Goal: Task Accomplishment & Management: Manage account settings

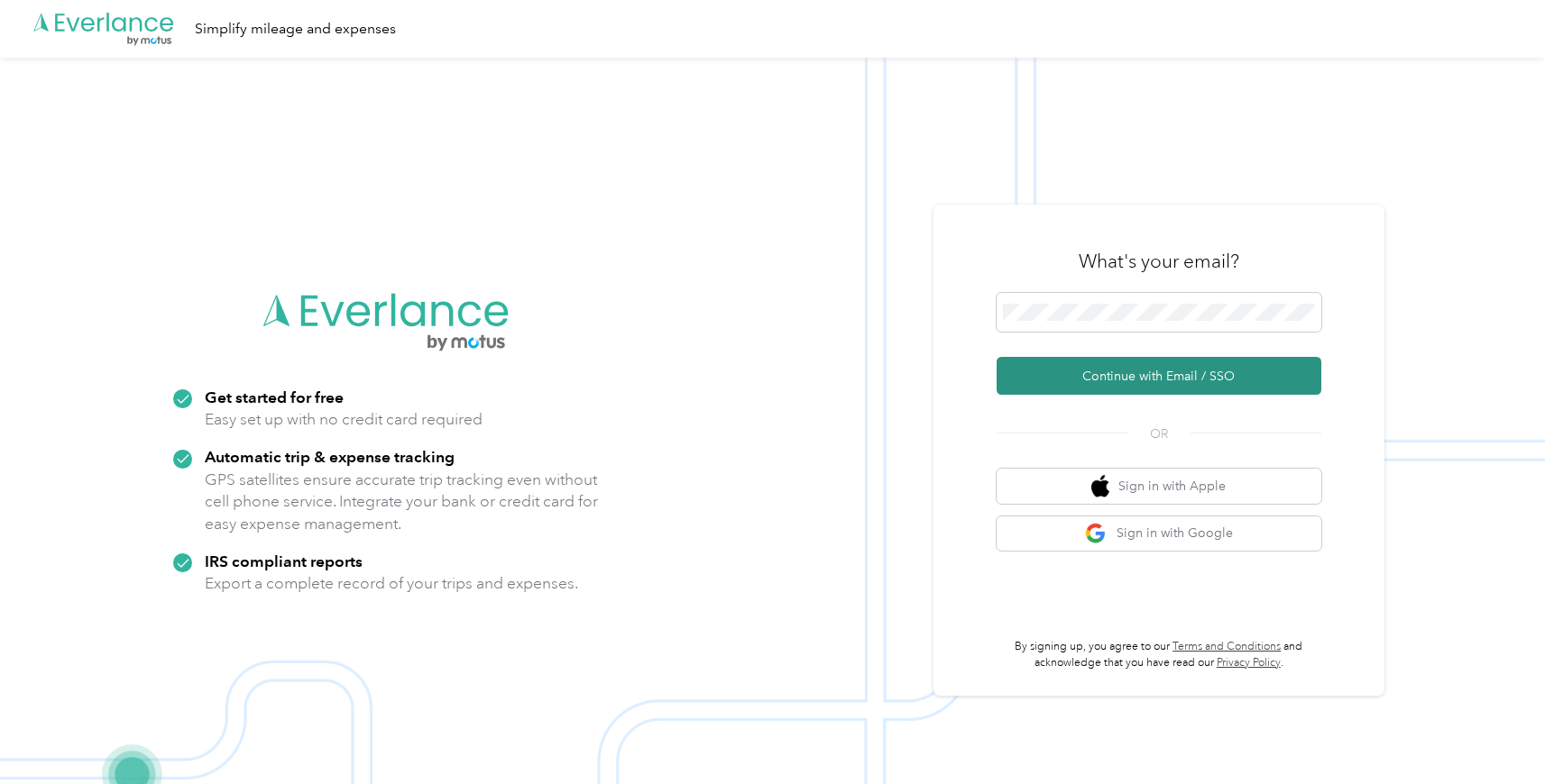
click at [1166, 393] on button "Continue with Email / SSO" at bounding box center [1159, 376] width 325 height 37
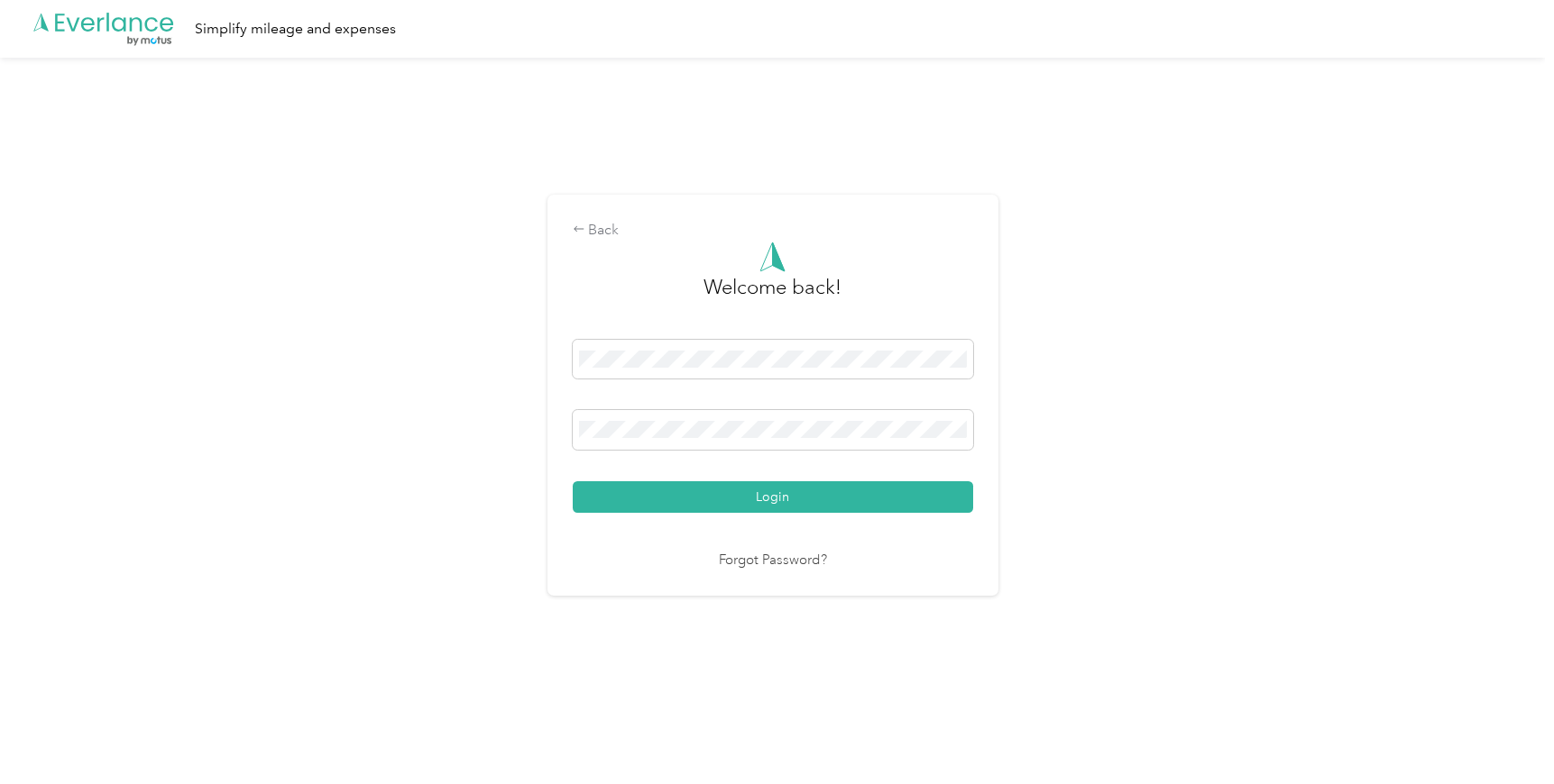
click at [737, 500] on button "Login" at bounding box center [773, 497] width 401 height 32
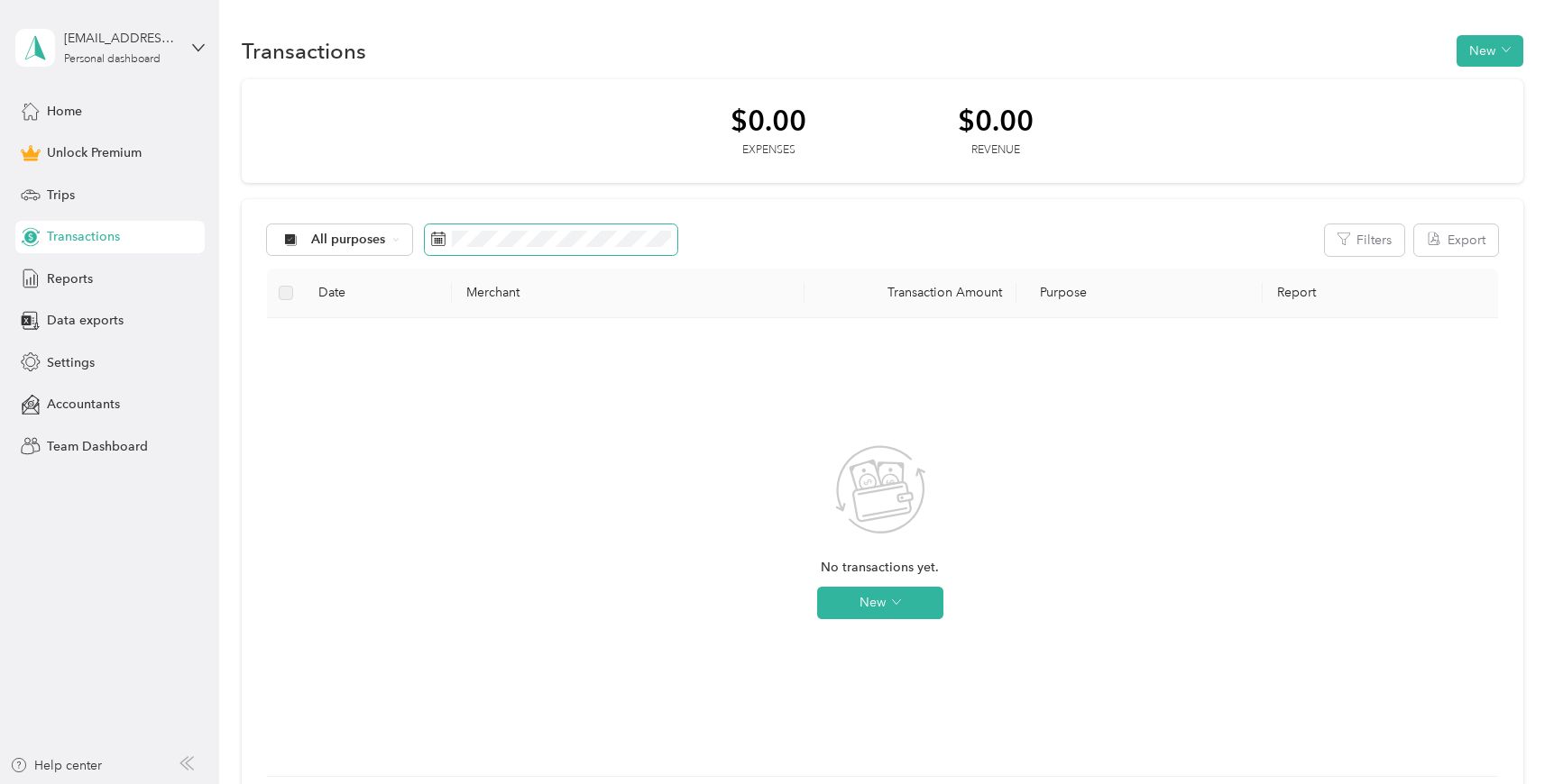
click at [441, 239] on rect at bounding box center [442, 239] width 2 height 2
click at [344, 404] on div "No transactions yet. New" at bounding box center [880, 547] width 1197 height 429
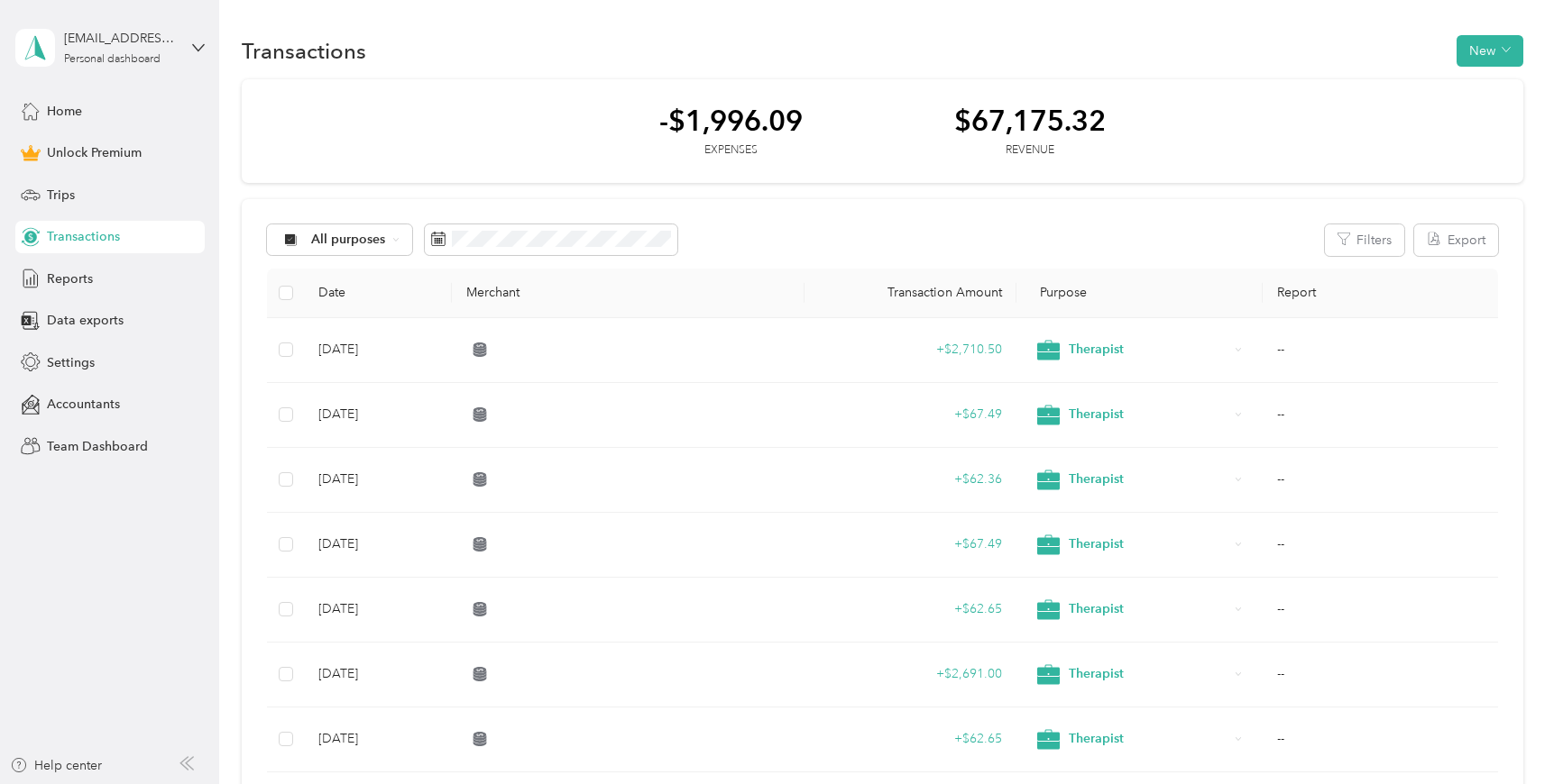
click at [529, 155] on div "-$1,996.09 Expenses $67,175.32 Revenue" at bounding box center [883, 132] width 1282 height 105
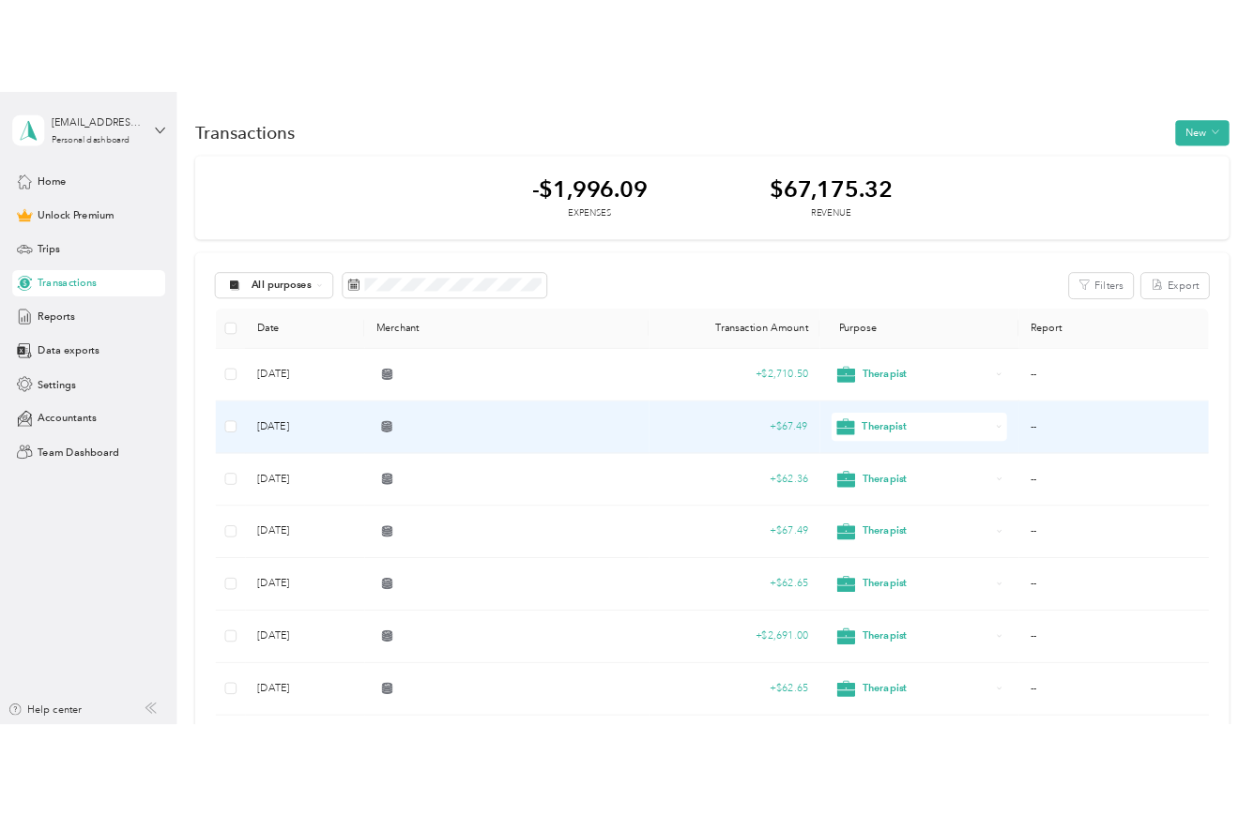
scroll to position [17, 0]
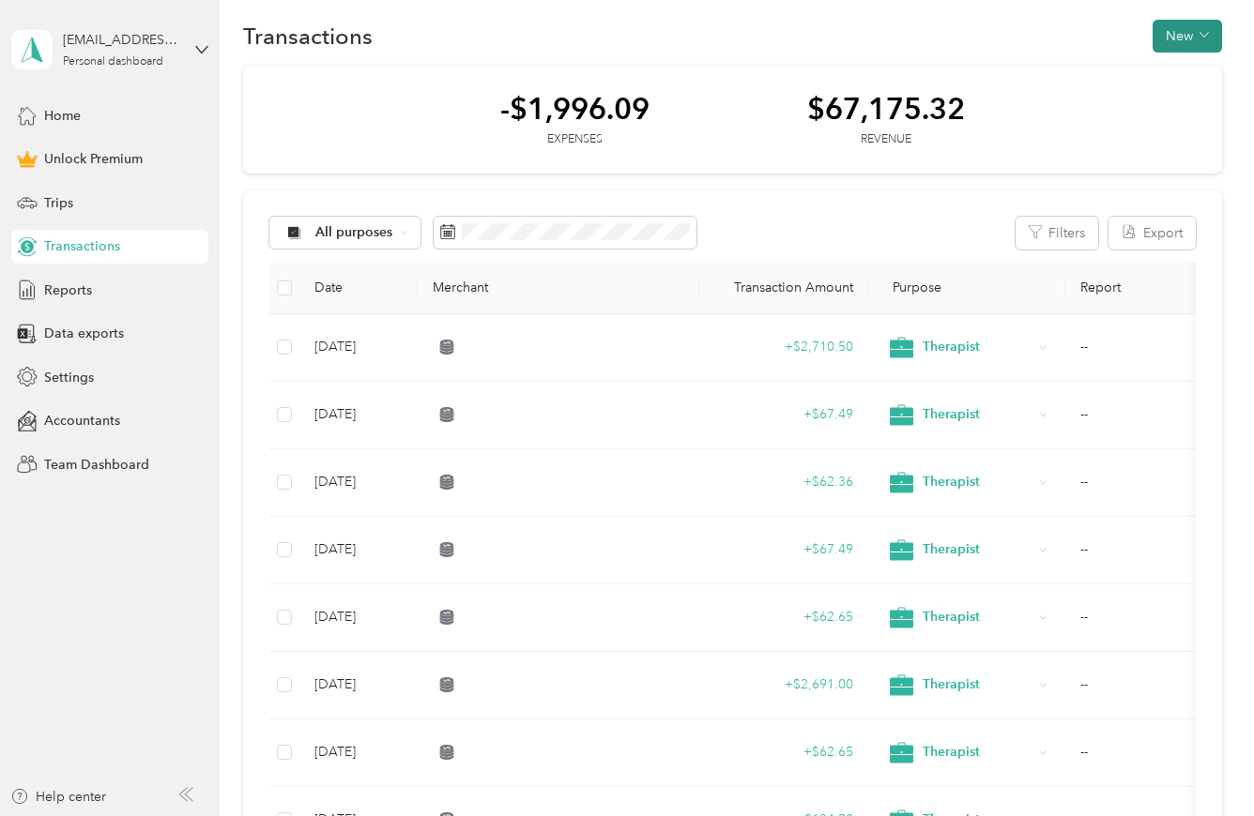
click at [1190, 34] on button "New" at bounding box center [1186, 36] width 69 height 33
click at [1188, 111] on span "Revenue" at bounding box center [1178, 106] width 52 height 20
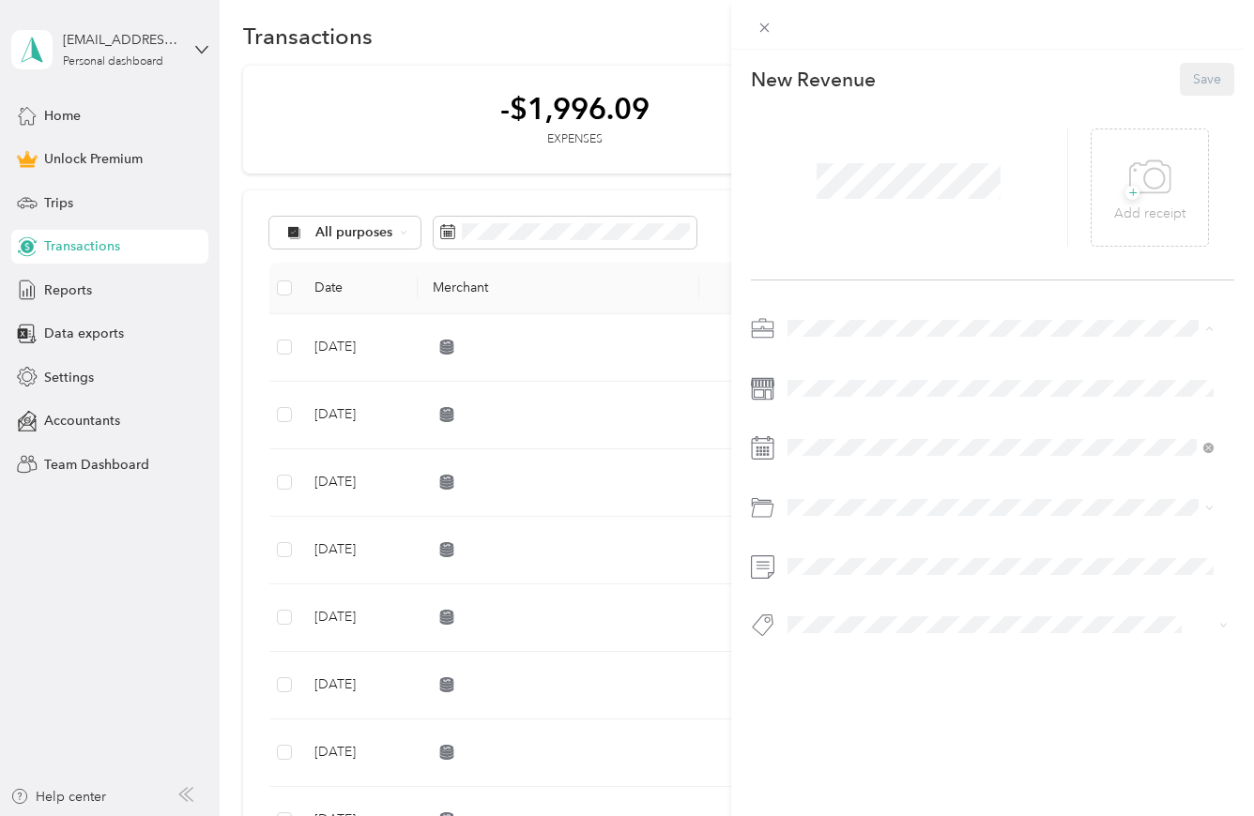
click at [813, 434] on li "Therapist" at bounding box center [1000, 427] width 439 height 33
click at [1078, 476] on div at bounding box center [992, 482] width 483 height 338
click at [908, 469] on div at bounding box center [992, 482] width 483 height 338
click at [1189, 79] on button "Save" at bounding box center [1207, 79] width 54 height 33
click at [1191, 78] on button "Save" at bounding box center [1207, 79] width 54 height 33
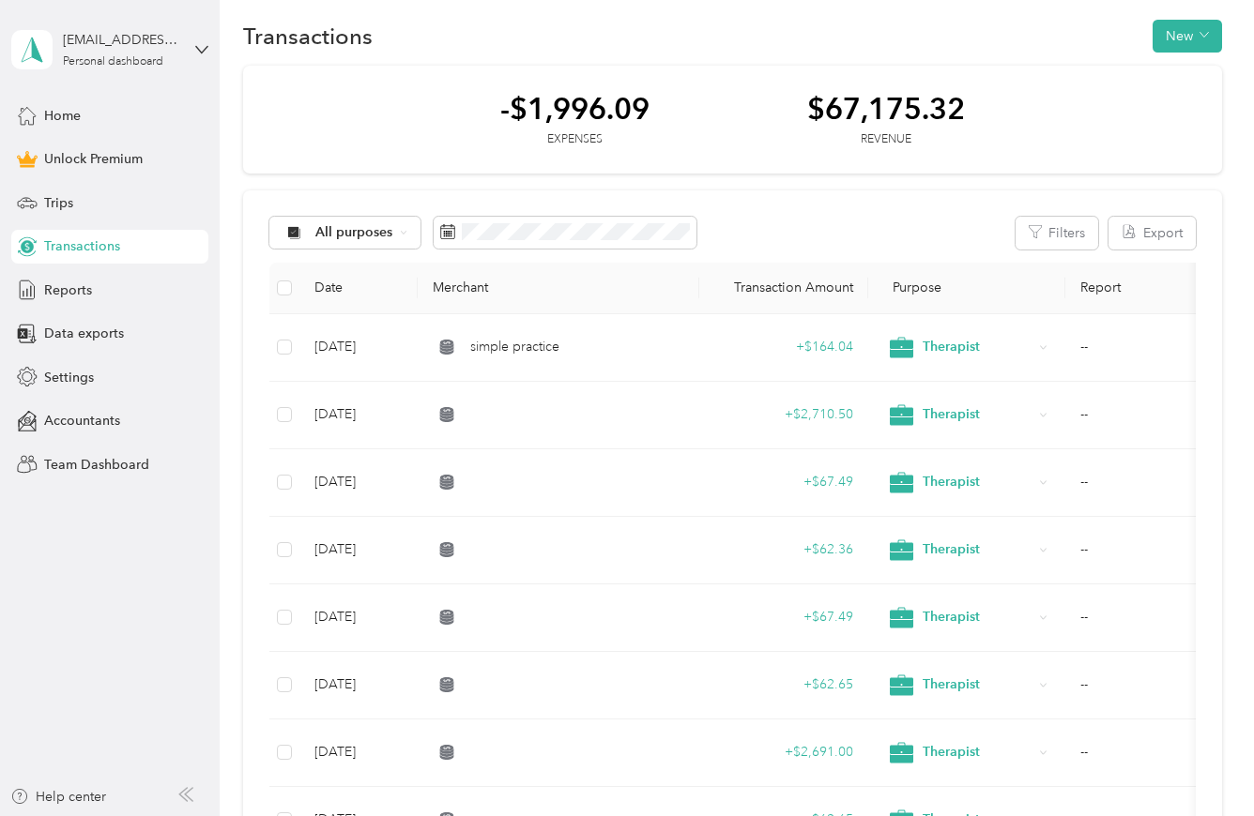
click at [1190, 17] on div "Transactions New" at bounding box center [732, 35] width 979 height 39
click at [1190, 31] on button "New" at bounding box center [1186, 36] width 69 height 33
click at [1177, 103] on span "Revenue" at bounding box center [1178, 106] width 52 height 20
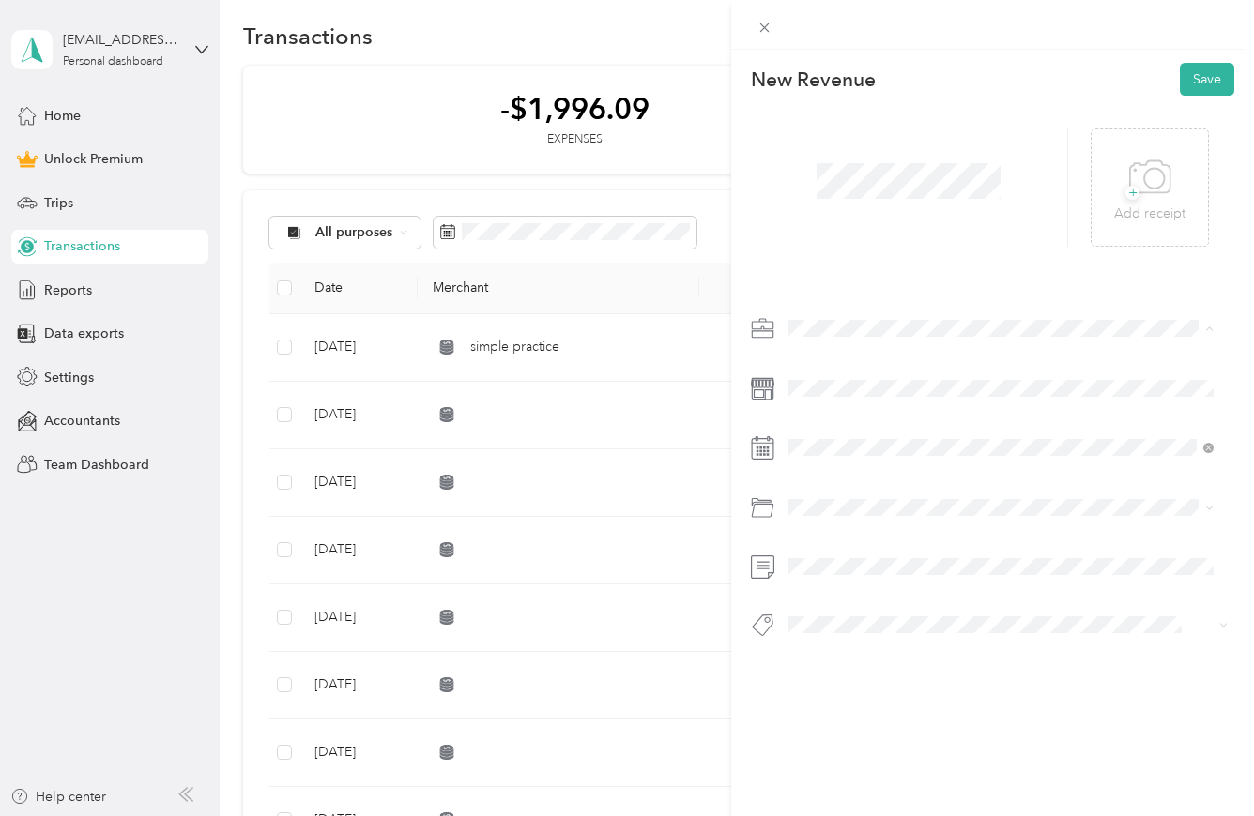
click at [829, 432] on span "Therapist" at bounding box center [821, 428] width 54 height 16
drag, startPoint x: 695, startPoint y: 533, endPoint x: 717, endPoint y: 524, distance: 23.5
click at [717, 524] on div "This revenue cannot be edited because it is either under review, approved, or p…" at bounding box center [627, 408] width 1254 height 816
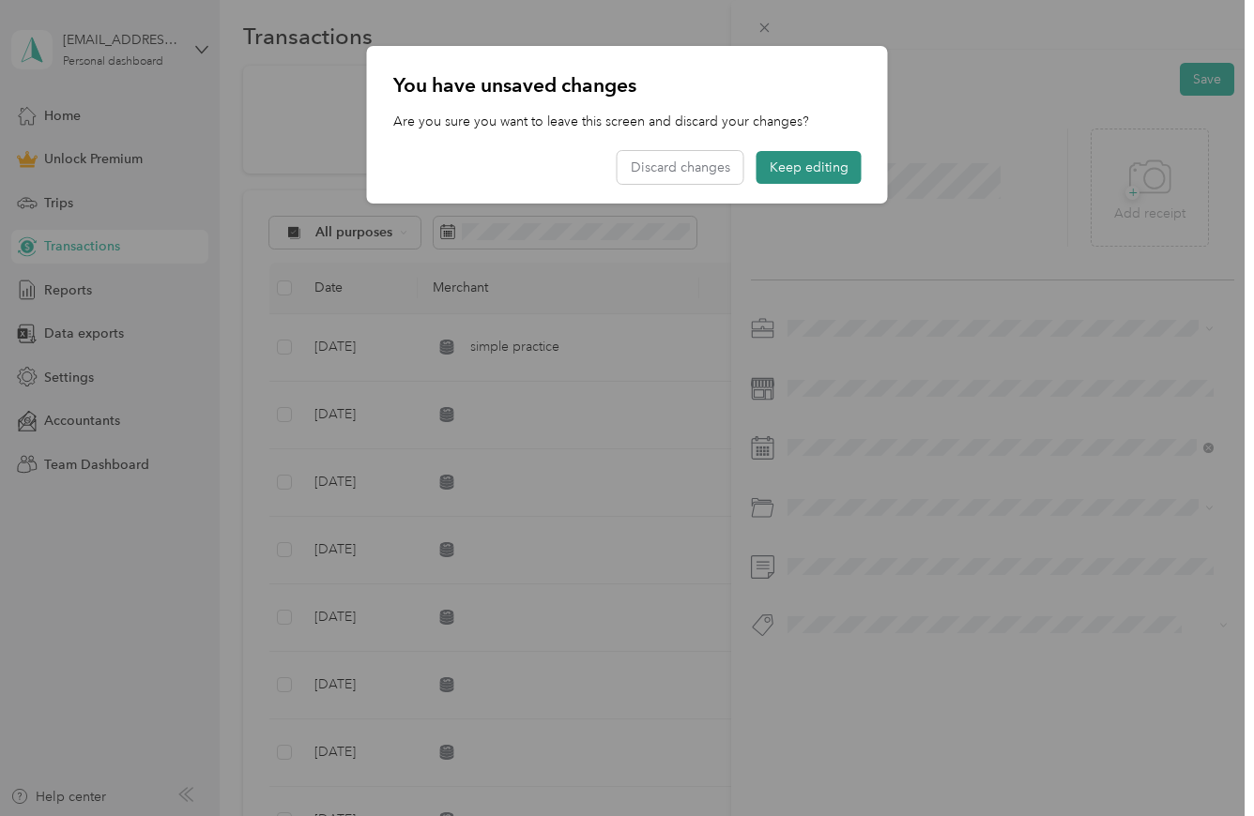
drag, startPoint x: 815, startPoint y: 172, endPoint x: 781, endPoint y: 442, distance: 272.4
click at [815, 172] on button "Keep editing" at bounding box center [808, 167] width 105 height 33
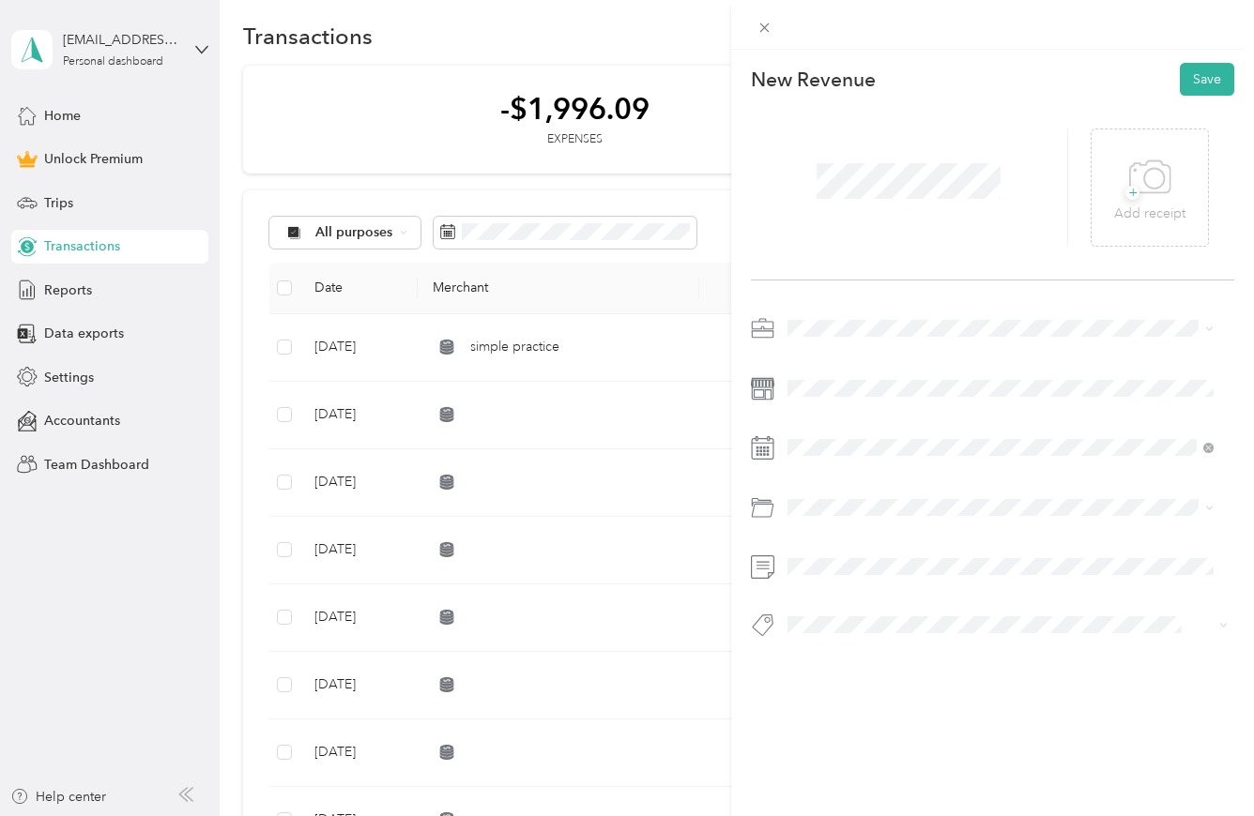
scroll to position [17, 0]
click at [951, 706] on div "22" at bounding box center [948, 708] width 24 height 23
click at [715, 634] on div "This revenue cannot be edited because it is either under review, approved, or p…" at bounding box center [627, 408] width 1254 height 816
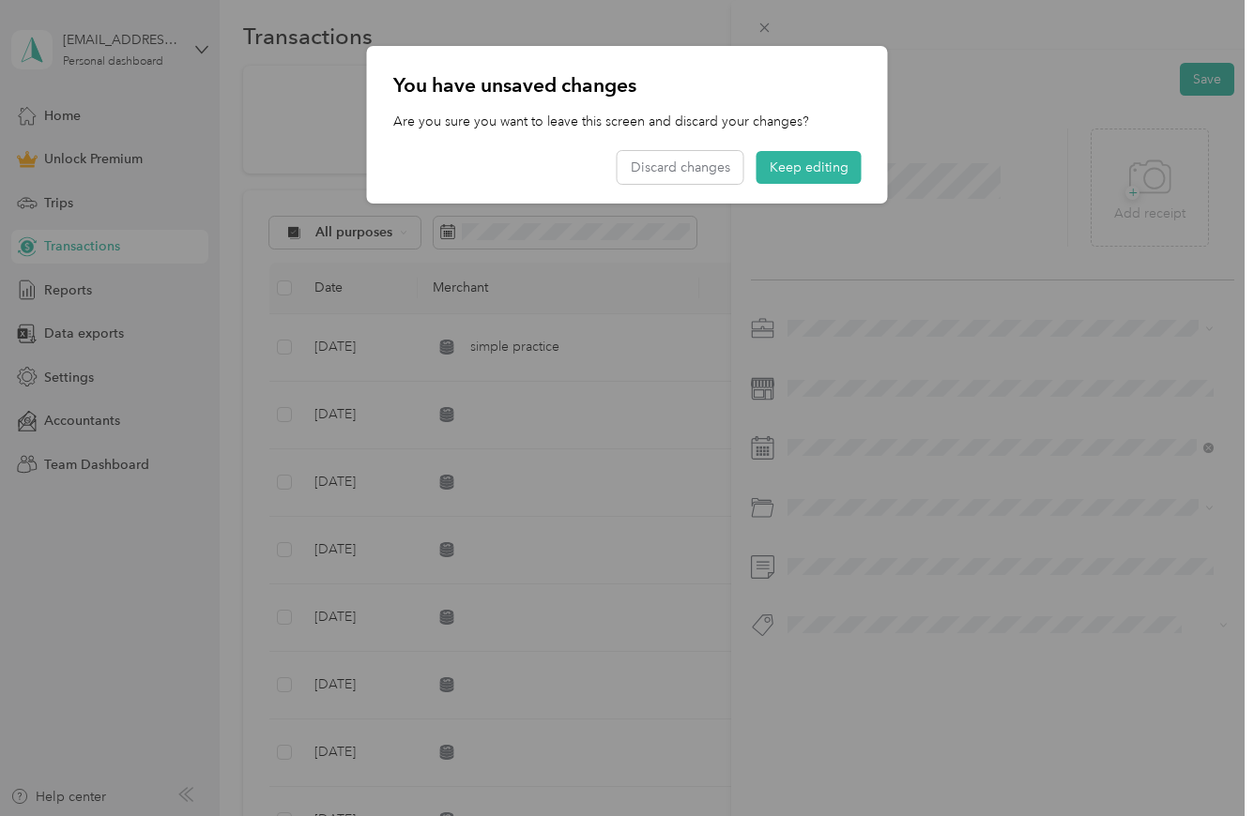
drag, startPoint x: 839, startPoint y: 169, endPoint x: 839, endPoint y: 329, distance: 160.5
click at [839, 169] on button "Keep editing" at bounding box center [808, 167] width 105 height 33
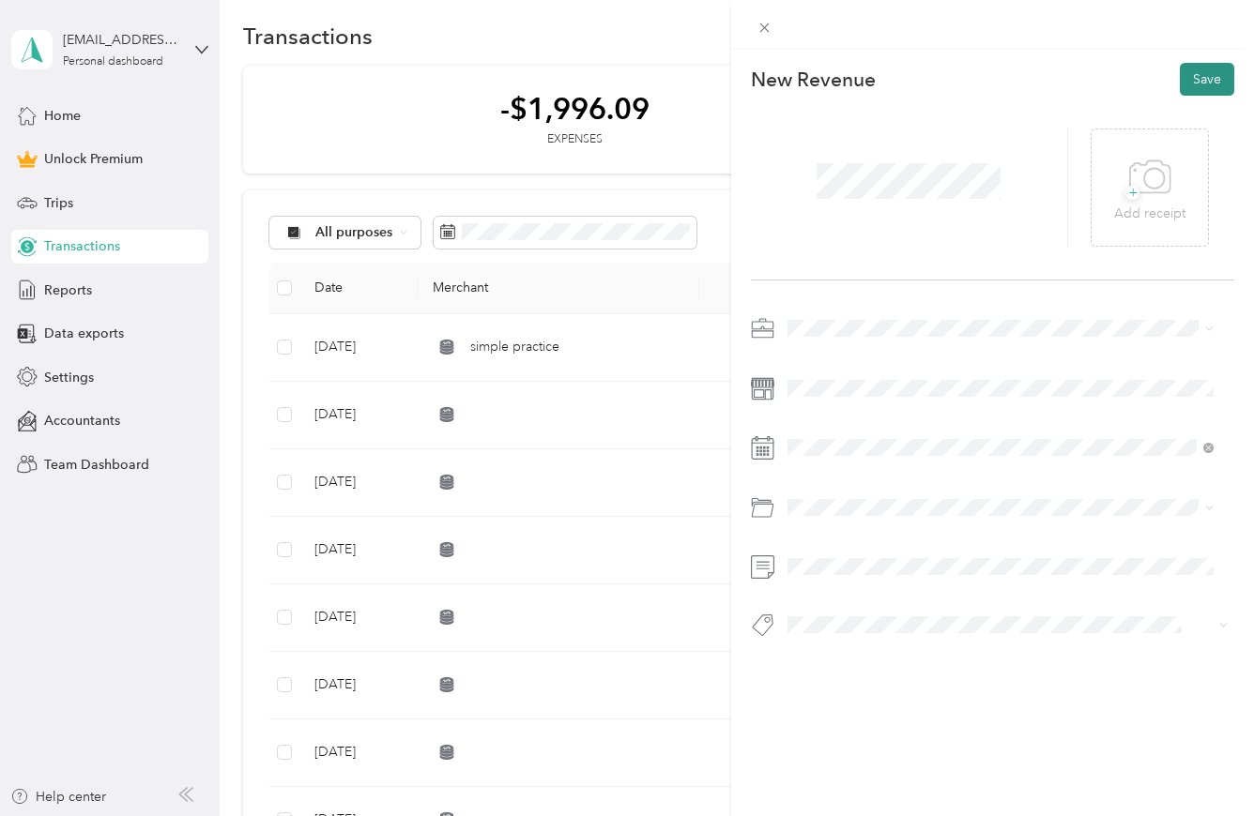
click at [1193, 88] on button "Save" at bounding box center [1207, 79] width 54 height 33
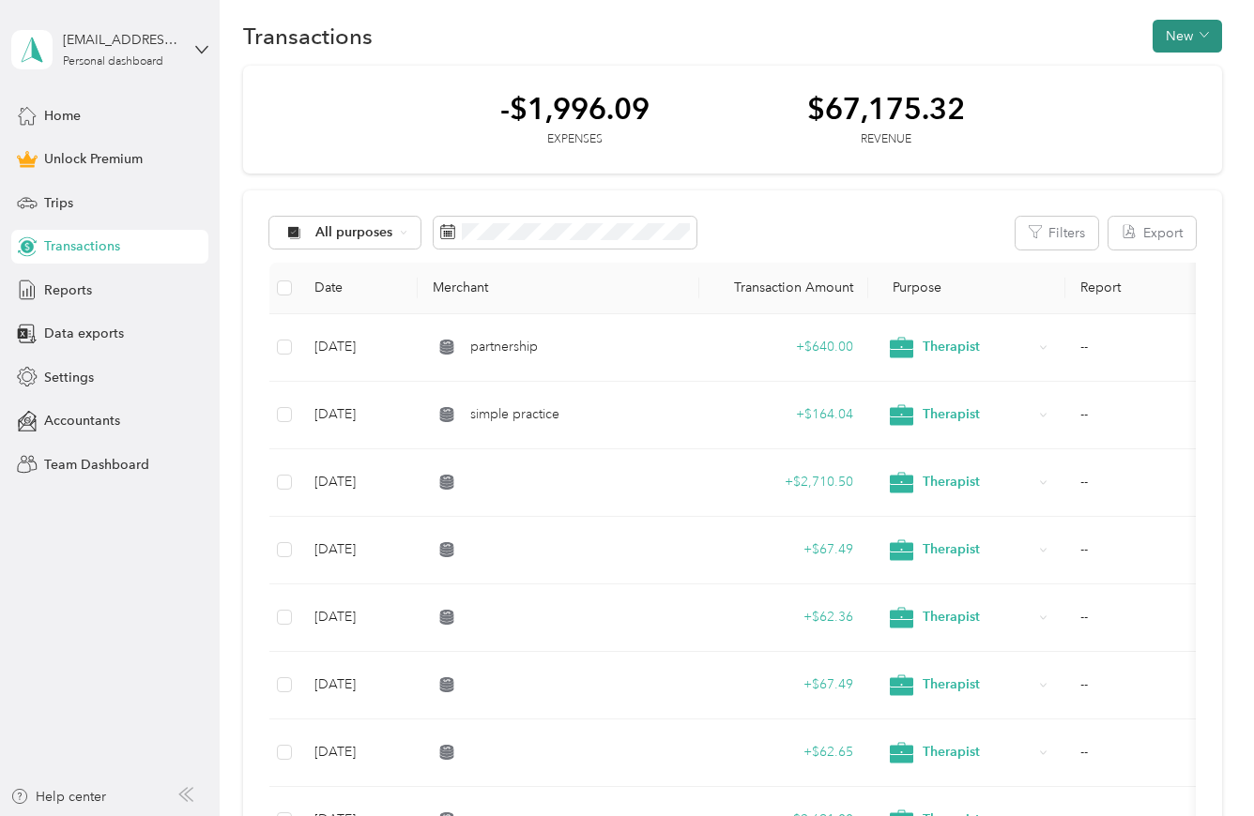
click at [1192, 40] on button "New" at bounding box center [1186, 36] width 69 height 33
click at [1183, 74] on span "Expense" at bounding box center [1177, 73] width 51 height 20
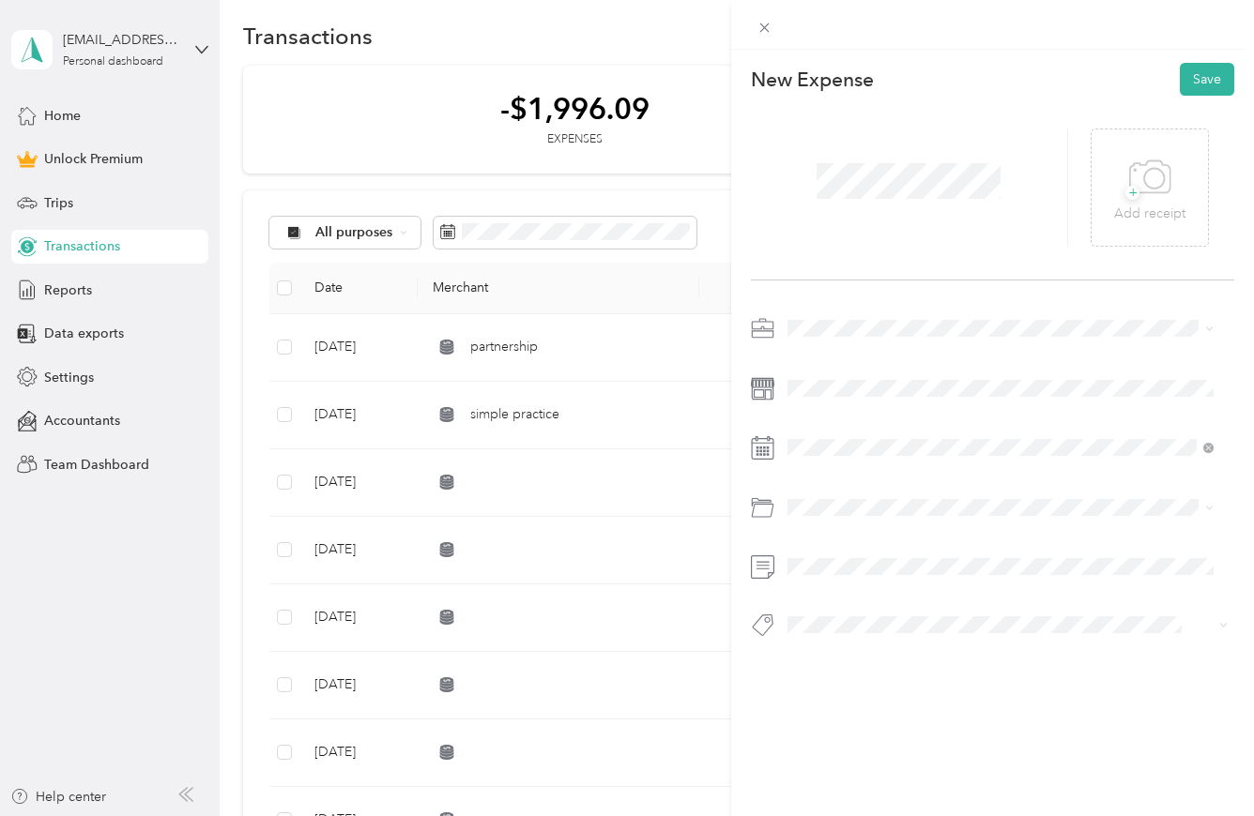
click at [830, 424] on span "Therapist" at bounding box center [821, 426] width 54 height 16
click at [970, 479] on div "Selected date [DATE]" at bounding box center [899, 504] width 236 height 67
click at [1071, 556] on span at bounding box center [1007, 567] width 453 height 30
click at [825, 594] on ol "Custom categories Emr Ther Therapy [PERSON_NAME] Rent office Default categories…" at bounding box center [1000, 656] width 439 height 263
click at [801, 581] on span "Emr" at bounding box center [805, 580] width 23 height 16
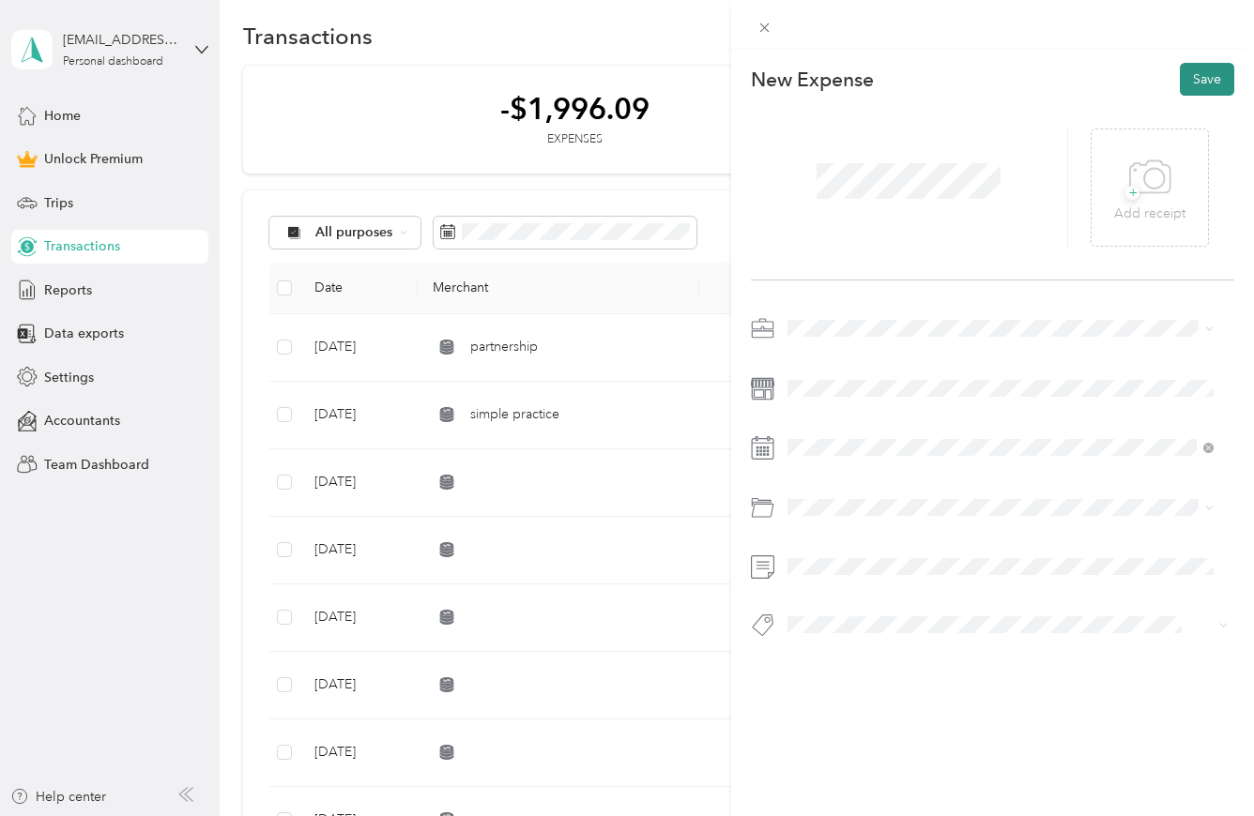
click at [1186, 85] on button "Save" at bounding box center [1207, 79] width 54 height 33
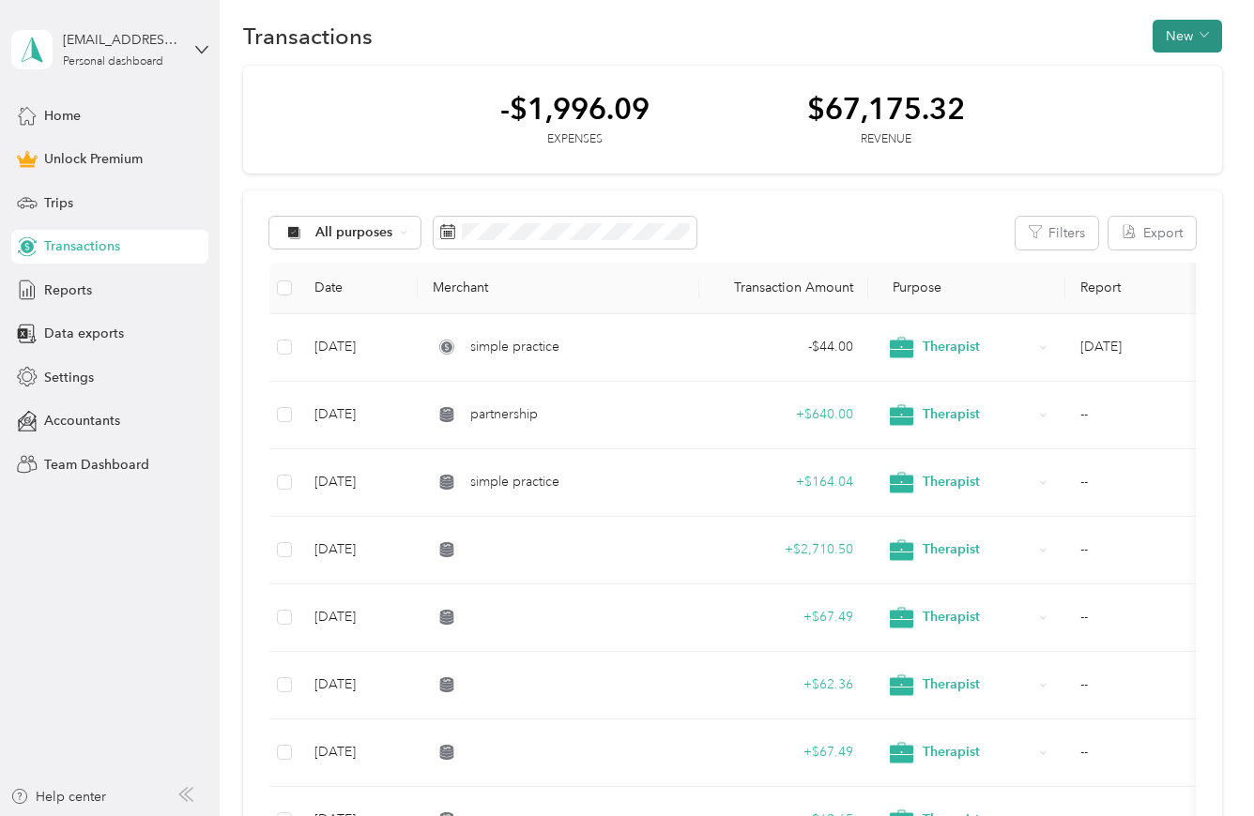
click at [1184, 35] on button "New" at bounding box center [1186, 36] width 69 height 33
click at [1190, 109] on span "Revenue" at bounding box center [1178, 106] width 52 height 20
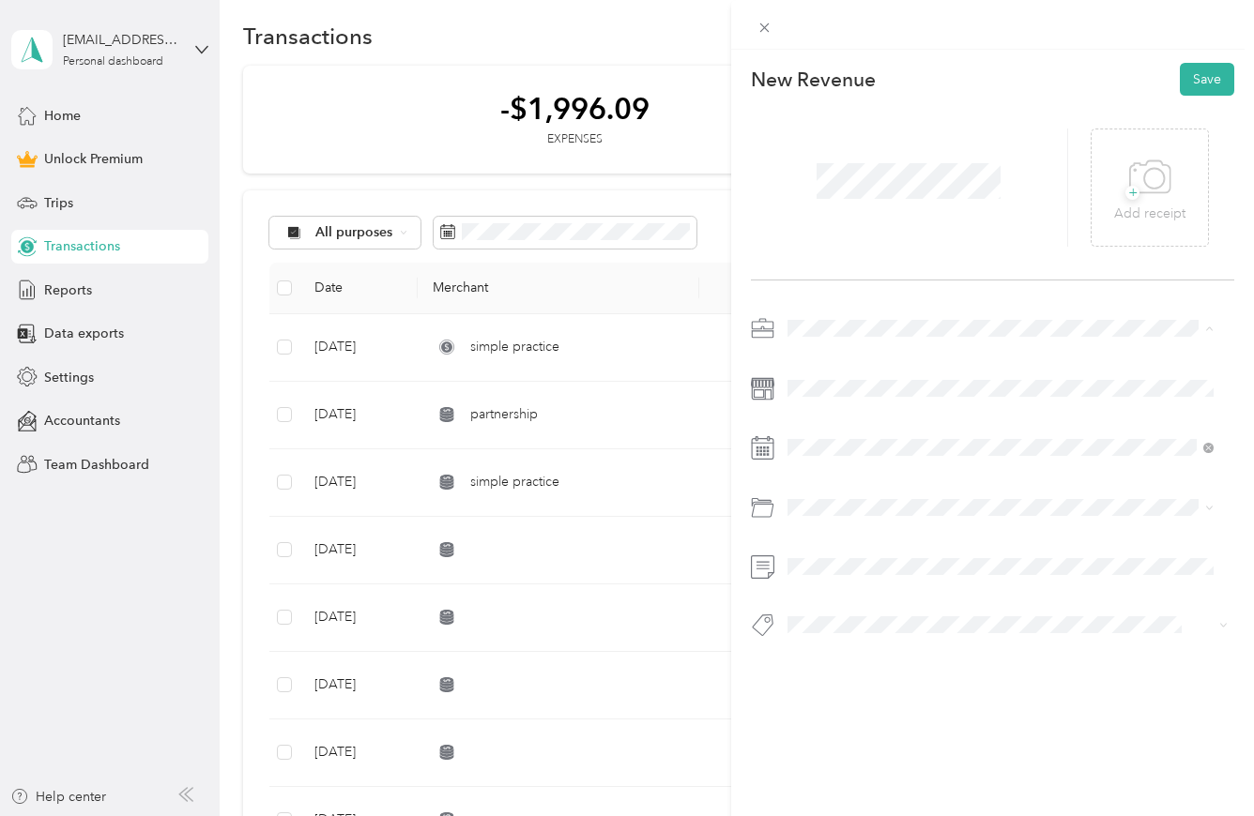
click at [832, 431] on div "Therapist" at bounding box center [1000, 428] width 413 height 20
click at [876, 739] on div "26" at bounding box center [875, 737] width 24 height 23
click at [754, 739] on div "This revenue cannot be edited because it is either under review, approved, or p…" at bounding box center [992, 458] width 523 height 816
click at [1199, 74] on button "Save" at bounding box center [1207, 79] width 54 height 33
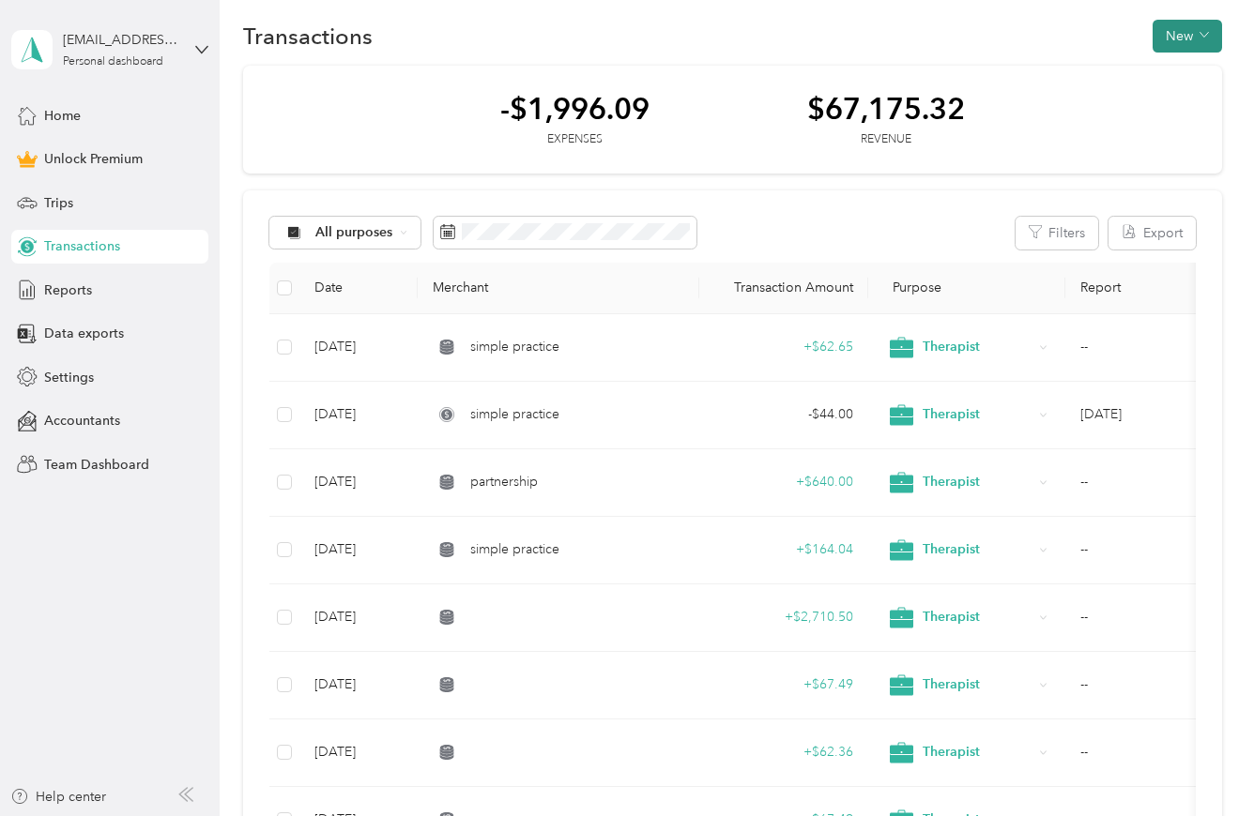
click at [1190, 42] on button "New" at bounding box center [1186, 36] width 69 height 33
click at [1187, 106] on span "Revenue" at bounding box center [1178, 106] width 52 height 20
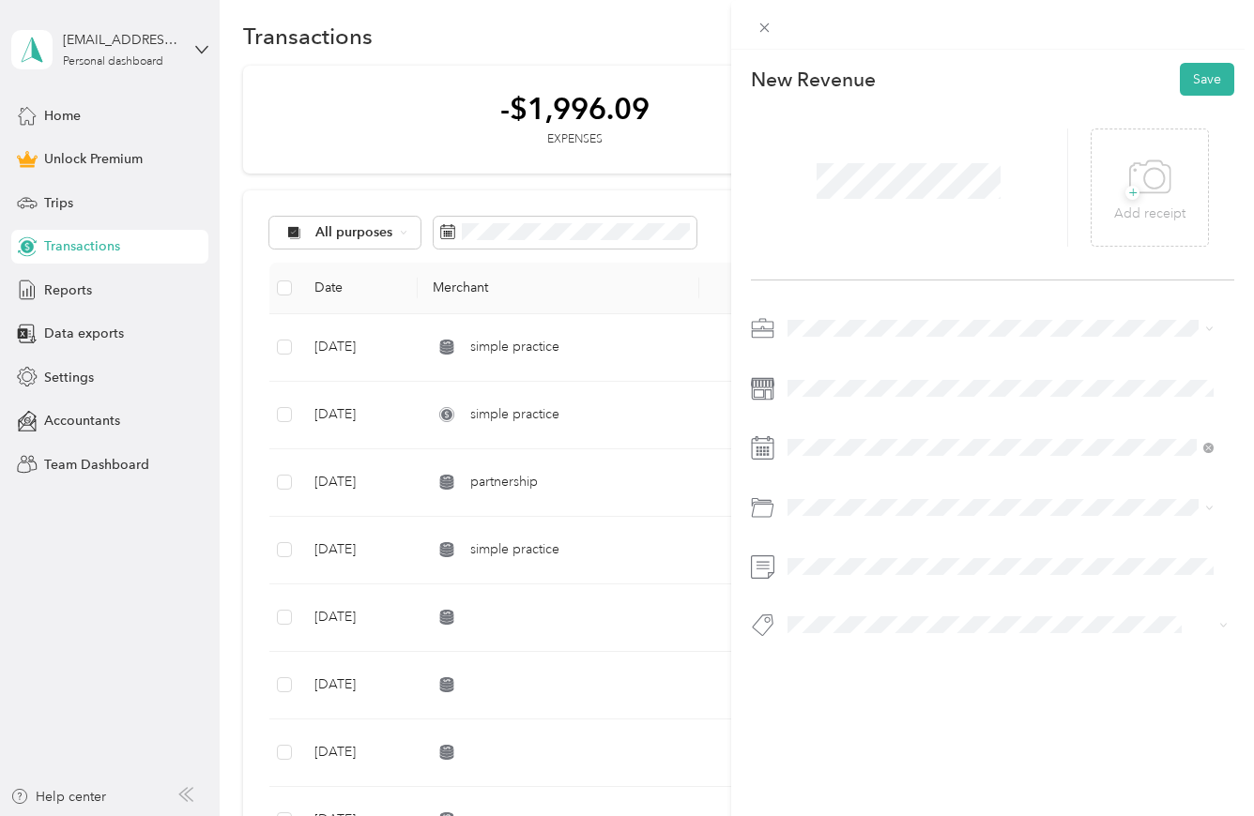
click at [824, 341] on span at bounding box center [1007, 328] width 453 height 30
click at [836, 434] on li "Therapist" at bounding box center [1000, 427] width 439 height 33
click at [1058, 598] on div at bounding box center [992, 482] width 483 height 338
drag, startPoint x: 758, startPoint y: 603, endPoint x: 772, endPoint y: 598, distance: 15.2
click at [759, 603] on div at bounding box center [992, 482] width 483 height 338
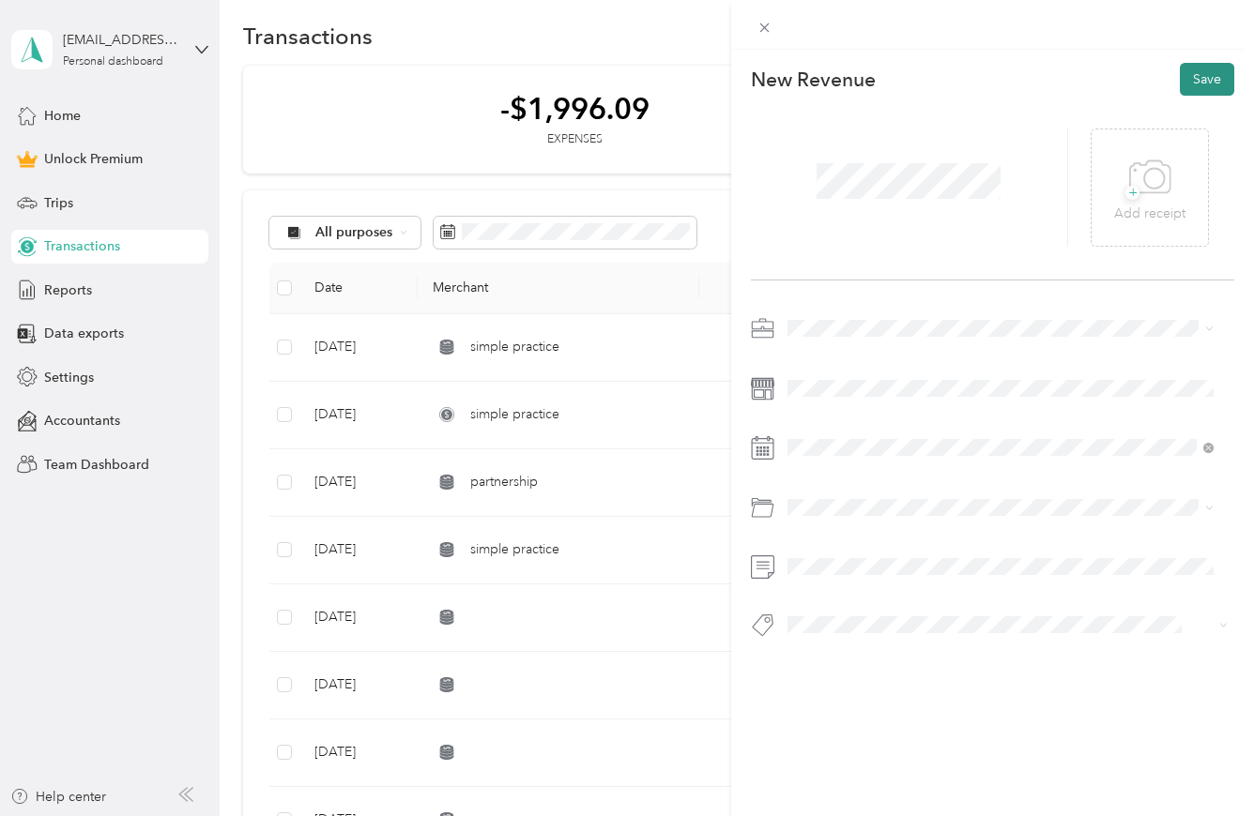
click at [1184, 77] on button "Save" at bounding box center [1207, 79] width 54 height 33
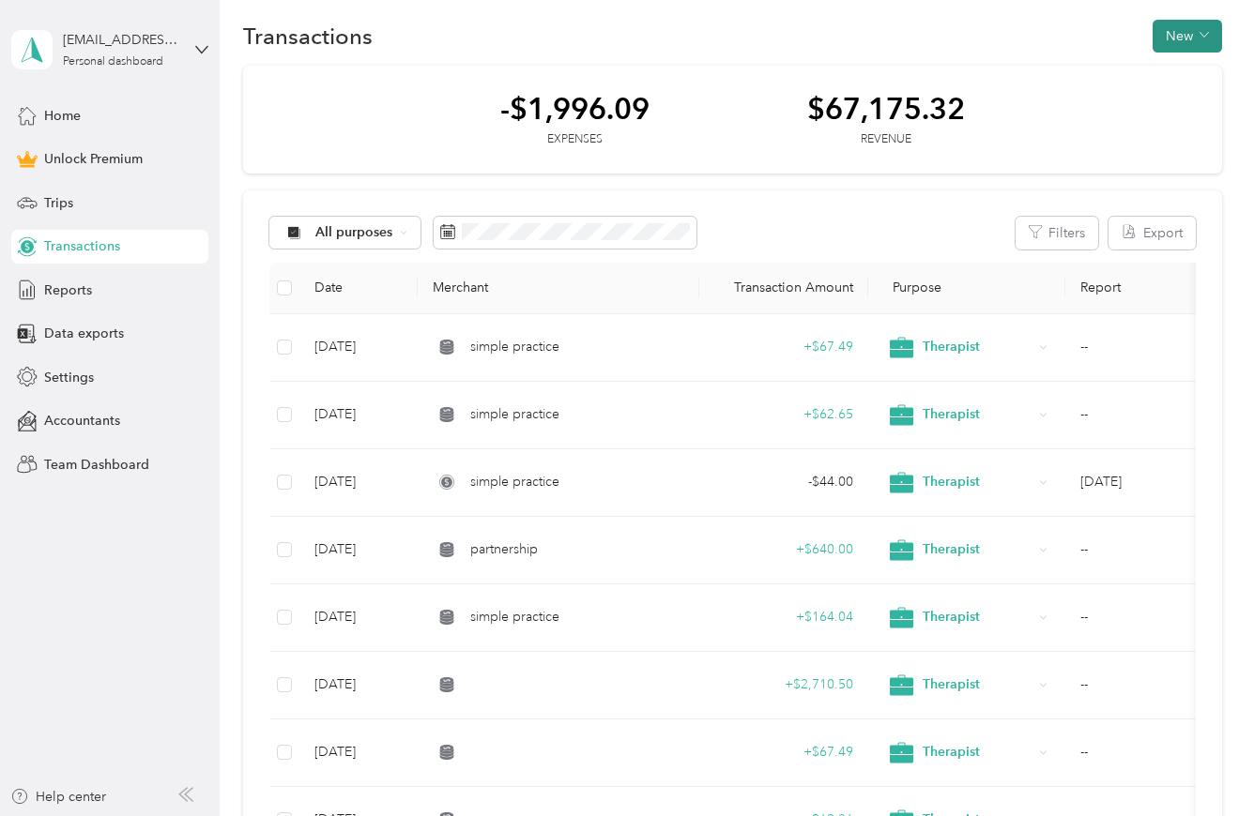
click at [1170, 38] on button "New" at bounding box center [1186, 36] width 69 height 33
click at [1188, 111] on span "Revenue" at bounding box center [1178, 106] width 52 height 20
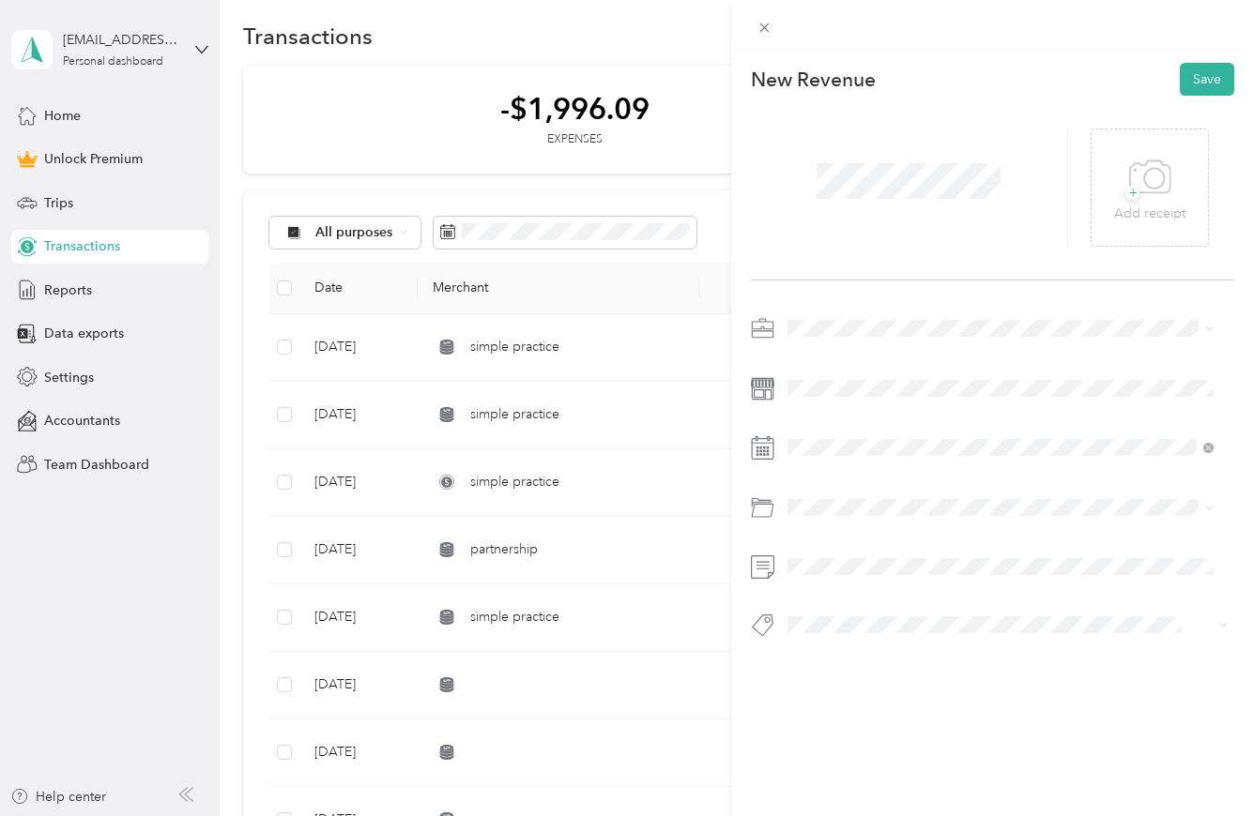
click at [812, 315] on span at bounding box center [1007, 328] width 453 height 30
click at [836, 426] on span "Therapist" at bounding box center [821, 428] width 54 height 16
click at [854, 622] on div "2" at bounding box center [851, 619] width 24 height 23
click at [1196, 83] on button "Save" at bounding box center [1207, 79] width 54 height 33
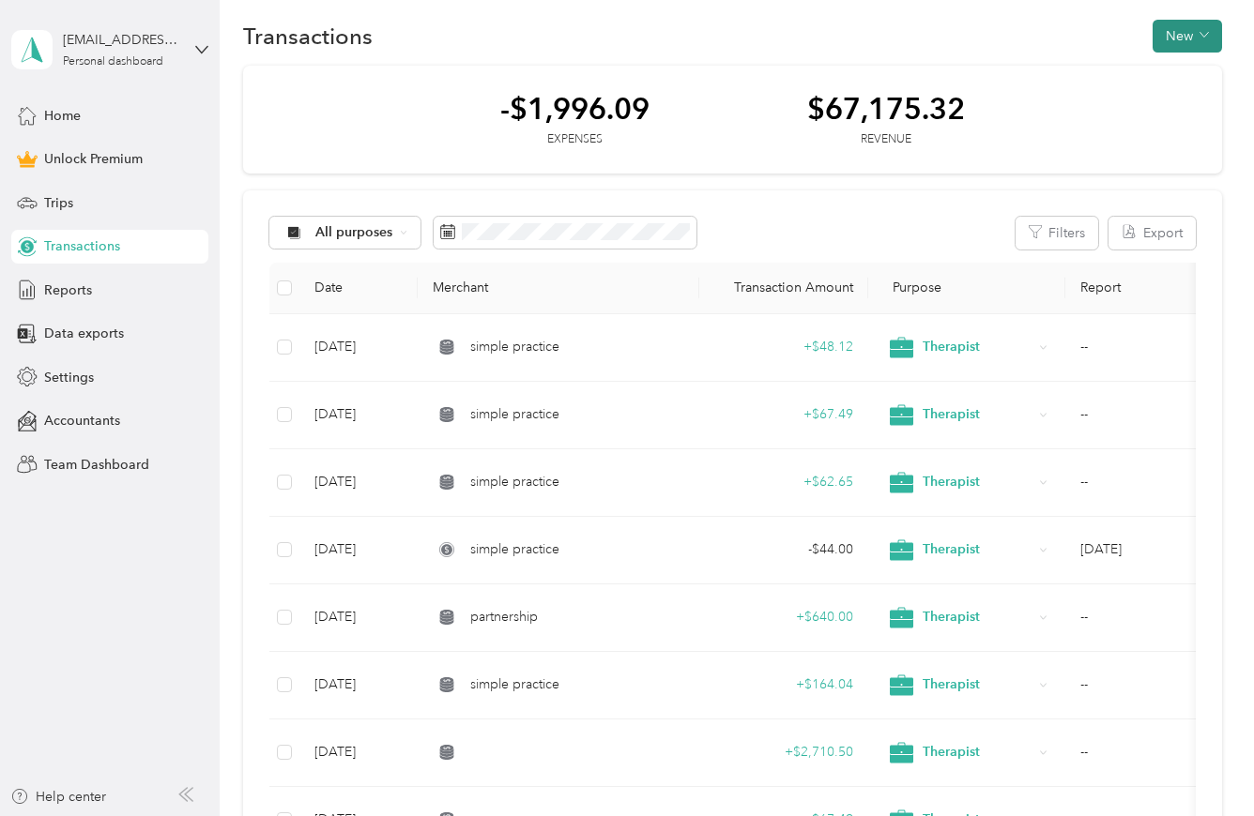
drag, startPoint x: 1203, startPoint y: 35, endPoint x: 1198, endPoint y: 49, distance: 14.8
click at [1203, 35] on icon "button" at bounding box center [1203, 34] width 9 height 9
drag, startPoint x: 1187, startPoint y: 111, endPoint x: 1157, endPoint y: 77, distance: 45.2
click at [1186, 111] on span "Revenue" at bounding box center [1178, 106] width 52 height 20
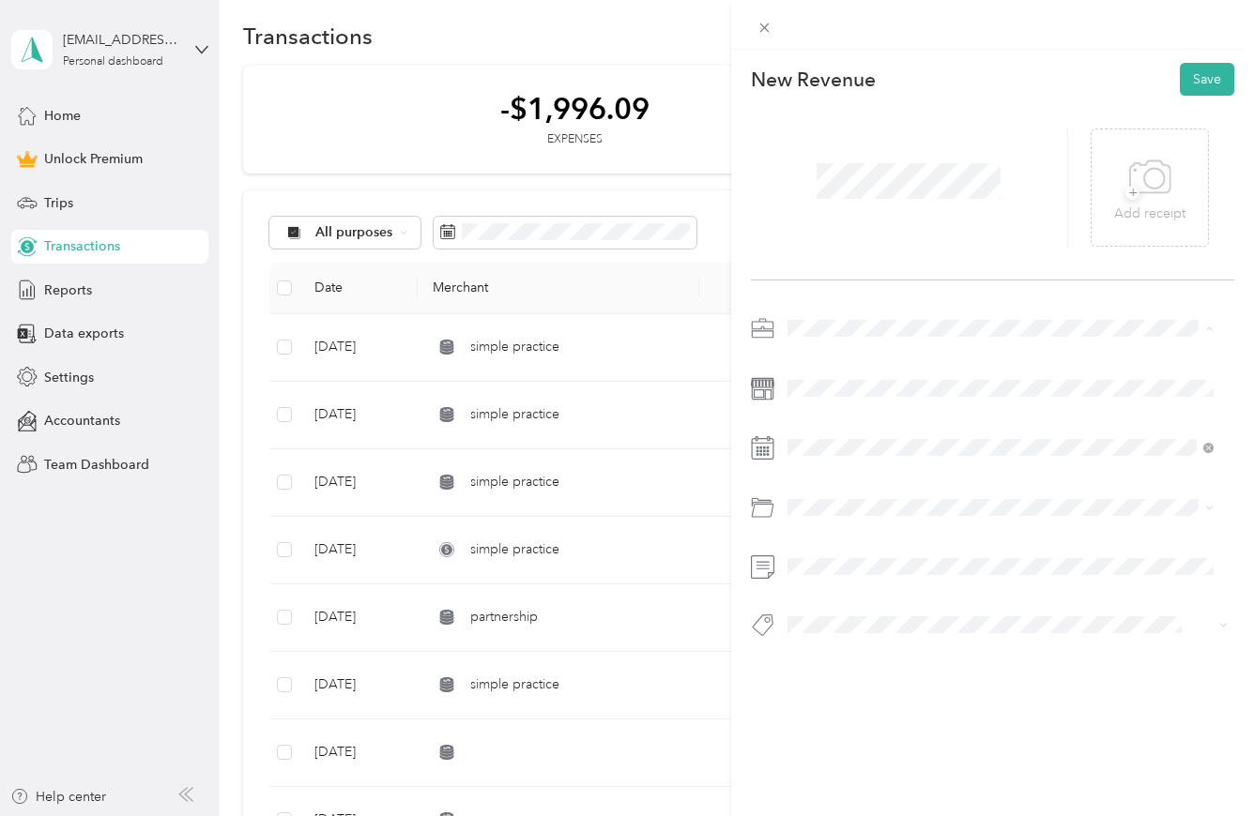
click at [842, 428] on span "Therapist" at bounding box center [821, 428] width 54 height 16
click at [945, 620] on div "6" at bounding box center [948, 619] width 24 height 23
click at [1204, 81] on button "Save" at bounding box center [1207, 79] width 54 height 33
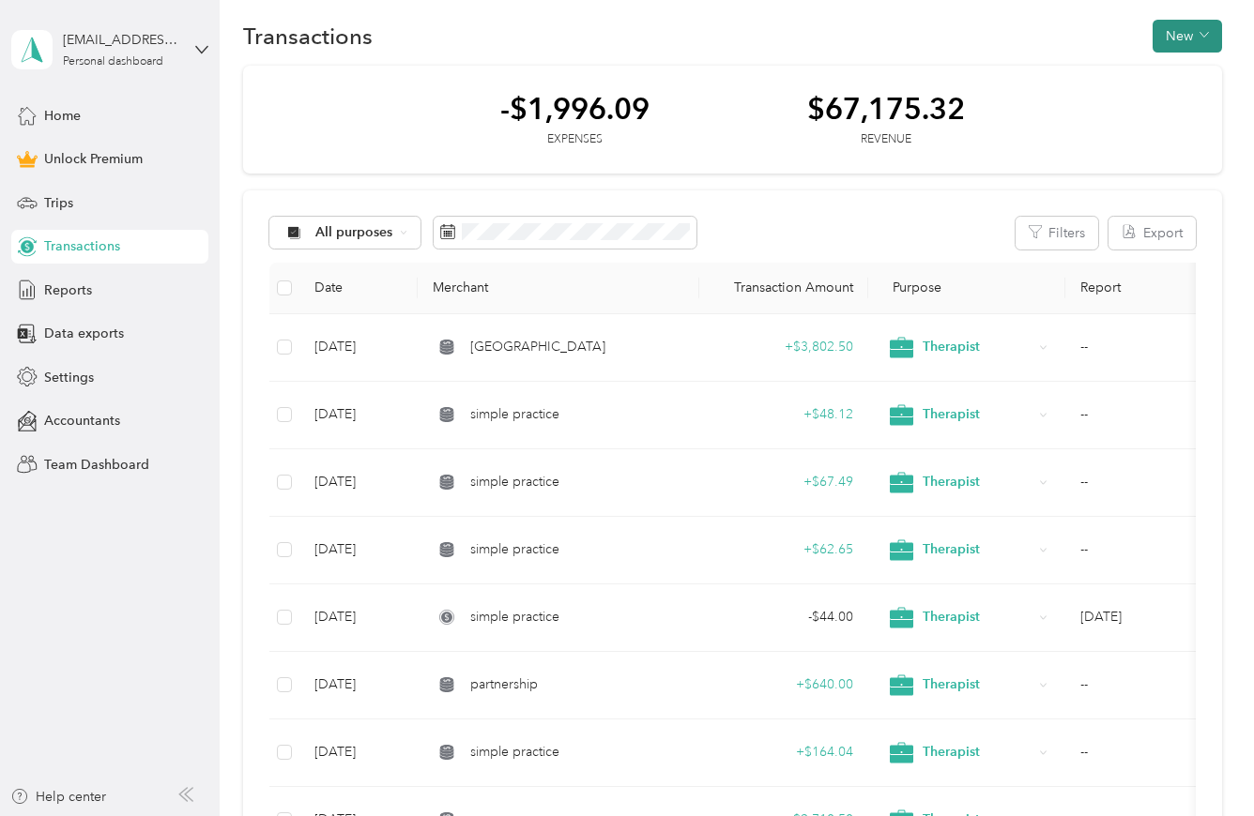
click at [1204, 38] on button "New" at bounding box center [1186, 36] width 69 height 33
click at [1192, 79] on span "Expense" at bounding box center [1177, 73] width 51 height 20
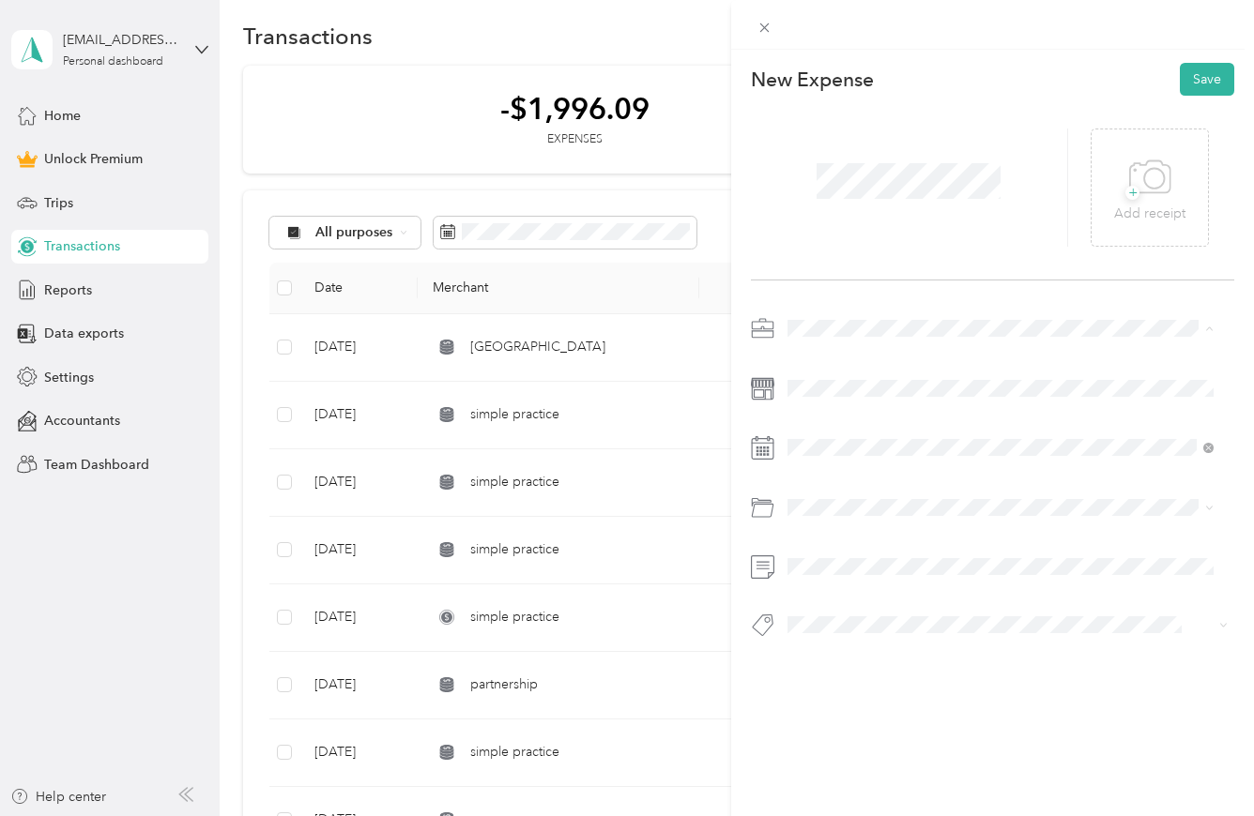
click at [831, 434] on li "Therapist" at bounding box center [1000, 427] width 439 height 33
click at [923, 652] on div "12" at bounding box center [923, 649] width 24 height 23
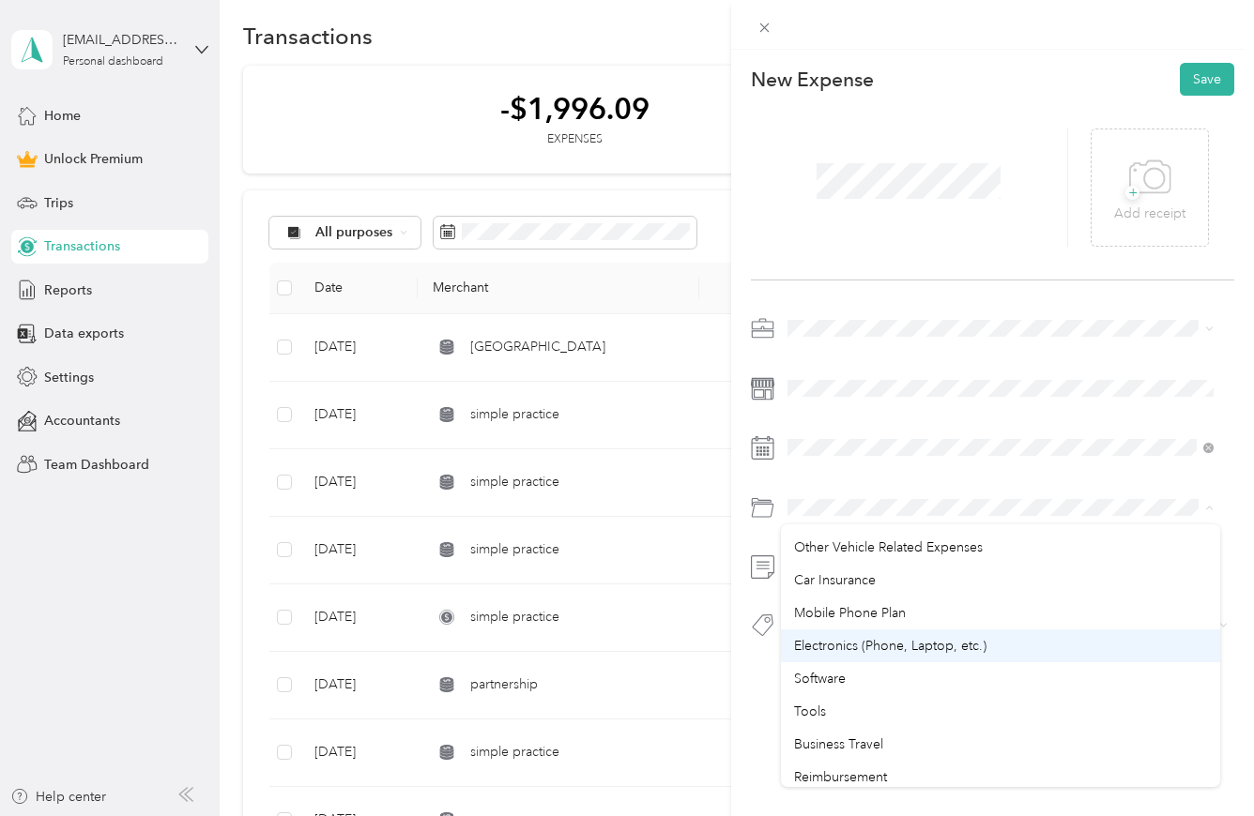
scroll to position [507, 0]
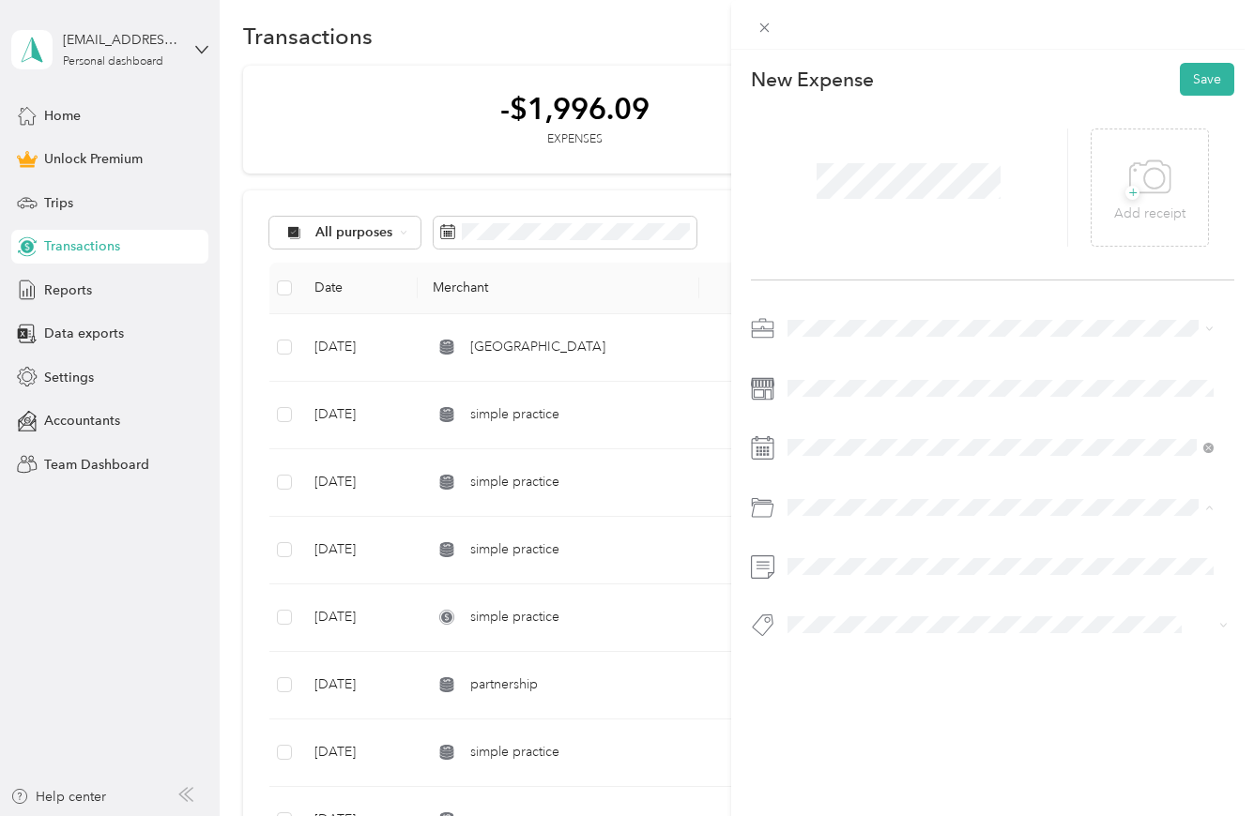
click at [835, 647] on span "Software" at bounding box center [820, 645] width 52 height 16
click at [1194, 85] on button "Save" at bounding box center [1207, 79] width 54 height 33
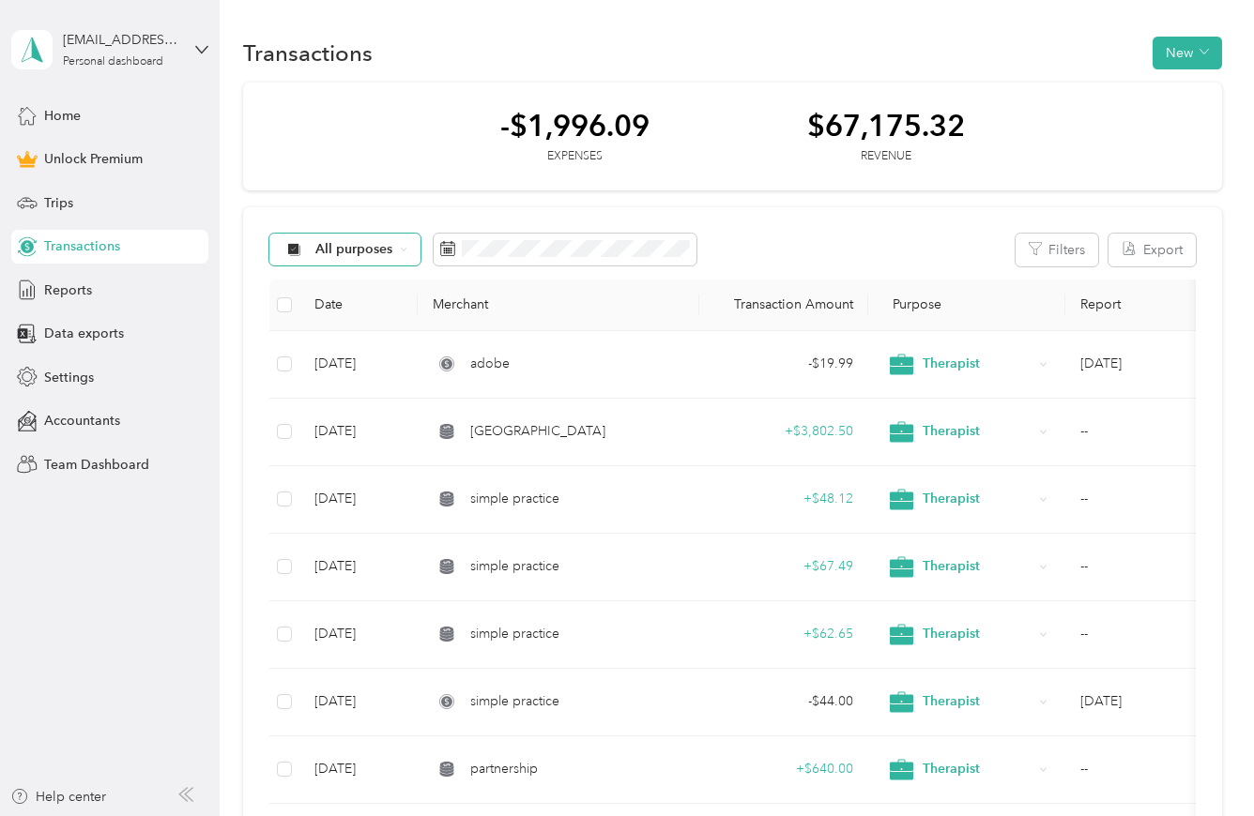
click at [402, 252] on icon at bounding box center [404, 250] width 8 height 8
click at [1056, 249] on button "Filters" at bounding box center [1056, 250] width 83 height 33
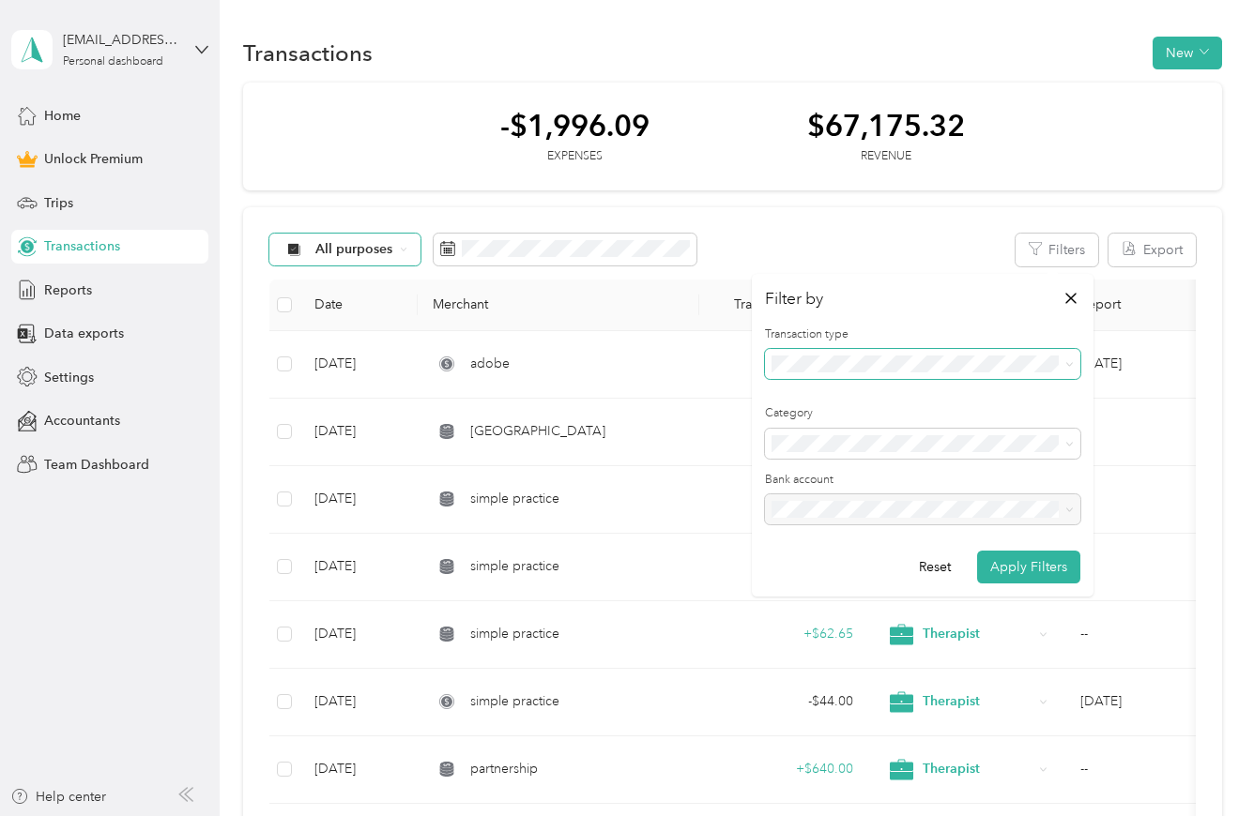
click at [1070, 367] on icon at bounding box center [1070, 365] width 6 height 4
click at [797, 431] on span "Expense" at bounding box center [803, 428] width 51 height 16
click at [1030, 570] on button "Apply Filters" at bounding box center [1028, 567] width 103 height 33
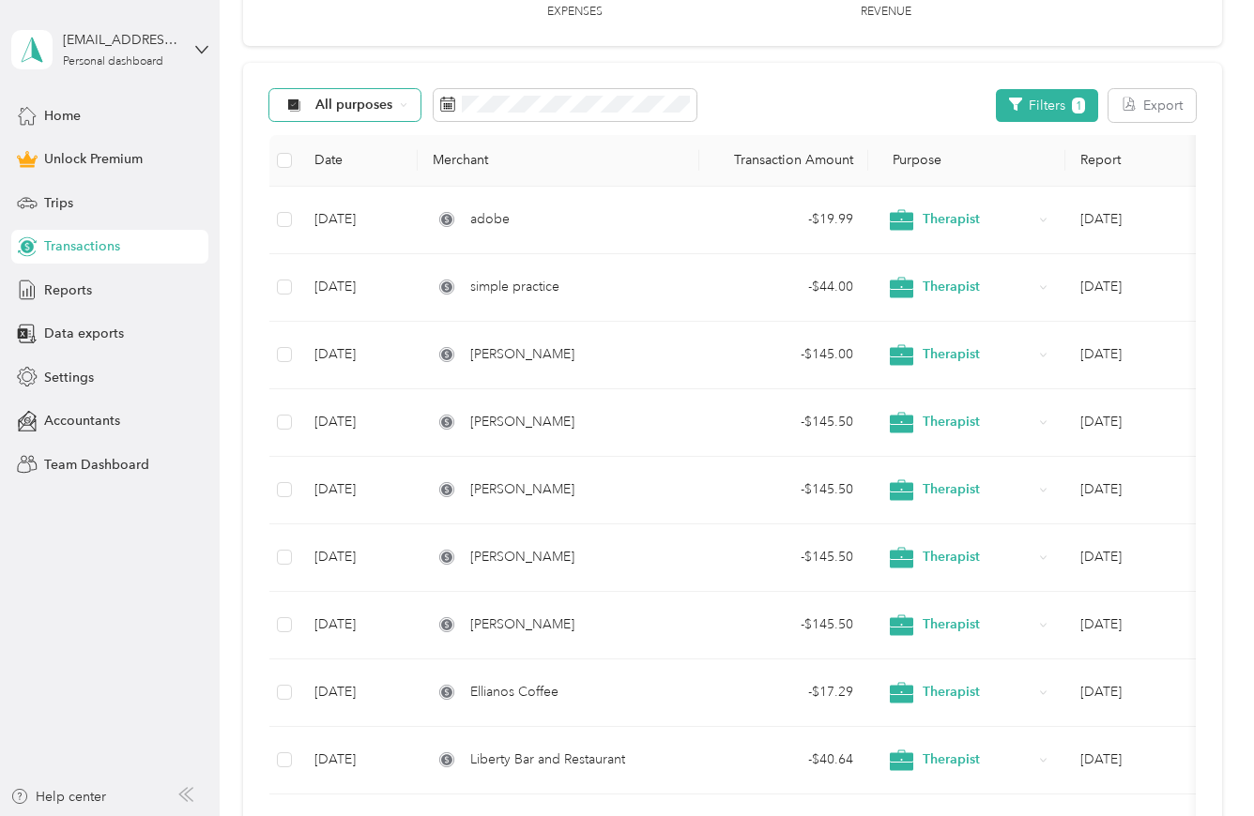
scroll to position [17, 0]
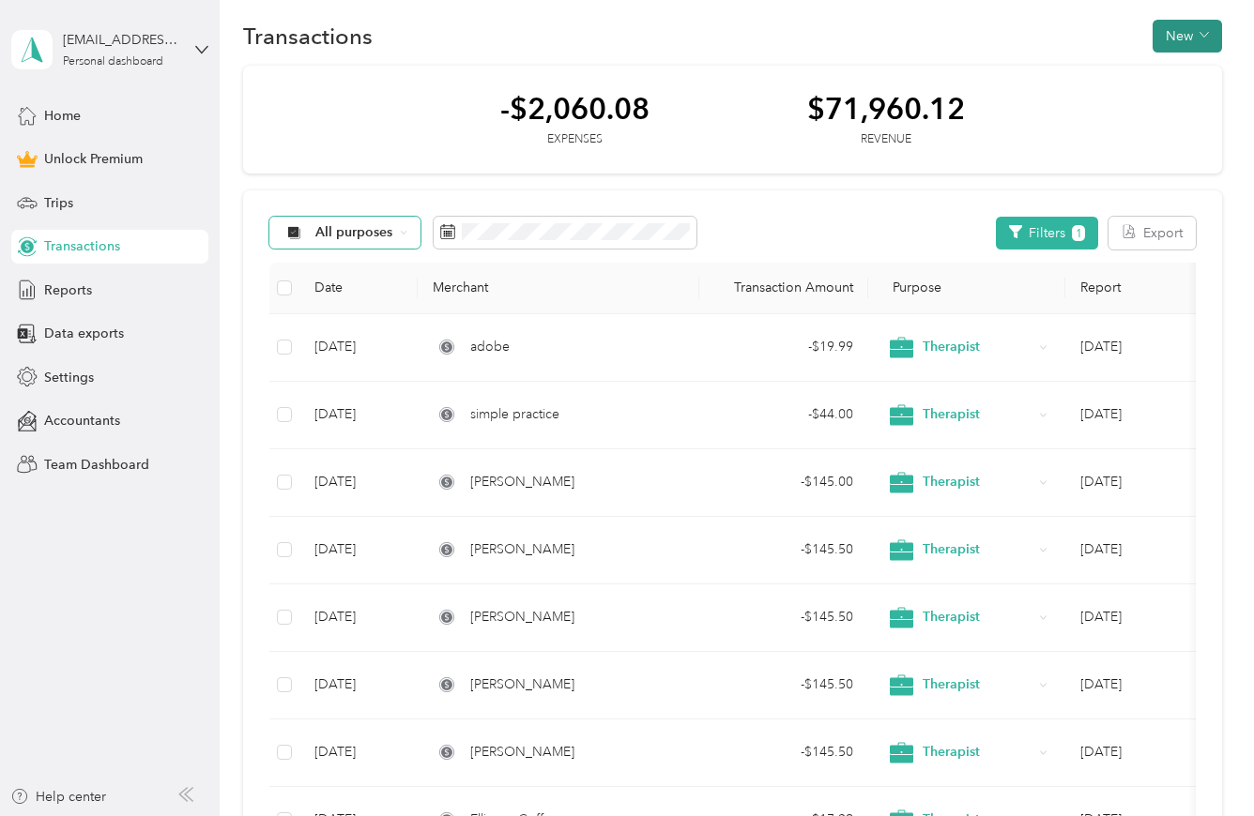
click at [1182, 39] on button "New" at bounding box center [1186, 36] width 69 height 33
click at [1189, 71] on span "Expense" at bounding box center [1177, 73] width 51 height 20
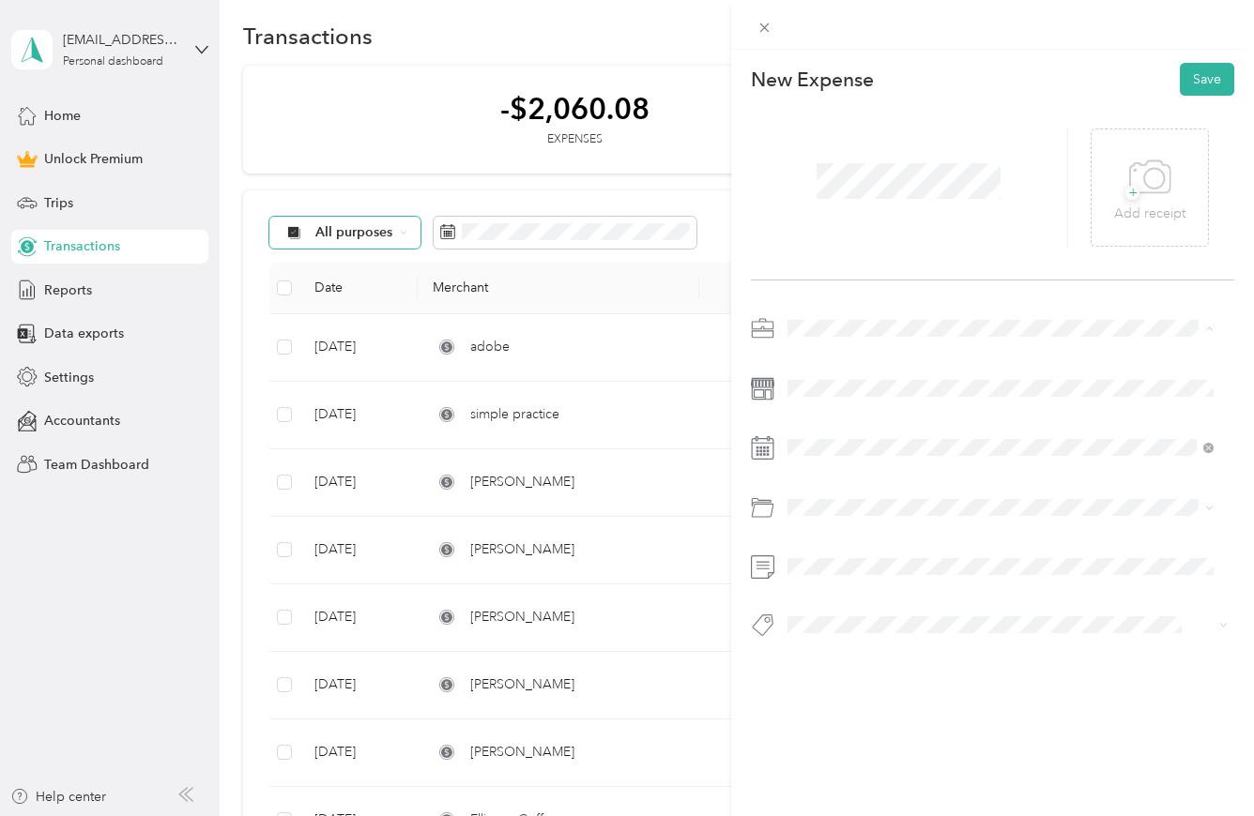
click at [836, 435] on li "Therapist" at bounding box center [1000, 427] width 439 height 33
click at [879, 679] on div "12" at bounding box center [875, 678] width 24 height 23
click at [850, 579] on div "Software" at bounding box center [1000, 580] width 413 height 20
click at [1186, 81] on button "Save" at bounding box center [1207, 79] width 54 height 33
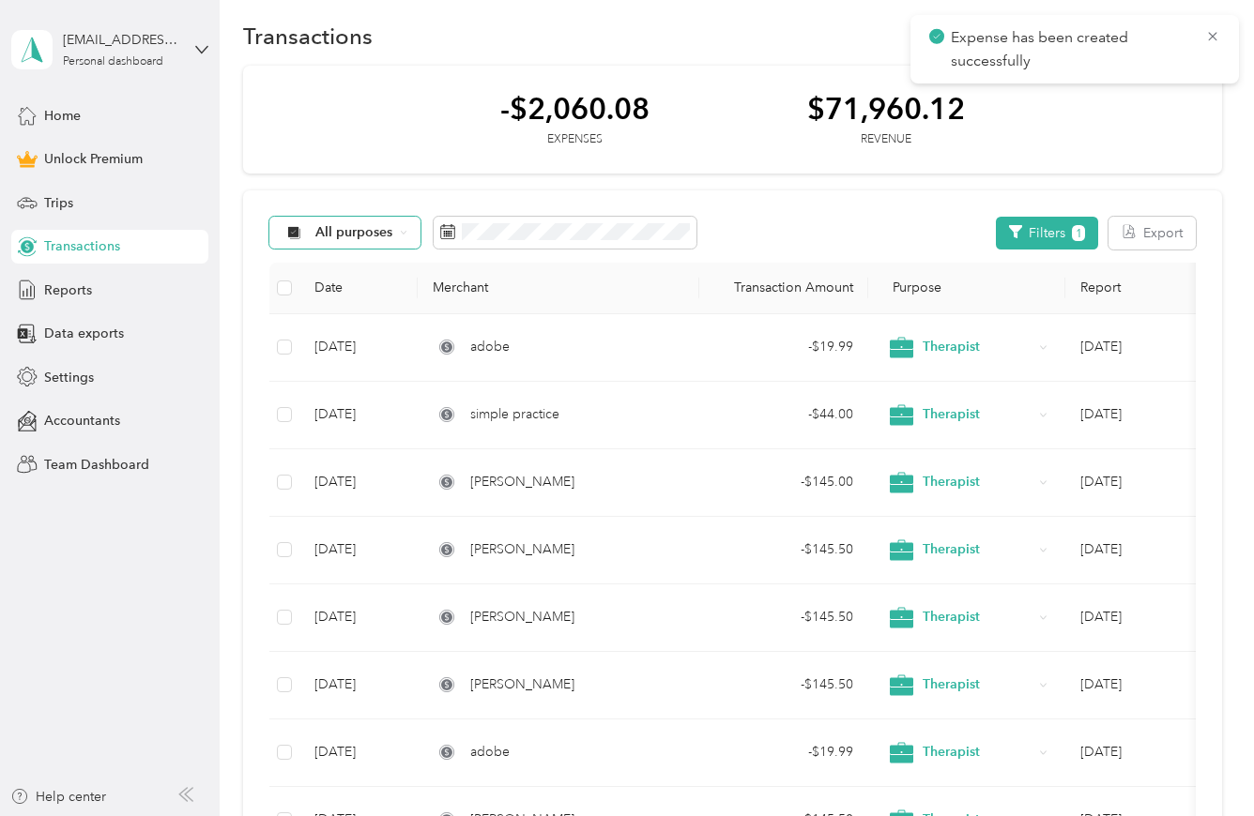
click at [1213, 34] on icon at bounding box center [1212, 36] width 15 height 17
click at [1182, 27] on button "New" at bounding box center [1186, 36] width 69 height 33
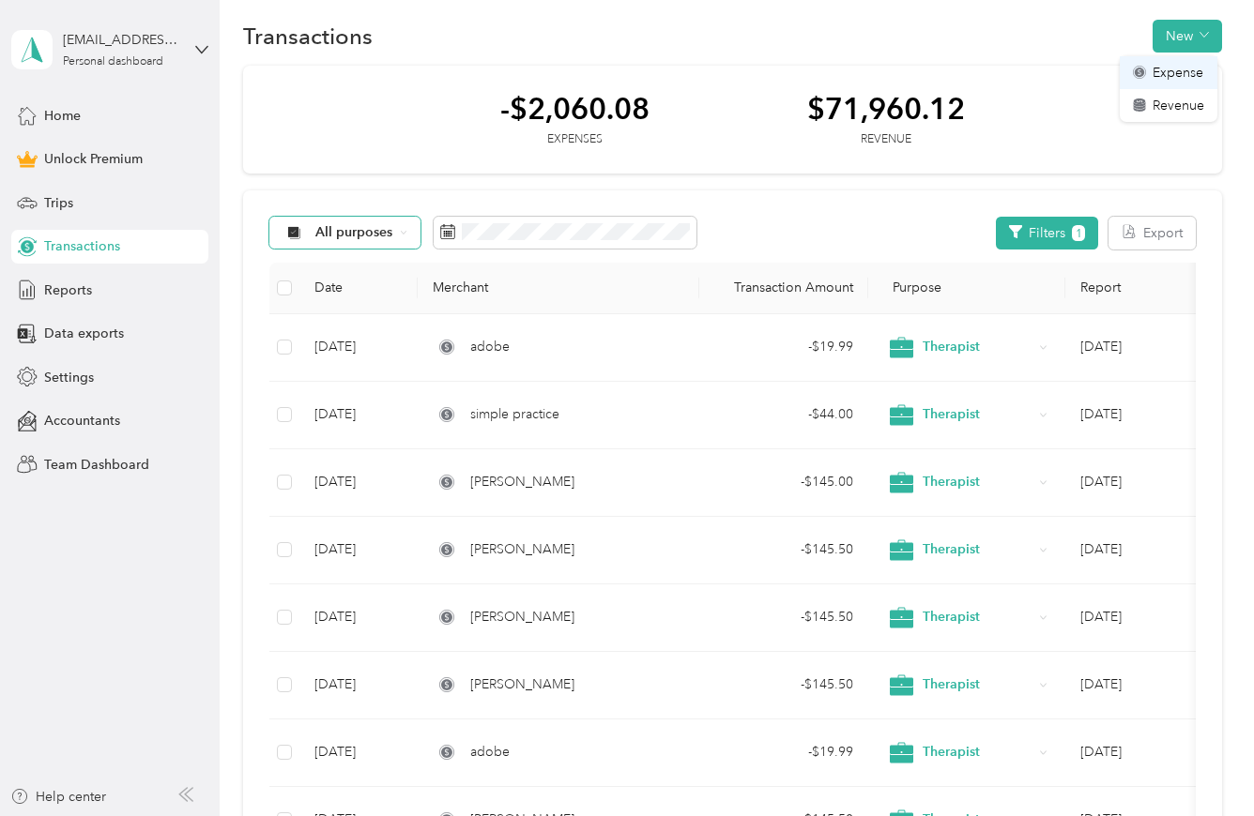
click at [1201, 77] on span "Expense" at bounding box center [1177, 73] width 51 height 20
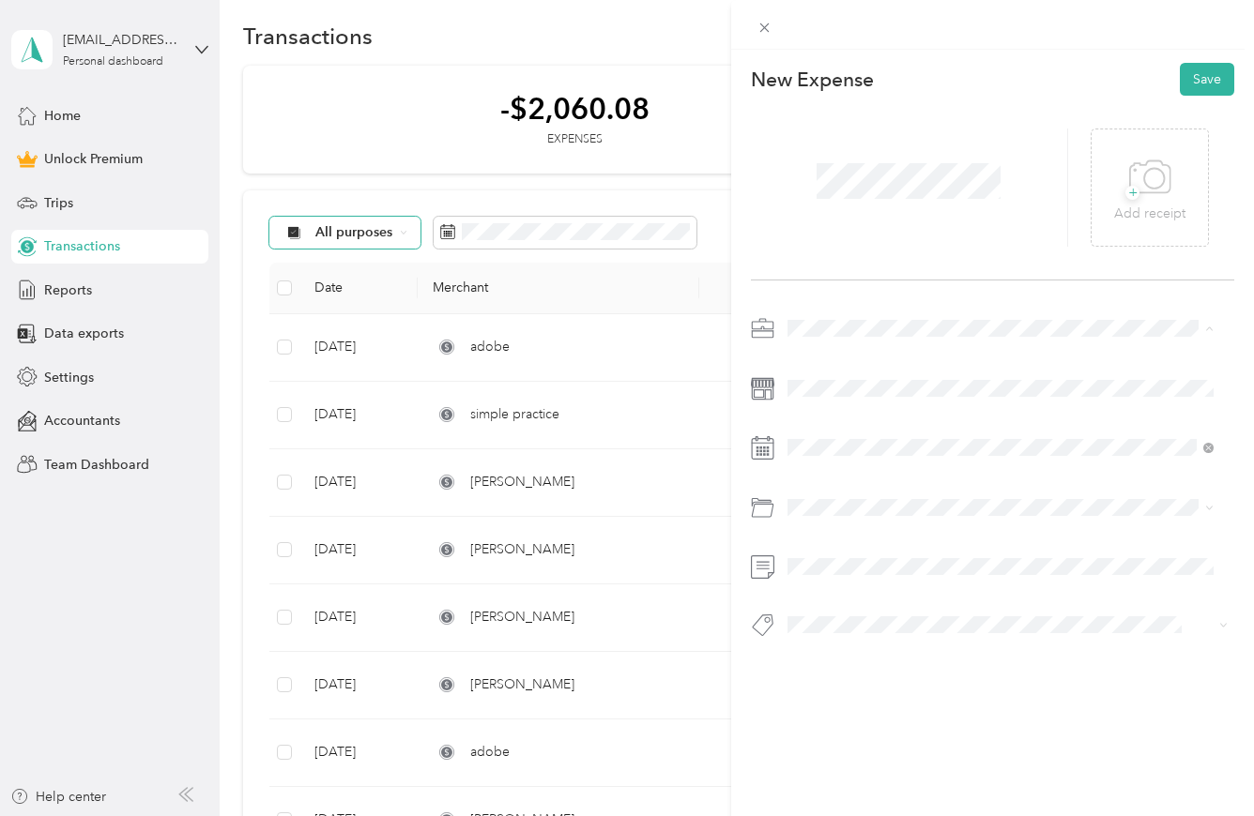
click at [839, 427] on span "Therapist" at bounding box center [821, 428] width 54 height 16
click at [947, 654] on div "12" at bounding box center [948, 649] width 24 height 23
click at [840, 582] on span "Software" at bounding box center [820, 583] width 52 height 16
click at [1208, 82] on button "Save" at bounding box center [1207, 79] width 54 height 33
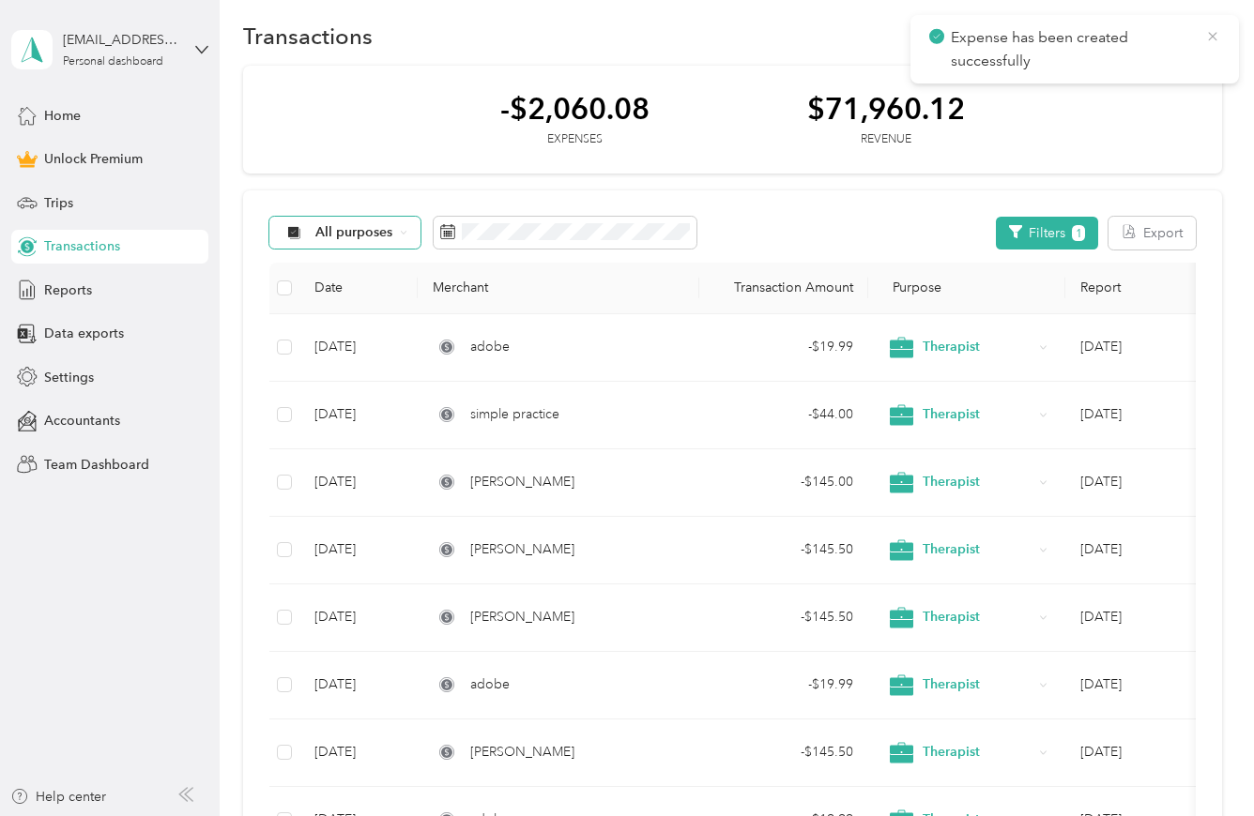
click at [1212, 39] on icon at bounding box center [1212, 36] width 15 height 17
click at [1177, 39] on button "New" at bounding box center [1186, 36] width 69 height 33
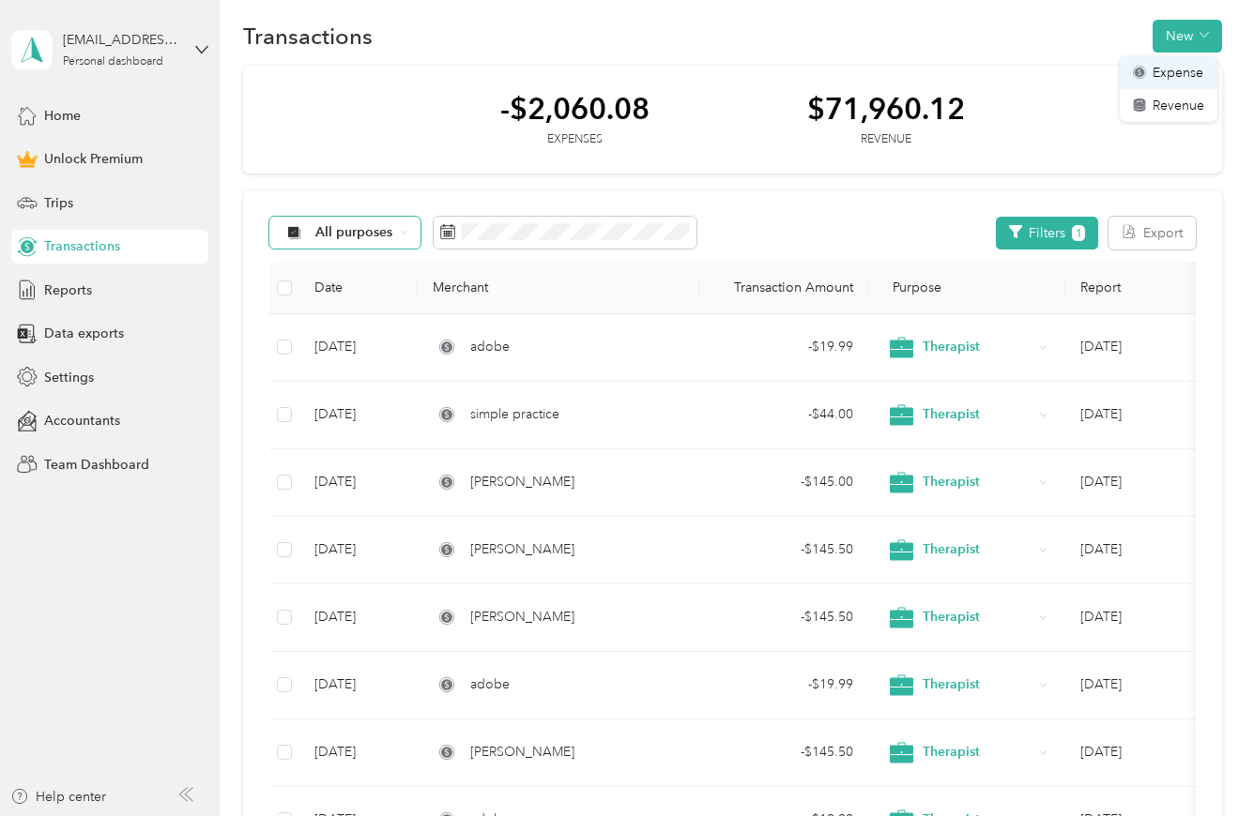
click at [1180, 82] on span "Expense" at bounding box center [1177, 73] width 51 height 20
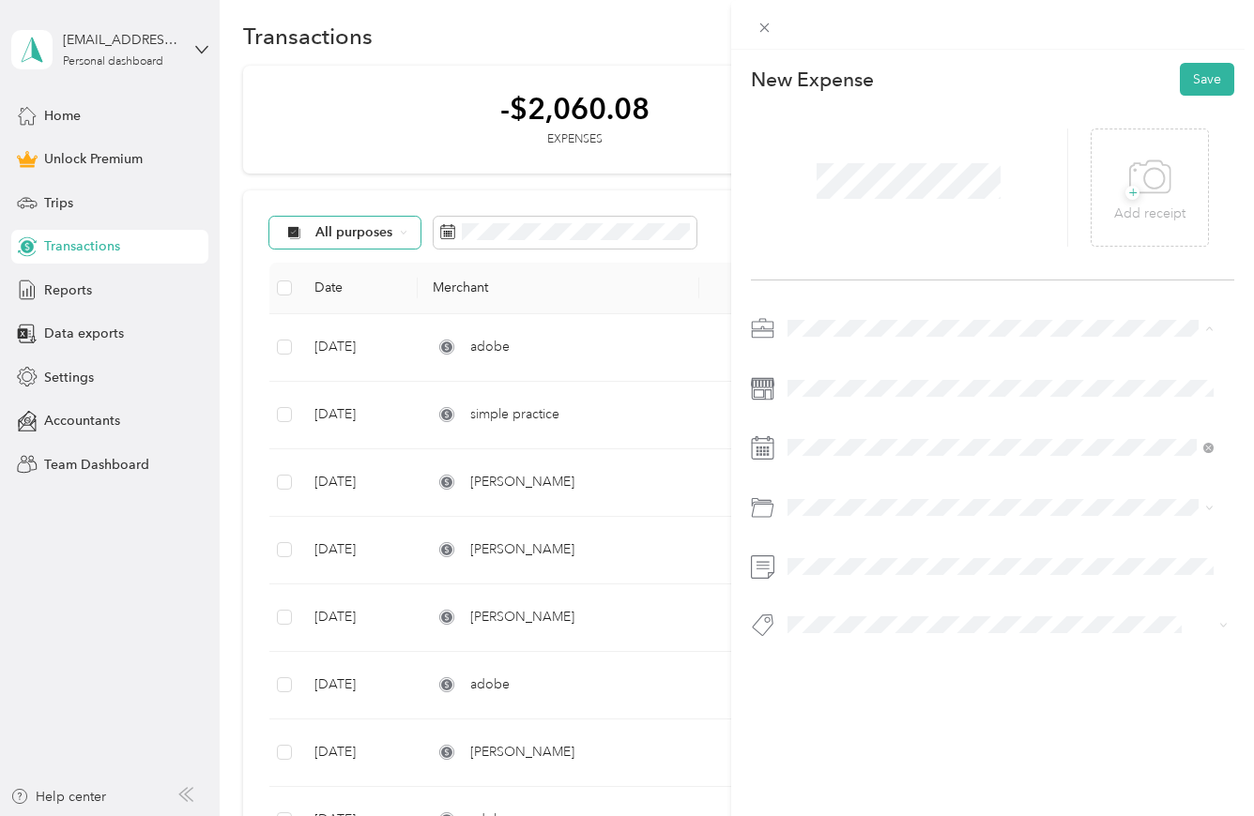
click at [838, 434] on span "Therapist" at bounding box center [821, 428] width 54 height 16
click at [823, 681] on div "12" at bounding box center [827, 678] width 24 height 23
click at [876, 580] on div "Software" at bounding box center [1000, 582] width 413 height 20
click at [1190, 92] on button "Save" at bounding box center [1207, 79] width 54 height 33
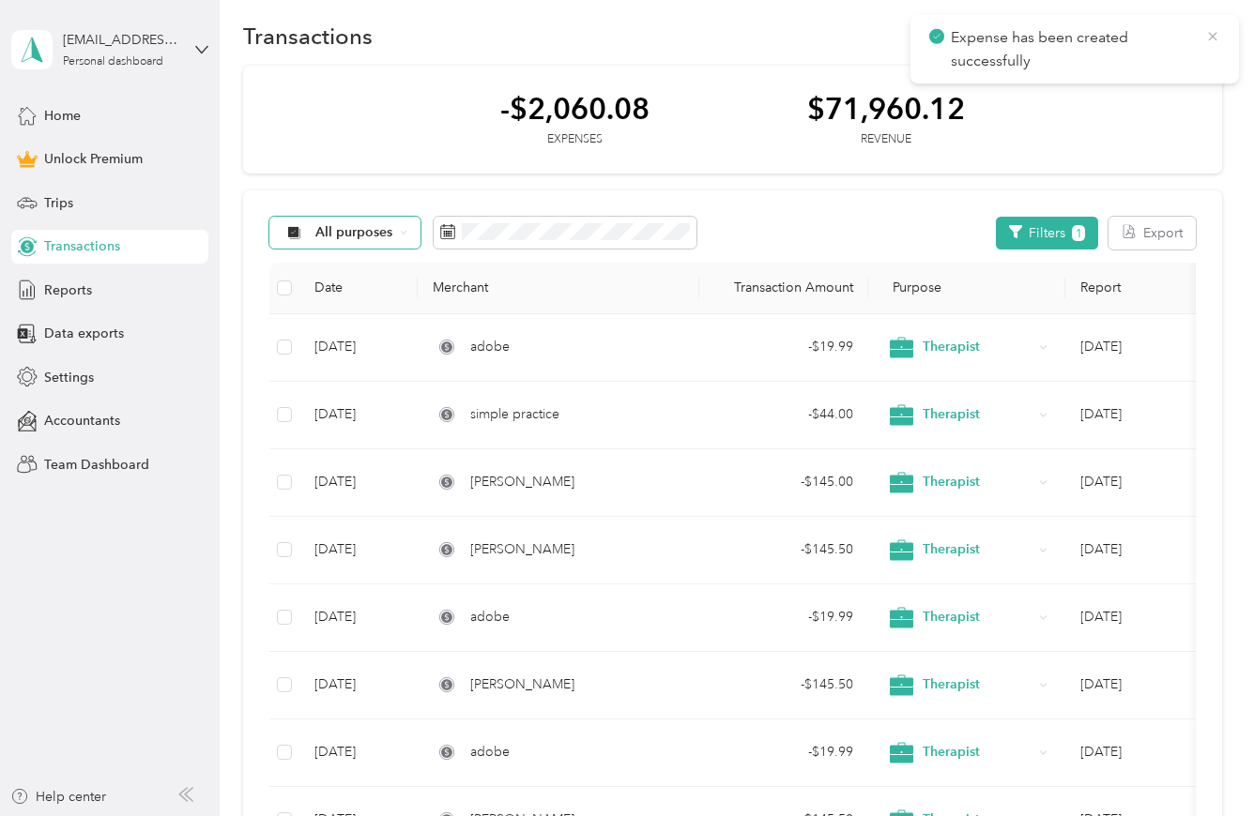
click at [1213, 34] on icon at bounding box center [1212, 36] width 15 height 17
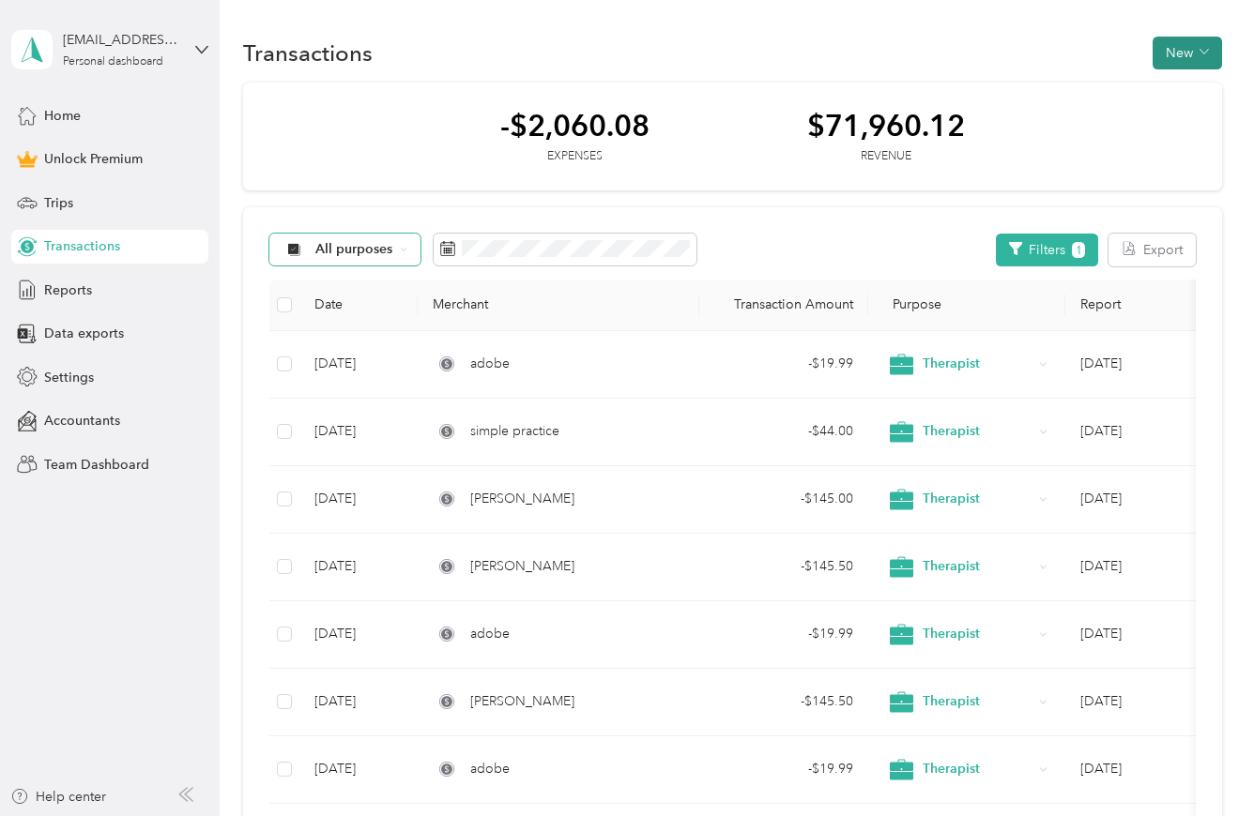
click at [1188, 57] on button "New" at bounding box center [1186, 53] width 69 height 33
click at [1191, 97] on span "Expense" at bounding box center [1177, 90] width 51 height 20
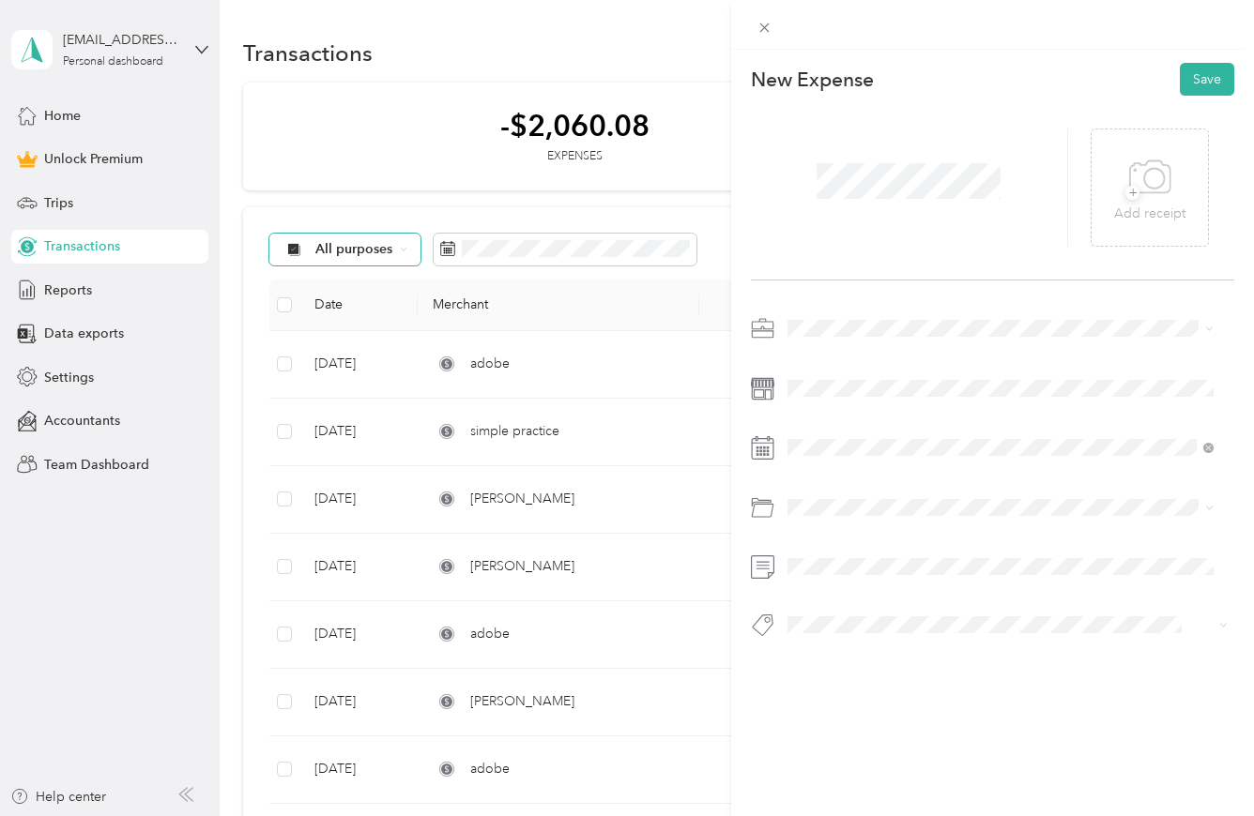
click at [820, 340] on span at bounding box center [1007, 328] width 453 height 30
click at [837, 422] on span "Therapist" at bounding box center [821, 428] width 54 height 16
click at [904, 680] on div "12" at bounding box center [899, 678] width 24 height 23
click at [847, 576] on div "Software" at bounding box center [1000, 583] width 413 height 20
click at [1194, 85] on button "Save" at bounding box center [1207, 79] width 54 height 33
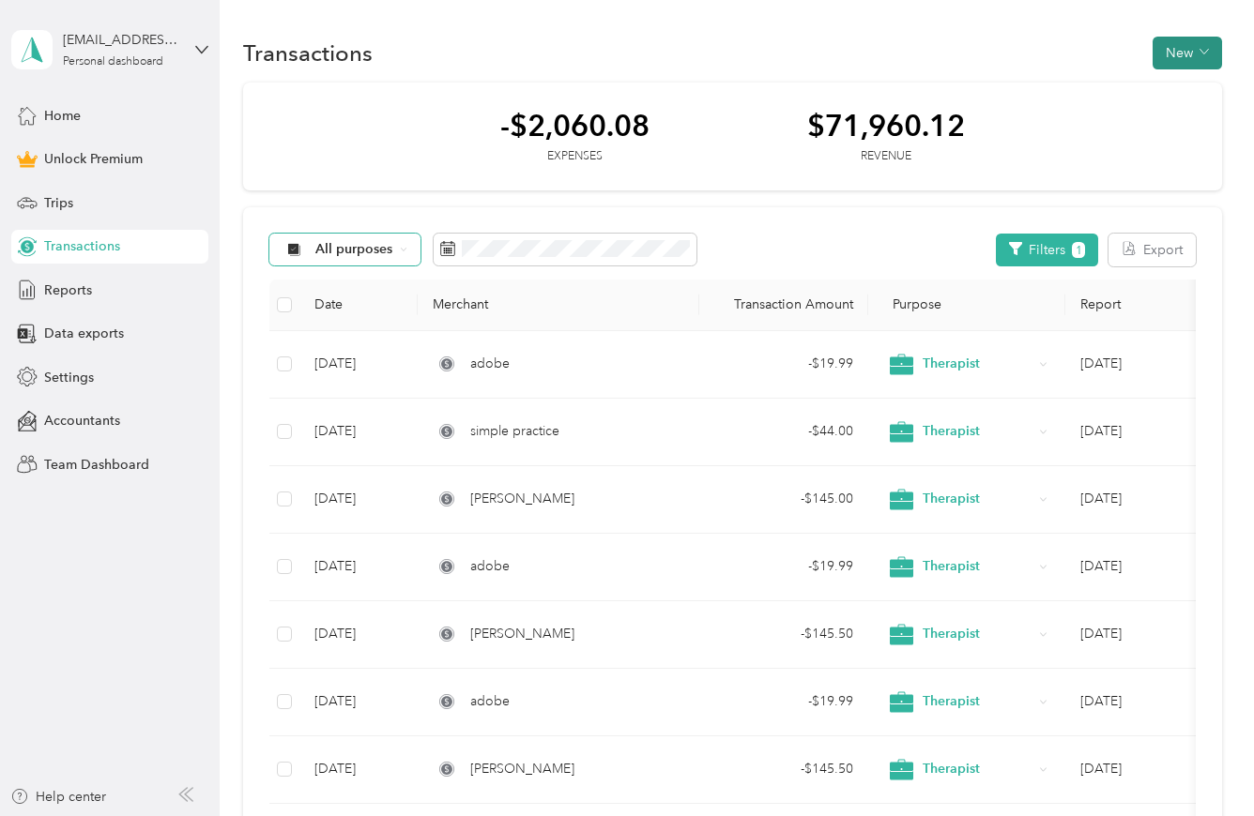
click at [1176, 49] on button "New" at bounding box center [1186, 53] width 69 height 33
click at [1194, 92] on span "Expense" at bounding box center [1177, 90] width 51 height 20
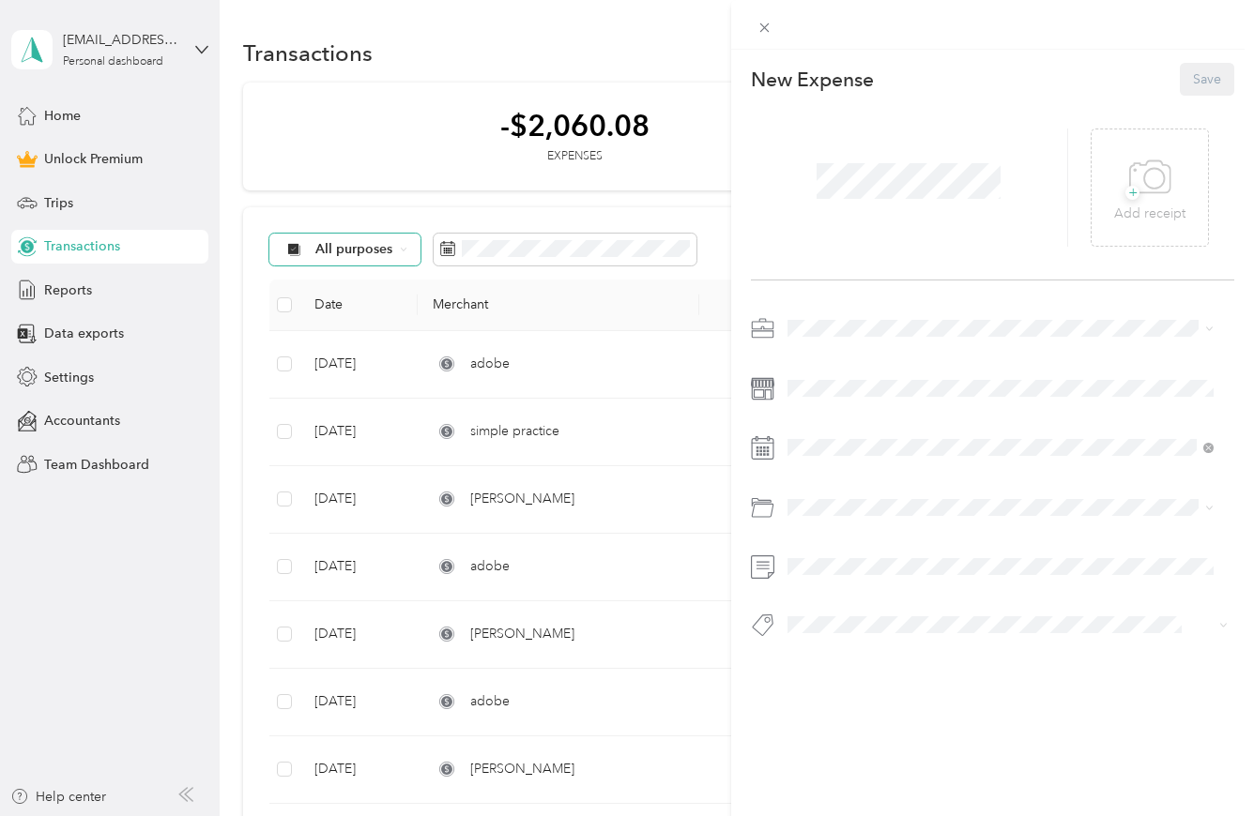
click at [876, 163] on span at bounding box center [908, 181] width 197 height 49
click at [825, 428] on span "Therapist" at bounding box center [821, 428] width 54 height 16
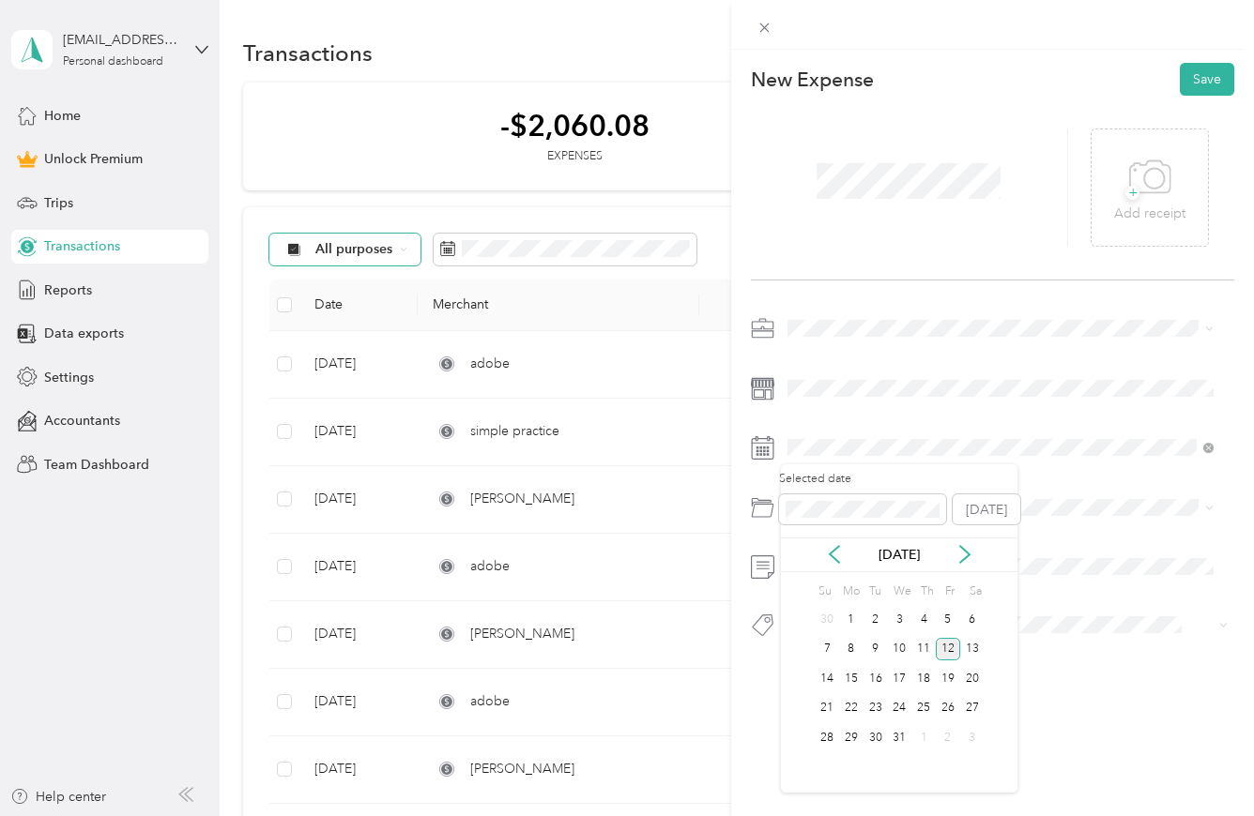
click at [954, 652] on div "12" at bounding box center [948, 649] width 24 height 23
drag, startPoint x: 827, startPoint y: 592, endPoint x: 955, endPoint y: 408, distance: 224.4
click at [827, 593] on li "Software" at bounding box center [1000, 583] width 439 height 33
click at [1180, 94] on button "Save" at bounding box center [1207, 79] width 54 height 33
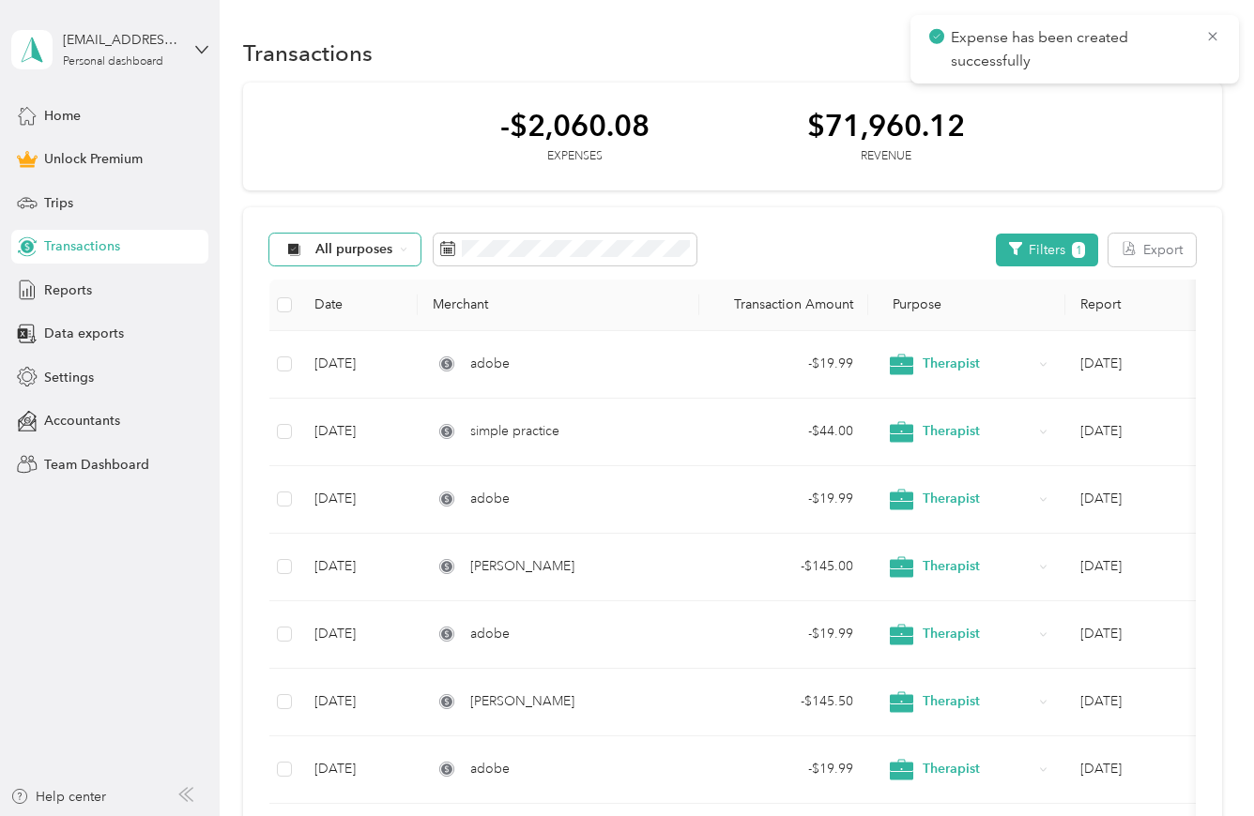
click at [1215, 37] on icon at bounding box center [1212, 36] width 15 height 17
click at [1173, 55] on button "New" at bounding box center [1186, 53] width 69 height 33
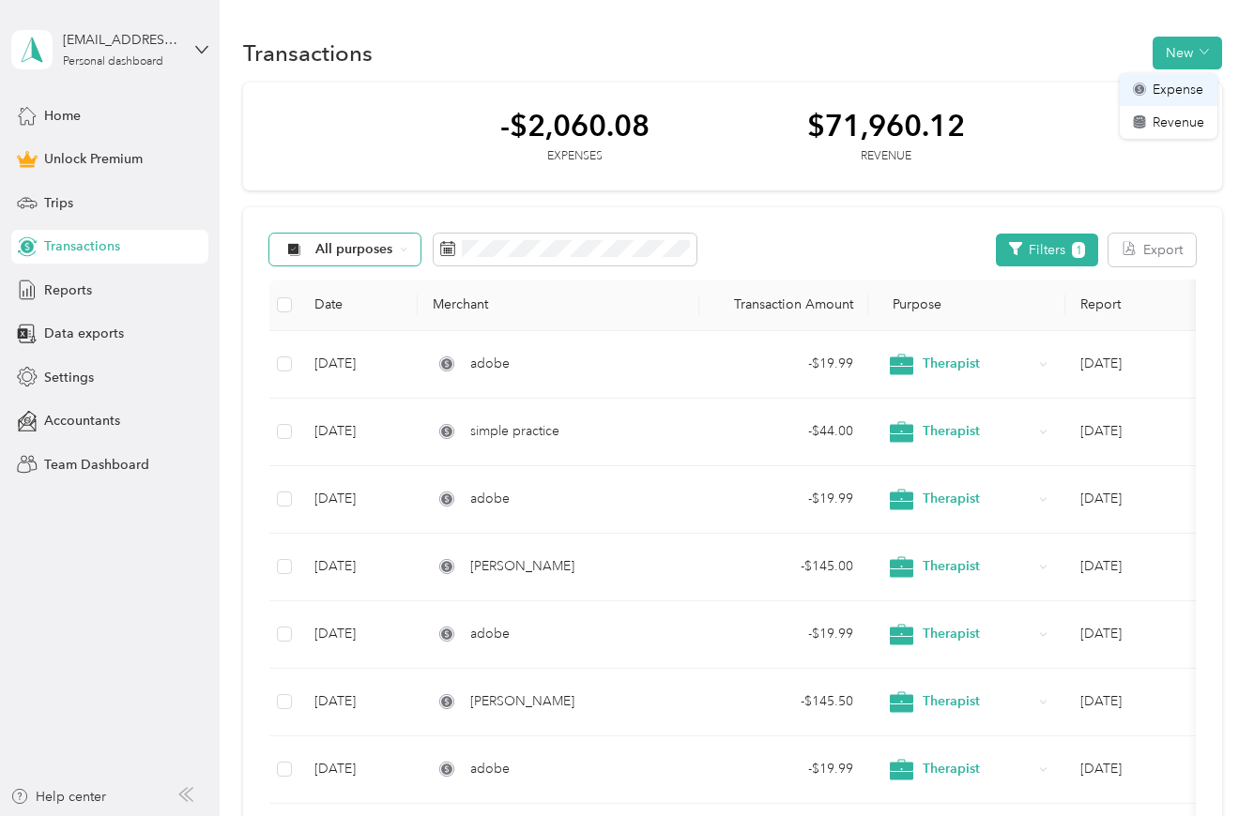
click at [1197, 98] on span "Expense" at bounding box center [1177, 90] width 51 height 20
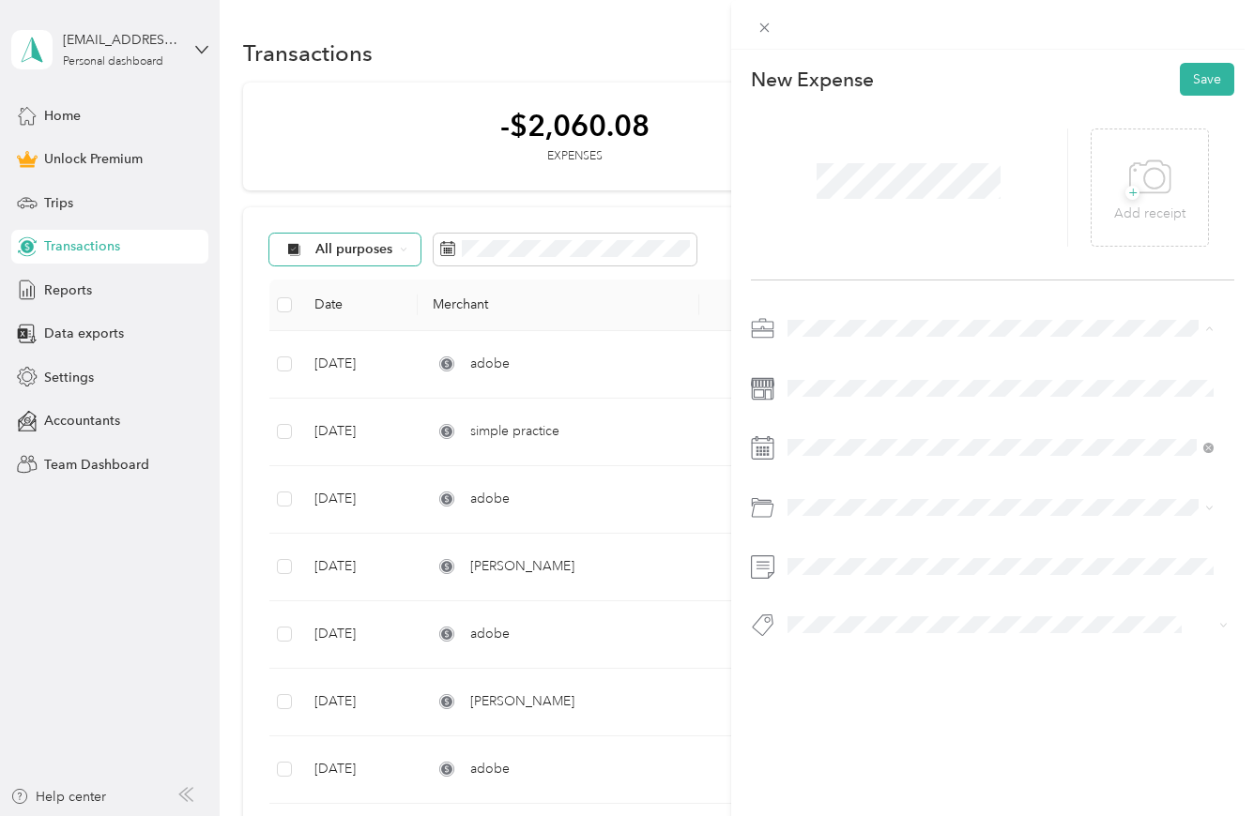
click at [832, 429] on span "Therapist" at bounding box center [821, 428] width 54 height 16
click at [868, 457] on span at bounding box center [1007, 448] width 453 height 30
click at [857, 682] on div "12" at bounding box center [851, 678] width 24 height 23
click at [845, 585] on span "Software" at bounding box center [820, 583] width 52 height 16
click at [1192, 74] on button "Save" at bounding box center [1207, 79] width 54 height 33
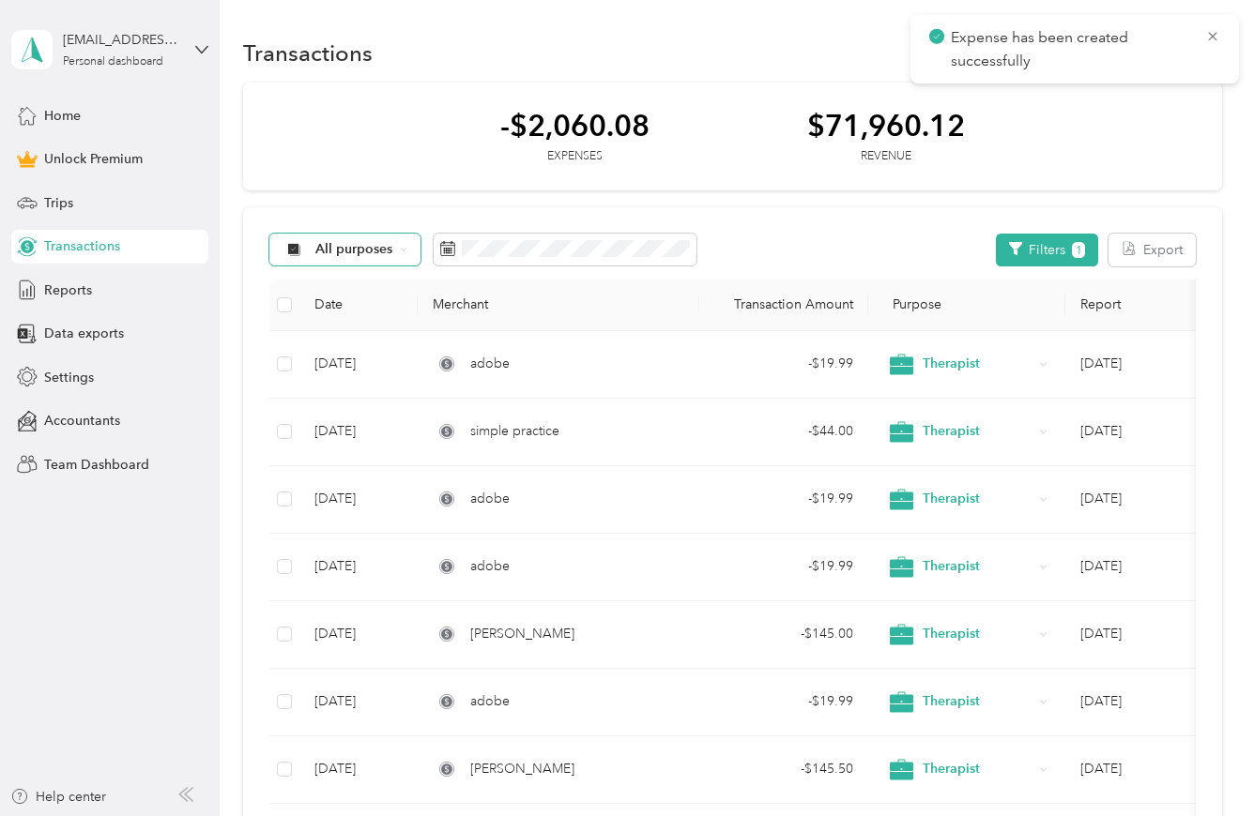
click at [1216, 30] on icon at bounding box center [1212, 36] width 15 height 17
click at [1186, 46] on button "New" at bounding box center [1186, 53] width 69 height 33
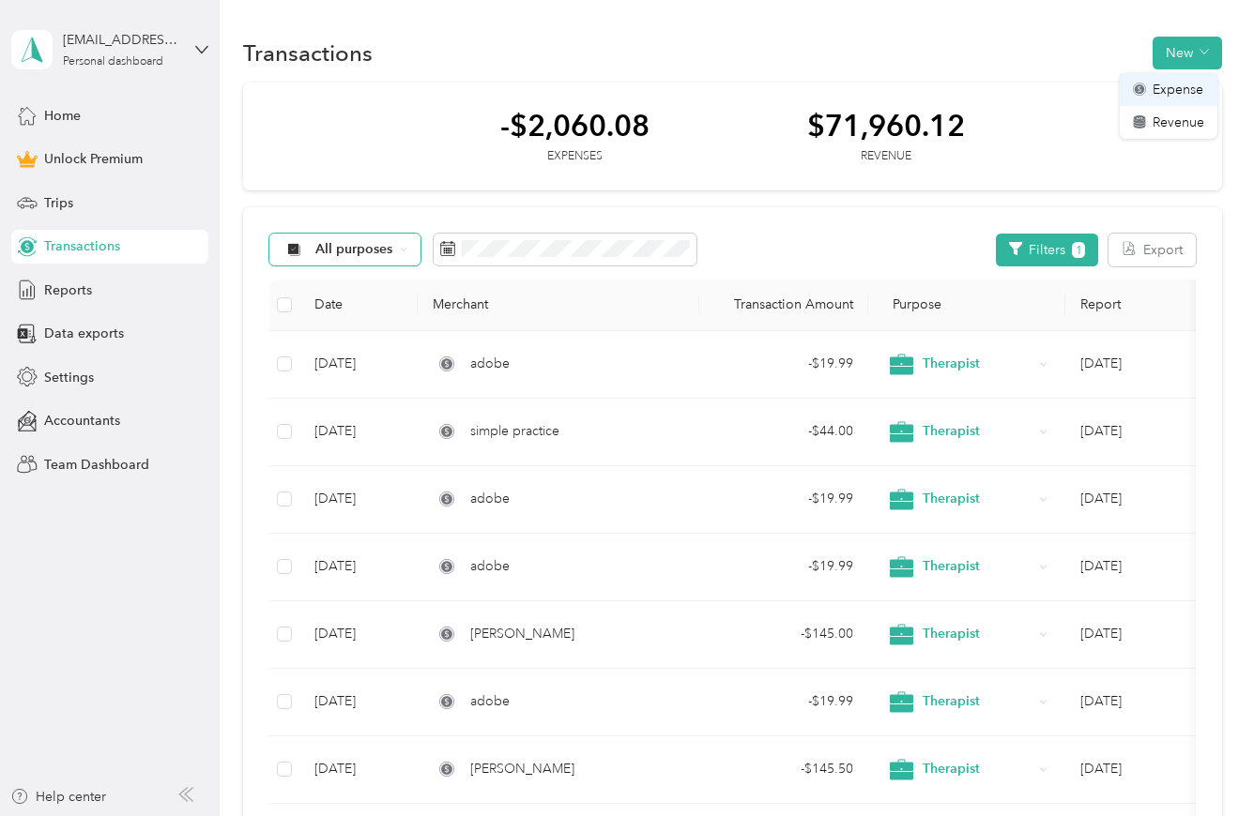
click at [1182, 96] on span "Expense" at bounding box center [1177, 90] width 51 height 20
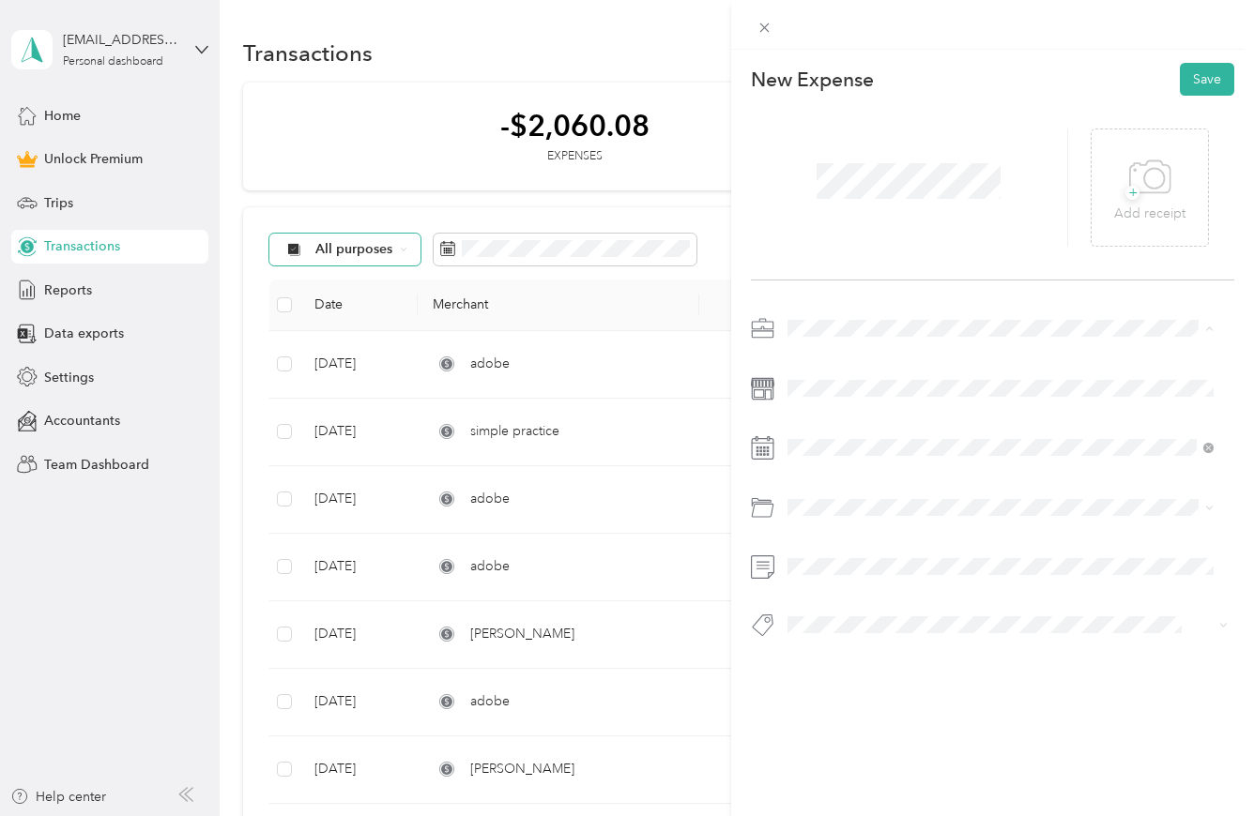
click at [832, 432] on span "Therapist" at bounding box center [821, 428] width 54 height 16
click at [928, 620] on div "1" at bounding box center [923, 619] width 24 height 23
click at [828, 679] on span "Rent office" at bounding box center [825, 682] width 63 height 16
click at [1188, 80] on button "Save" at bounding box center [1207, 79] width 54 height 33
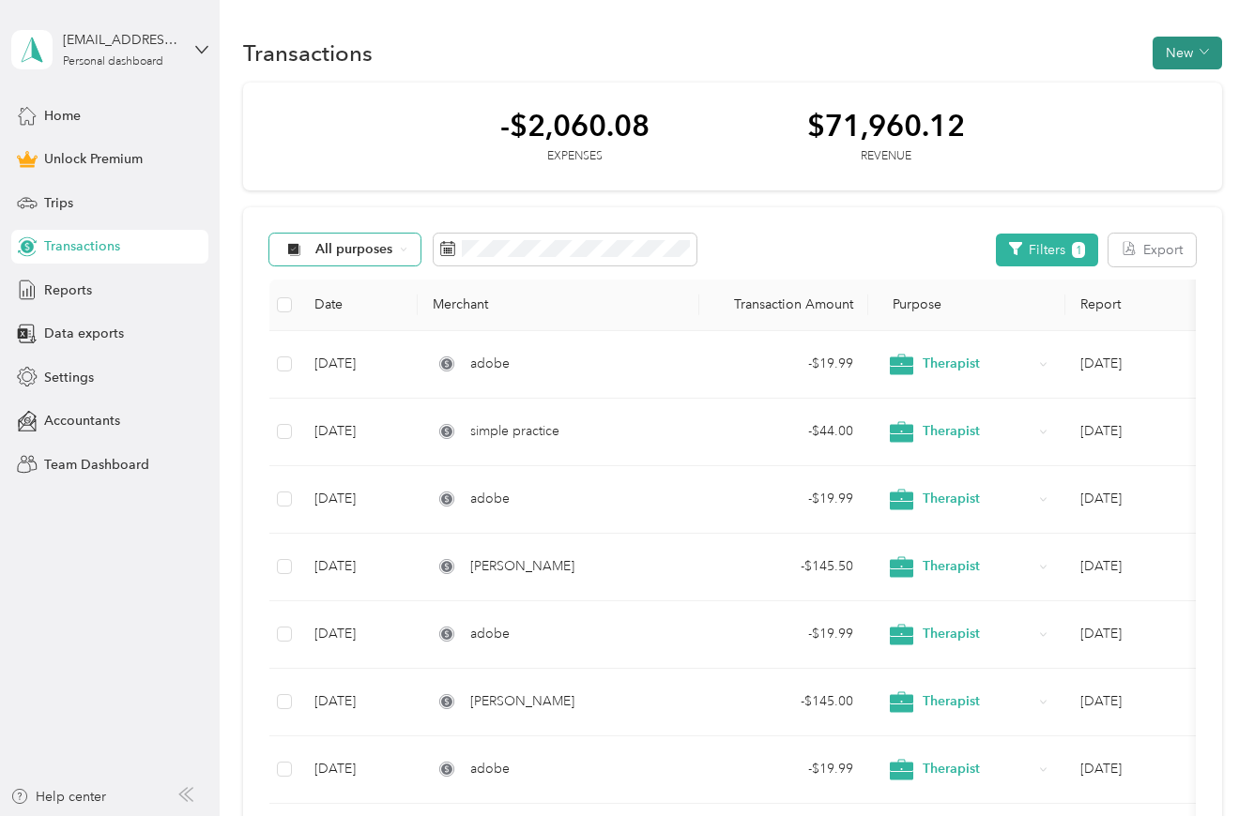
click at [1185, 53] on button "New" at bounding box center [1186, 53] width 69 height 33
click at [1204, 94] on li "Expense" at bounding box center [1169, 89] width 98 height 33
click at [1182, 93] on span "Expense" at bounding box center [1177, 90] width 51 height 20
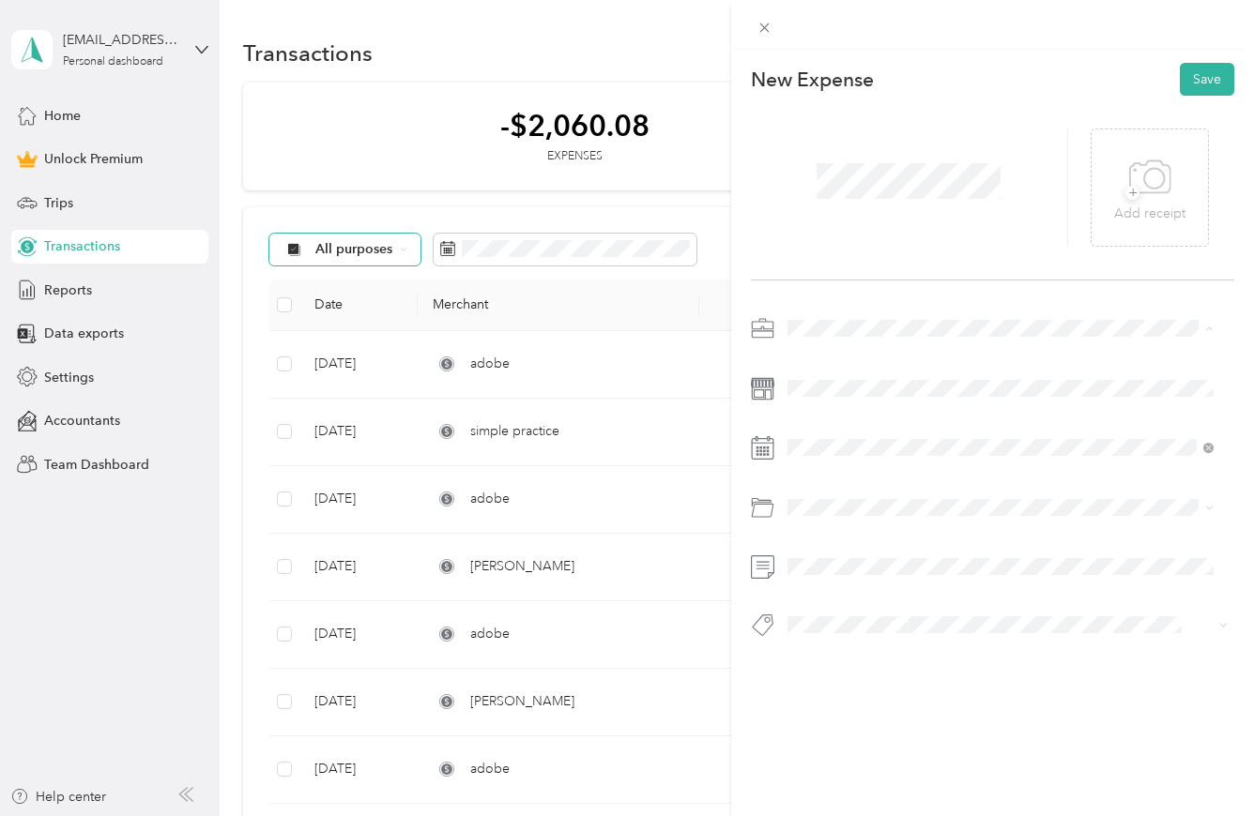
click at [831, 428] on span "Therapist" at bounding box center [821, 428] width 54 height 16
click at [826, 618] on div "1" at bounding box center [827, 619] width 24 height 23
click at [829, 674] on span "Rent office" at bounding box center [825, 682] width 63 height 16
click at [1207, 74] on button "Save" at bounding box center [1207, 79] width 54 height 33
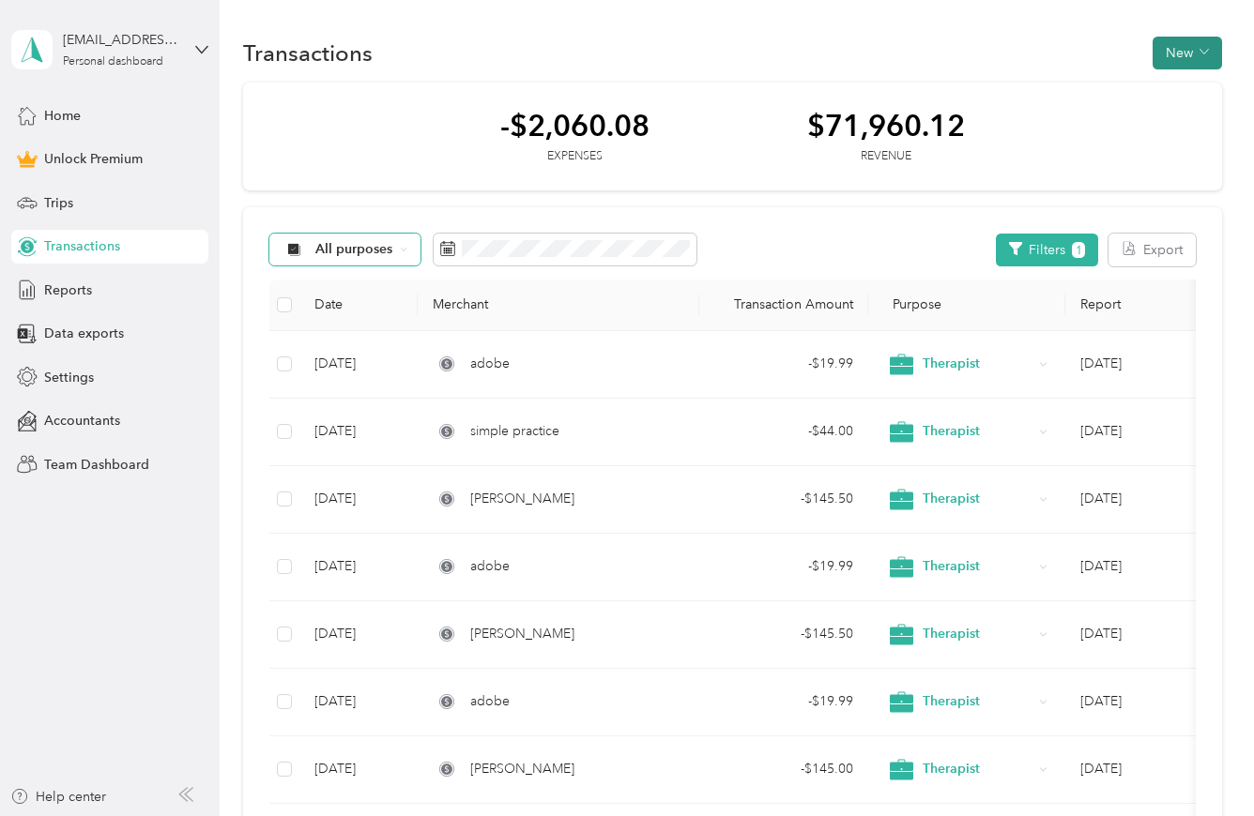
click at [1202, 60] on span "button" at bounding box center [1203, 53] width 9 height 16
click at [1191, 94] on span "Expense" at bounding box center [1177, 90] width 51 height 20
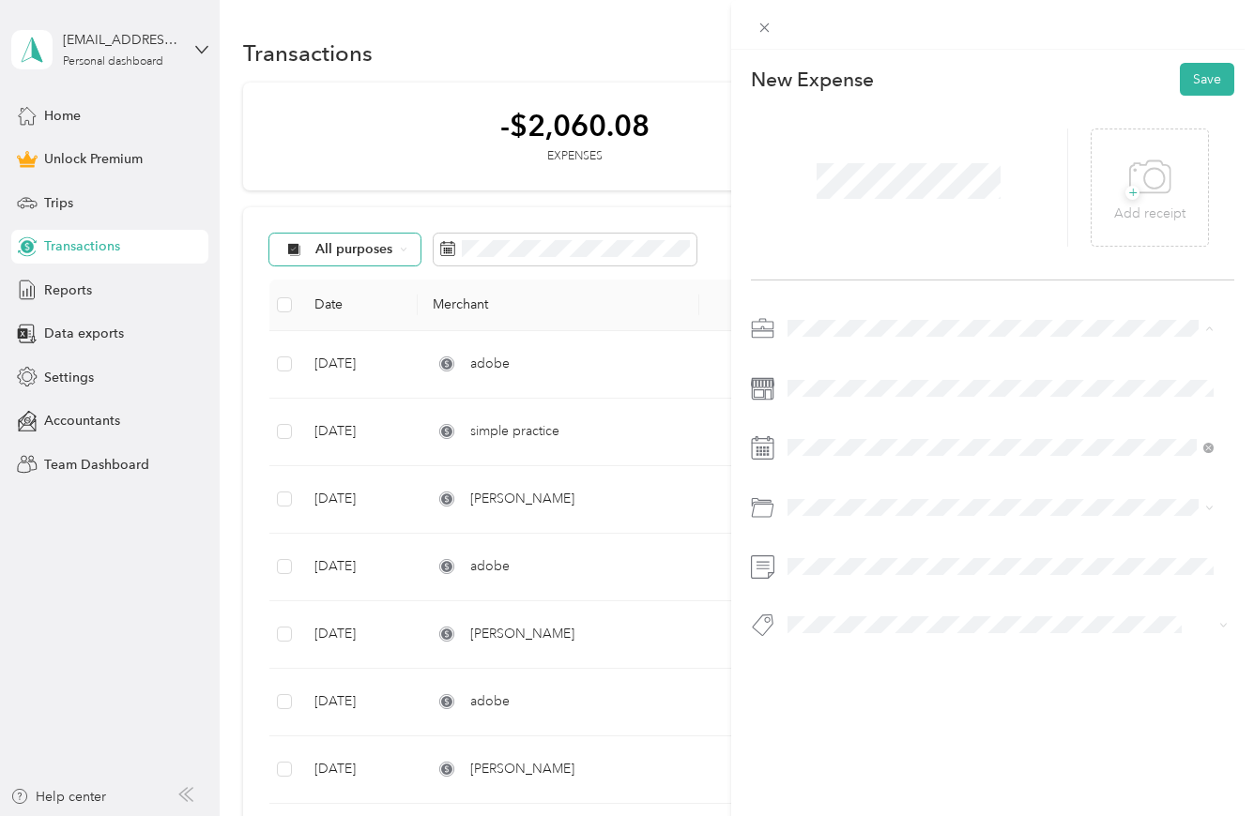
click at [843, 418] on li "Therapist" at bounding box center [1000, 427] width 439 height 33
click at [925, 652] on div "12" at bounding box center [923, 649] width 24 height 23
click at [849, 588] on li "Software" at bounding box center [1000, 582] width 439 height 33
click at [1191, 84] on button "Save" at bounding box center [1207, 79] width 54 height 33
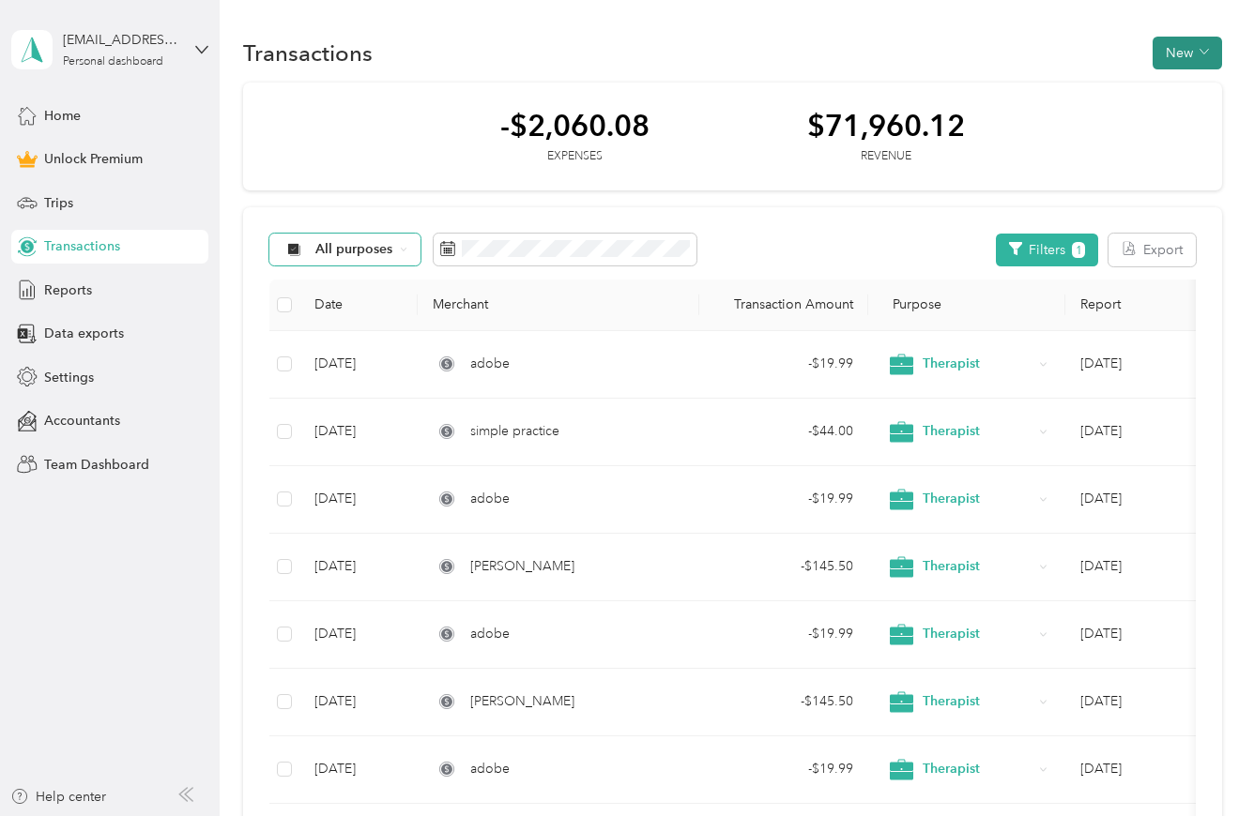
click at [1199, 51] on icon "button" at bounding box center [1203, 51] width 9 height 9
click at [1189, 90] on span "Expense" at bounding box center [1177, 90] width 51 height 20
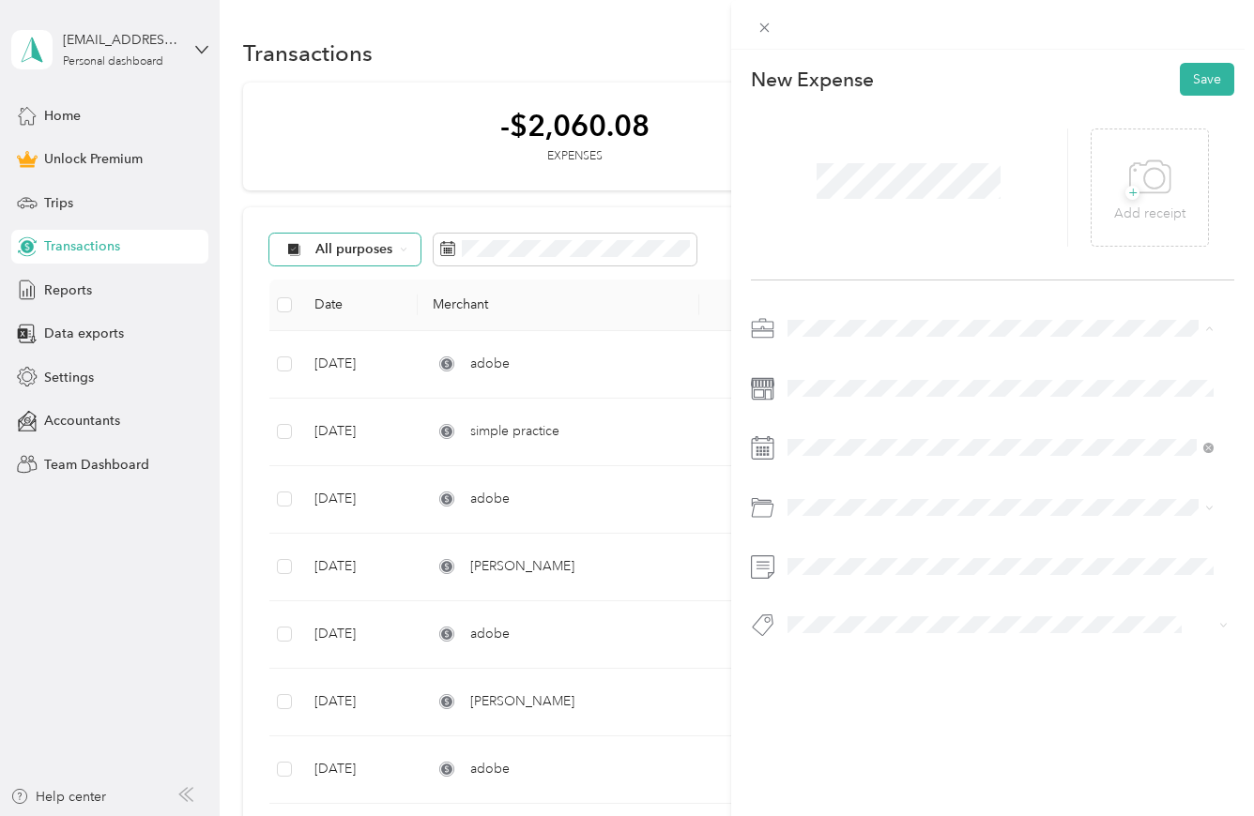
click at [830, 429] on span "Therapist" at bounding box center [821, 428] width 54 height 16
click at [878, 622] on div "1" at bounding box center [875, 619] width 24 height 23
click at [847, 691] on li "Rent office" at bounding box center [1000, 681] width 439 height 33
click at [1196, 71] on button "Save" at bounding box center [1207, 79] width 54 height 33
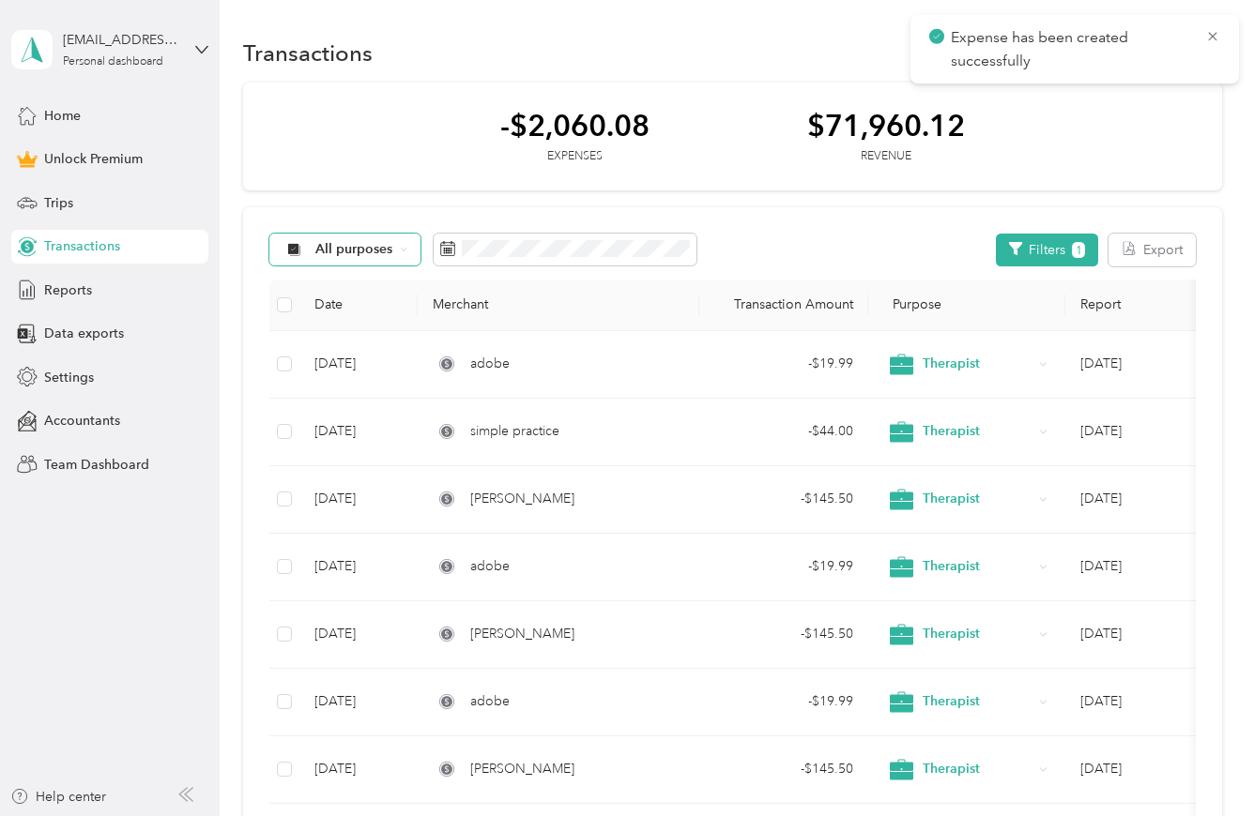
click at [1221, 32] on div "Expense has been created successfully" at bounding box center [1074, 49] width 328 height 69
click at [1217, 36] on icon at bounding box center [1212, 36] width 15 height 17
click at [1183, 61] on button "New" at bounding box center [1186, 53] width 69 height 33
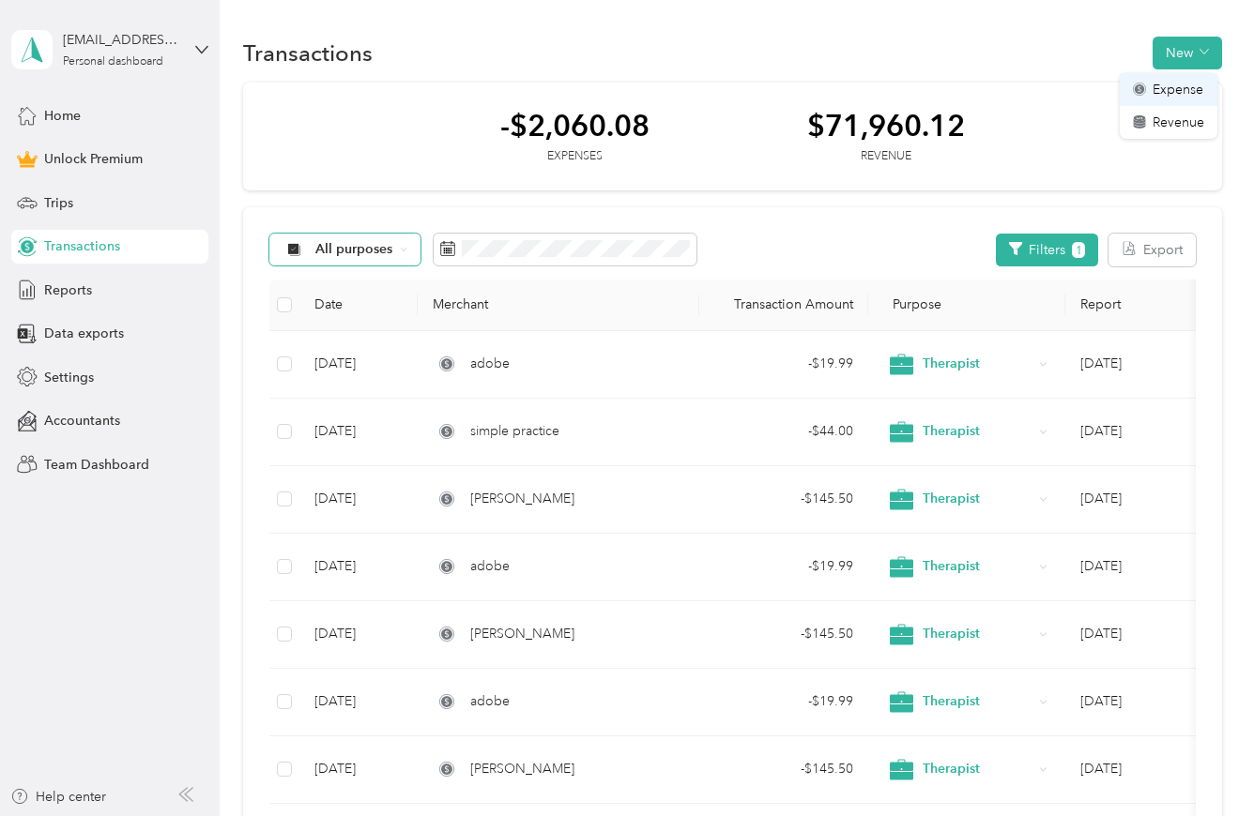
click at [1175, 99] on span "Expense" at bounding box center [1177, 90] width 51 height 20
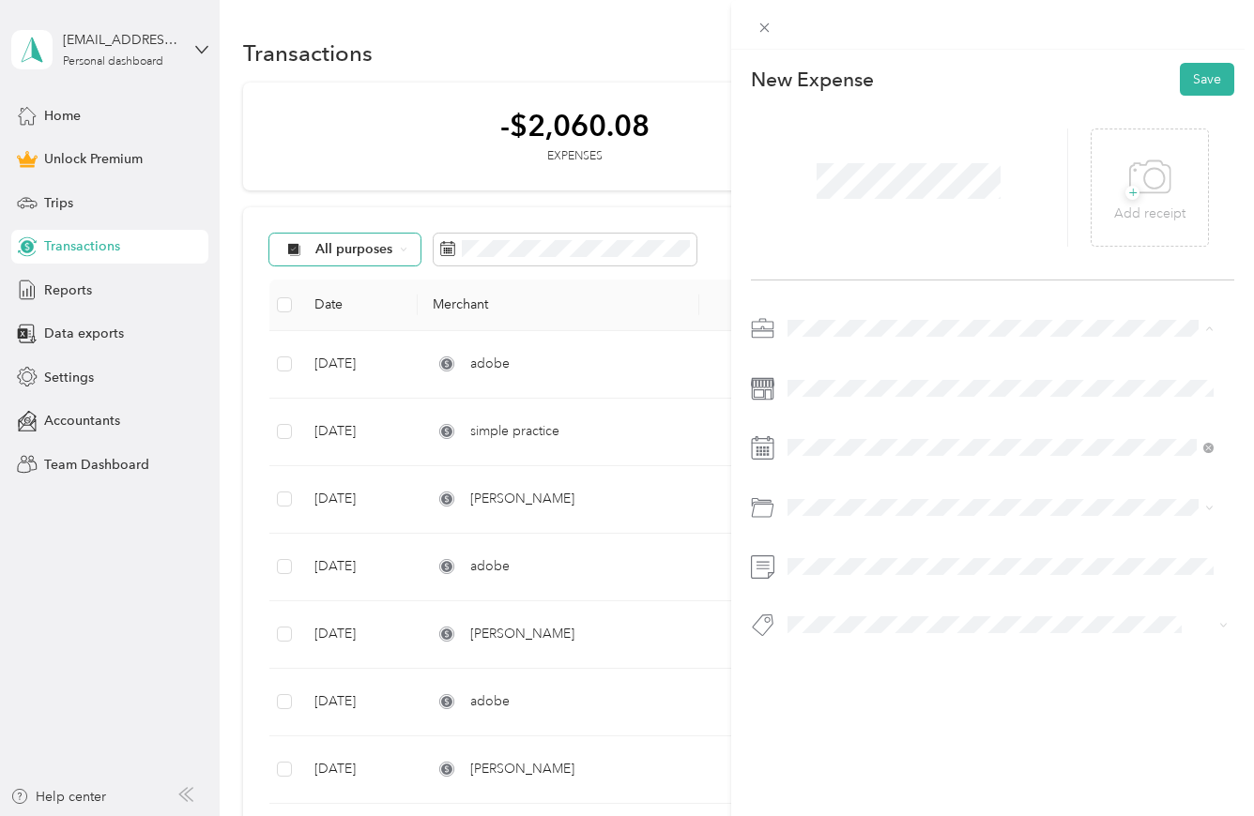
click at [834, 431] on div "Therapist" at bounding box center [1000, 428] width 413 height 20
click at [973, 652] on div "12" at bounding box center [972, 649] width 24 height 23
click at [829, 618] on span "Software" at bounding box center [820, 616] width 52 height 16
click at [1197, 73] on button "Save" at bounding box center [1207, 79] width 54 height 33
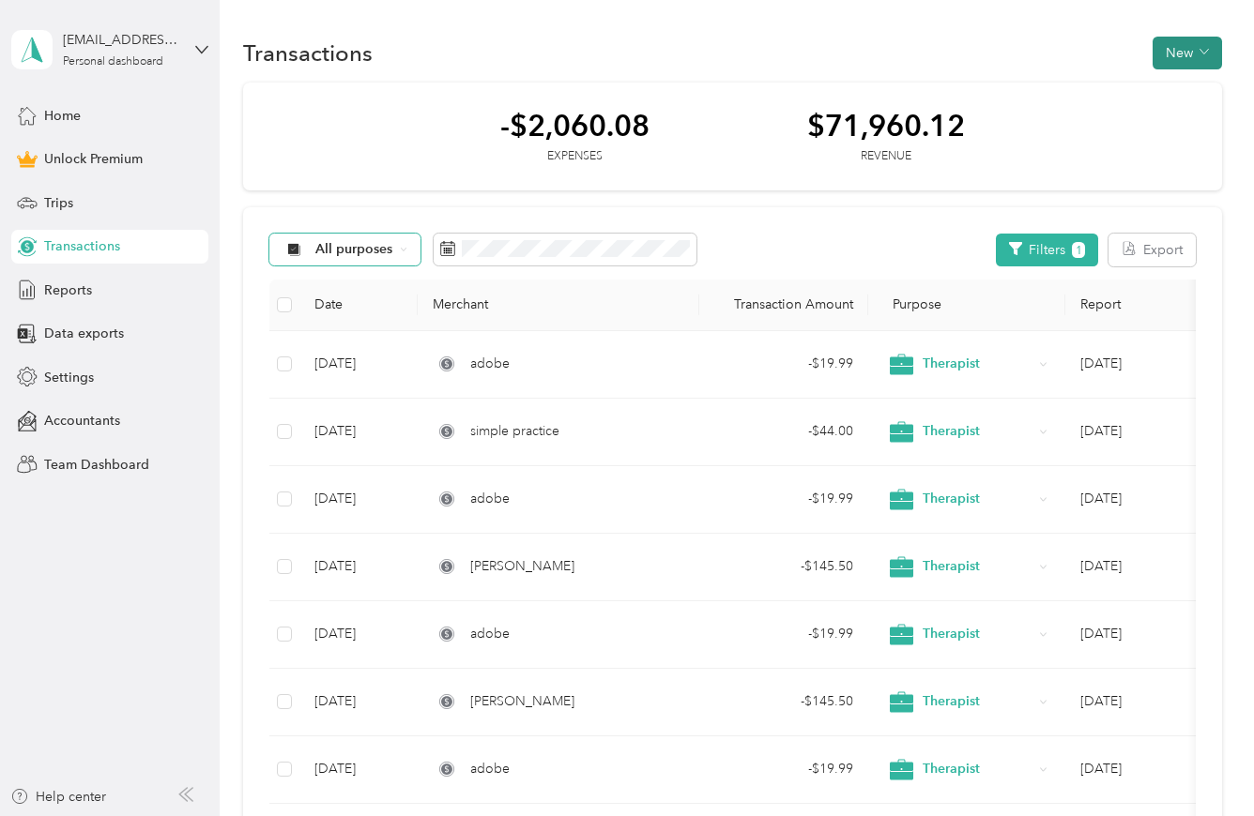
click at [1191, 52] on button "New" at bounding box center [1186, 53] width 69 height 33
click at [1198, 128] on span "Revenue" at bounding box center [1178, 123] width 52 height 20
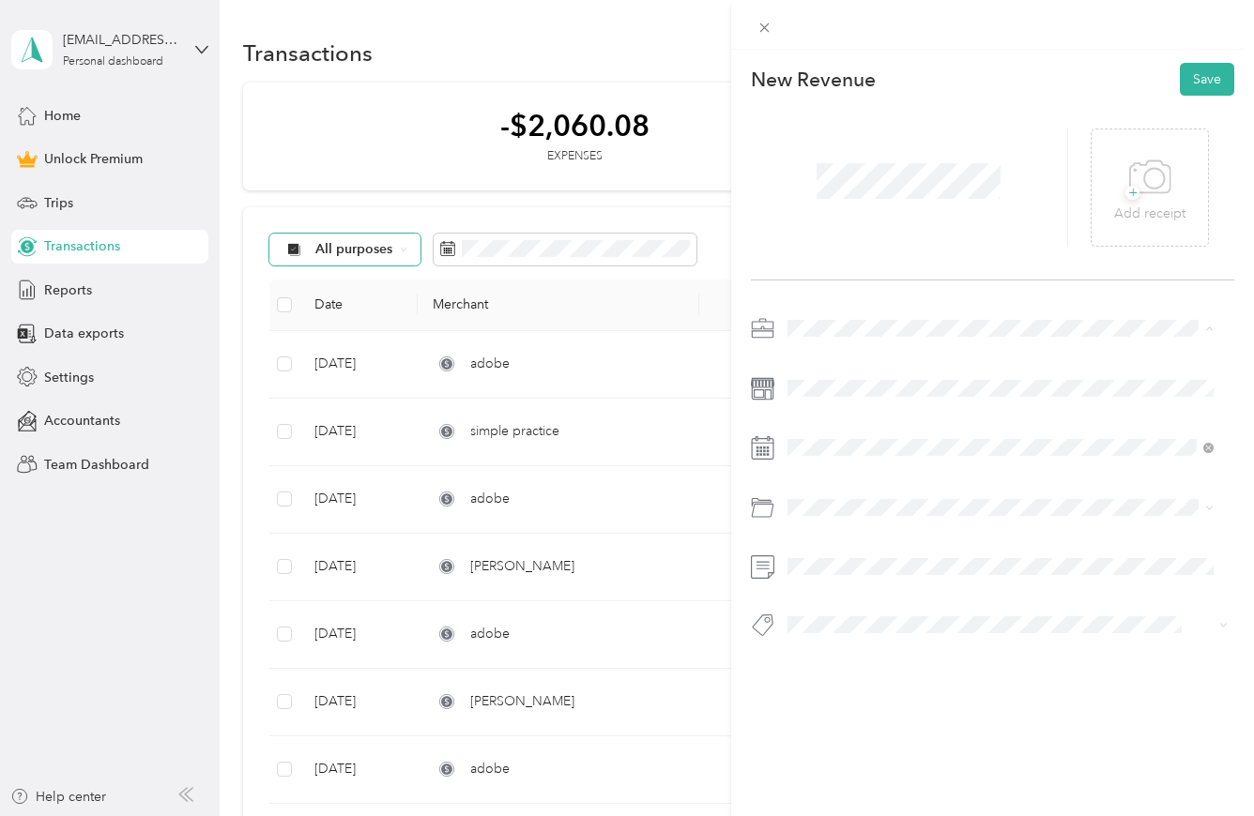
click at [832, 423] on span "Therapist" at bounding box center [821, 428] width 54 height 16
click at [949, 619] on div "1" at bounding box center [948, 619] width 24 height 23
click at [849, 683] on span "Rent office" at bounding box center [825, 682] width 63 height 16
click at [1211, 80] on button "Save" at bounding box center [1207, 79] width 54 height 33
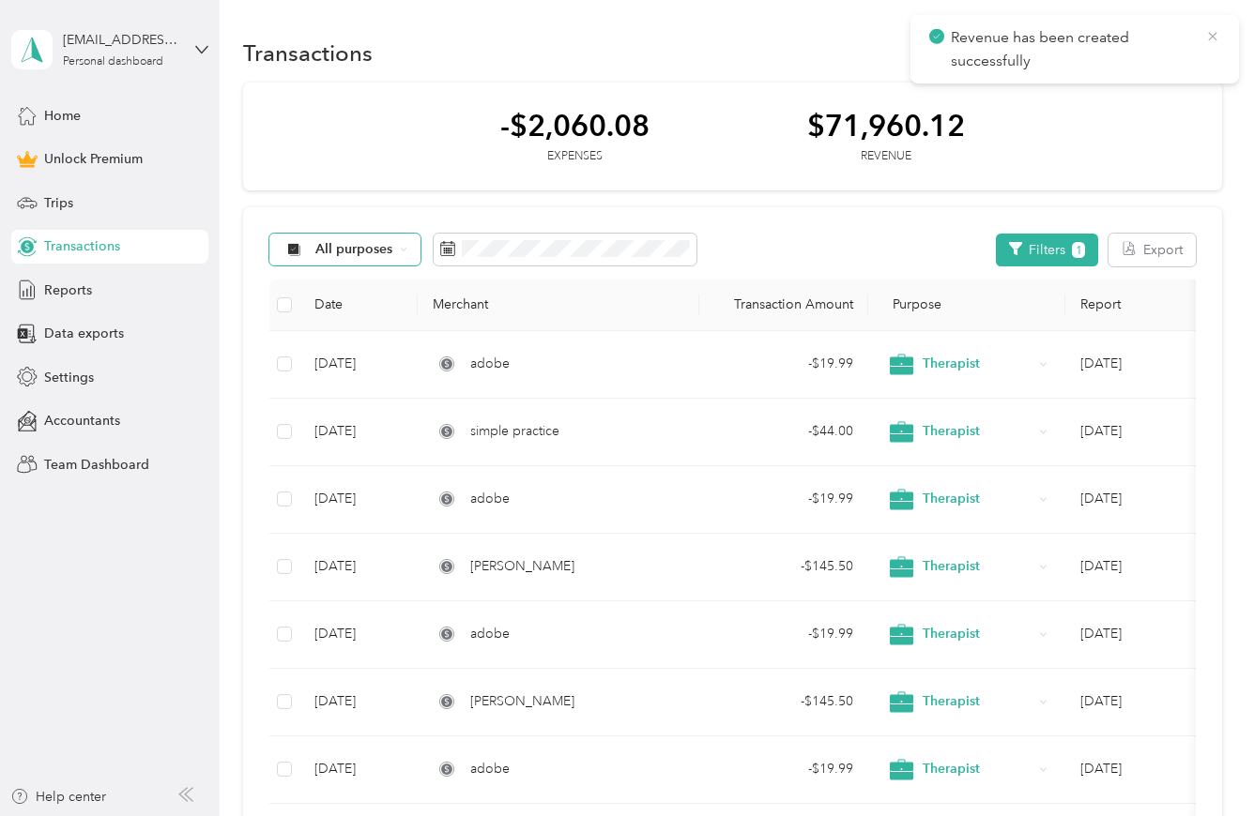
click at [1213, 33] on icon at bounding box center [1212, 36] width 15 height 17
click at [1182, 54] on button "New" at bounding box center [1186, 53] width 69 height 33
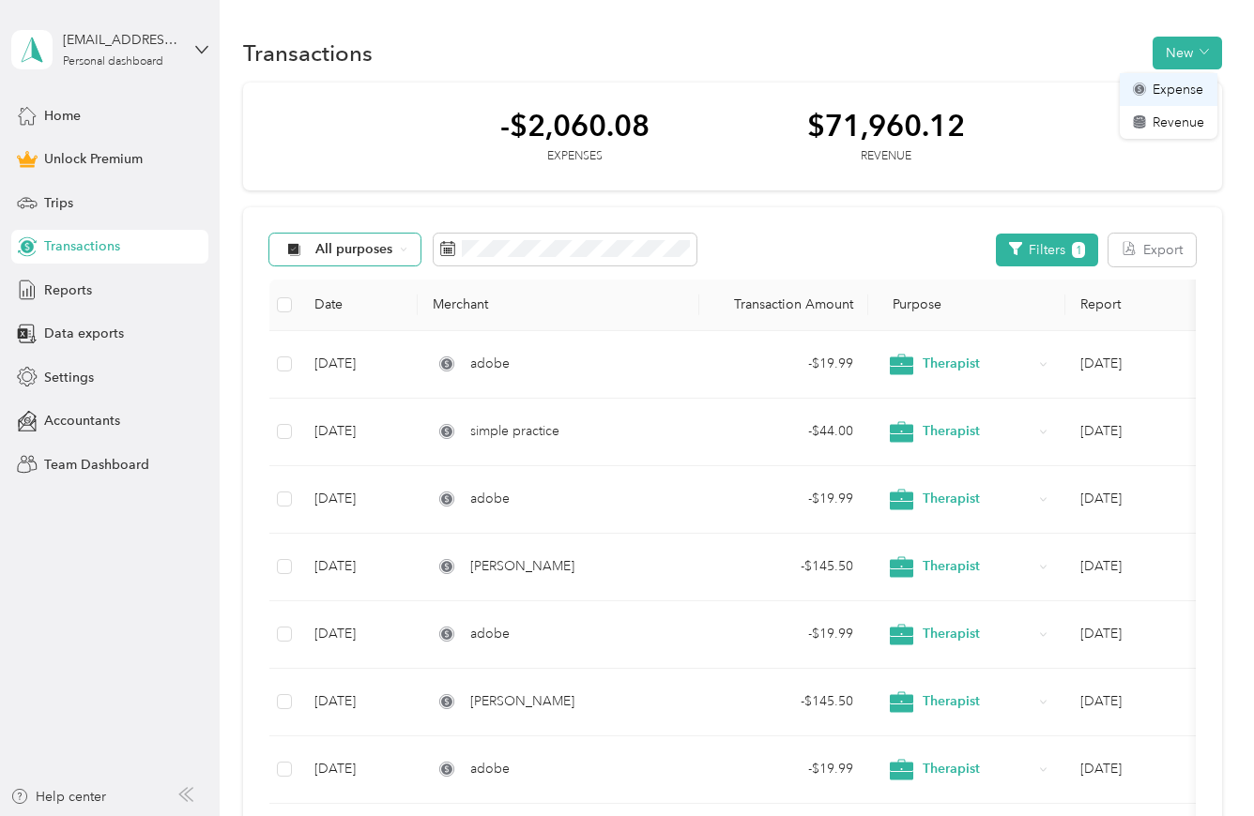
click at [1203, 99] on div "Expense" at bounding box center [1168, 90] width 71 height 20
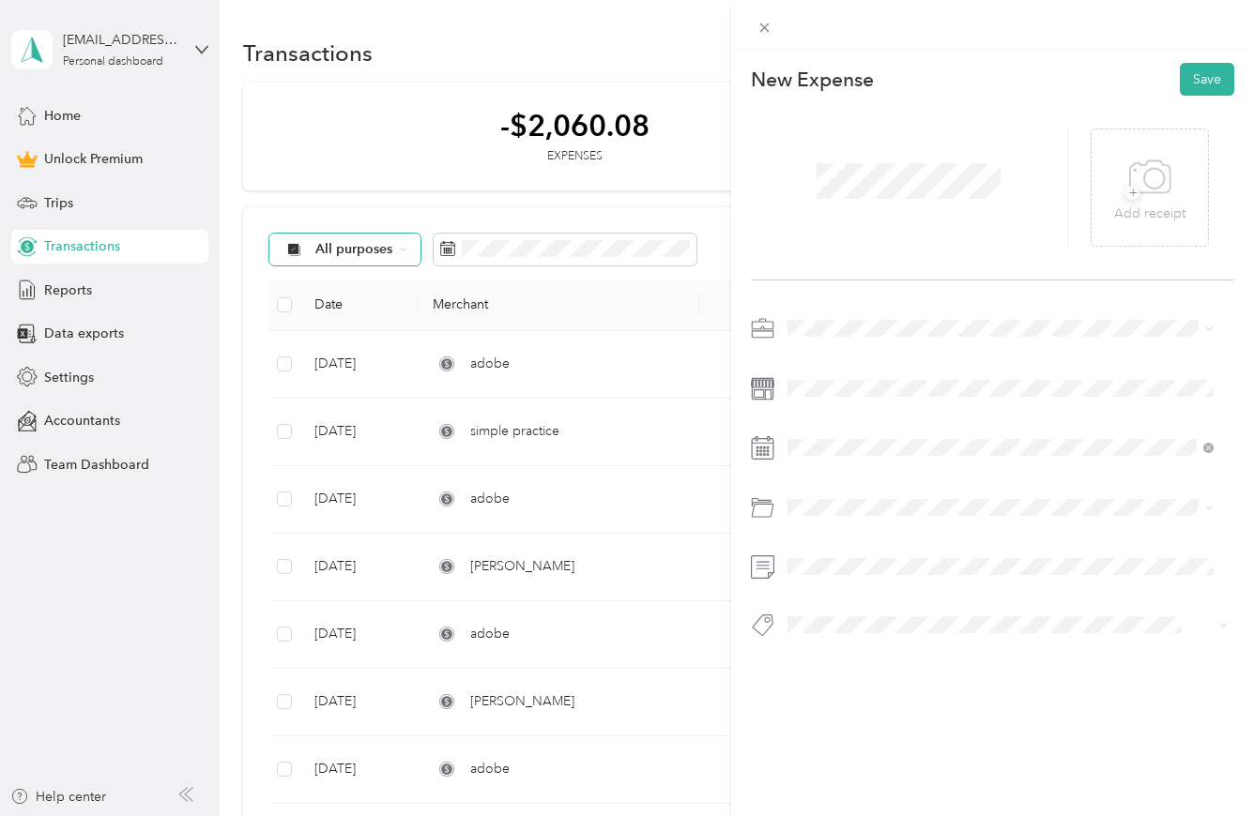
click at [828, 429] on span "Therapist" at bounding box center [821, 428] width 54 height 16
click at [878, 678] on div "12" at bounding box center [875, 678] width 24 height 23
click at [821, 517] on span at bounding box center [1007, 508] width 453 height 30
click at [859, 582] on div "Software" at bounding box center [1000, 583] width 413 height 20
click at [1204, 83] on button "Save" at bounding box center [1207, 79] width 54 height 33
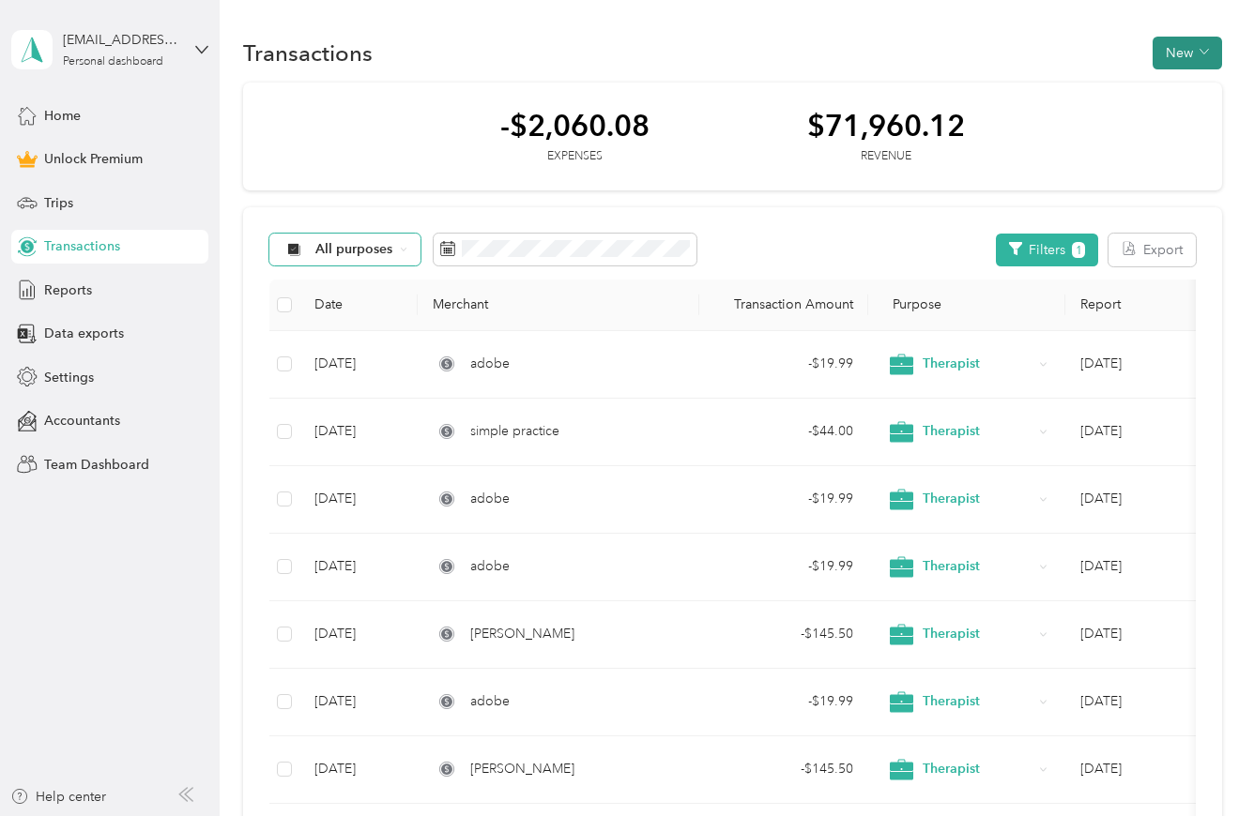
click at [1191, 47] on button "New" at bounding box center [1186, 53] width 69 height 33
click at [1197, 93] on span "Expense" at bounding box center [1177, 90] width 51 height 20
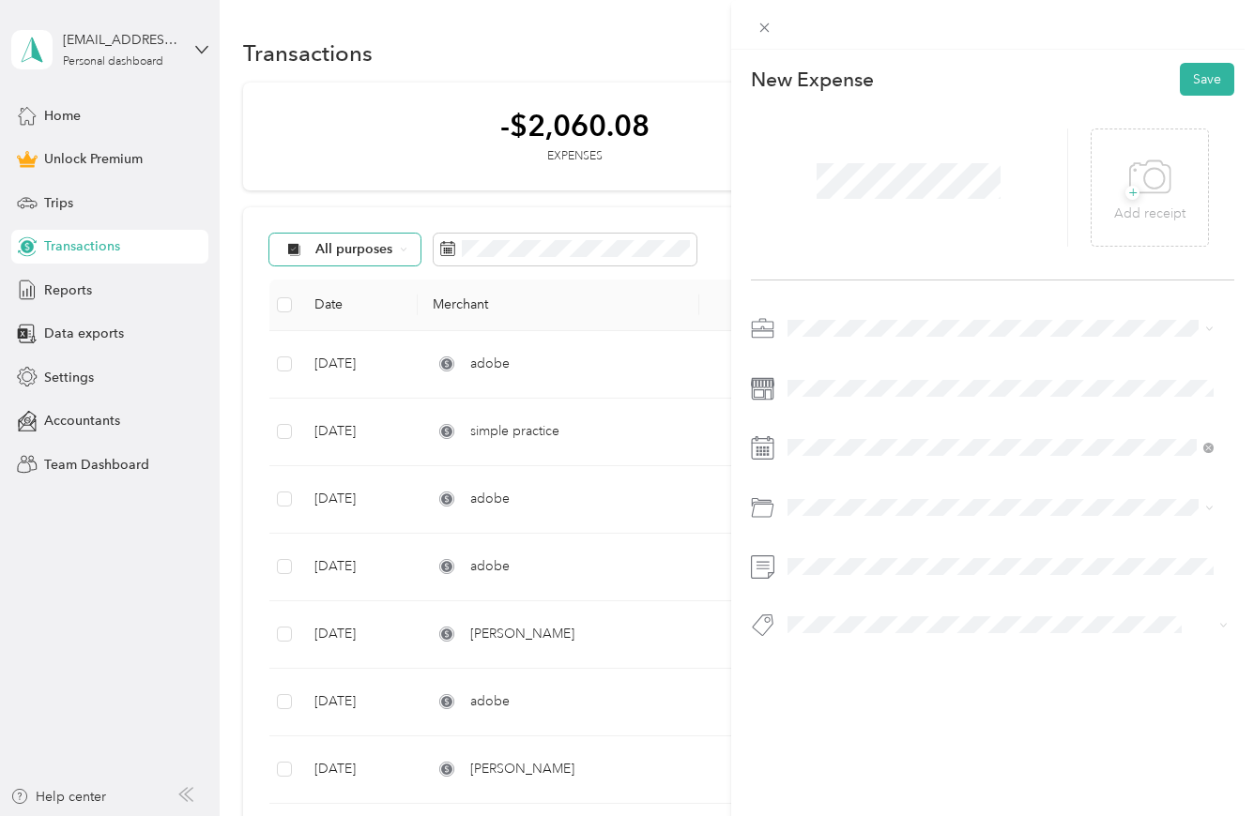
click at [841, 425] on span "Therapist" at bounding box center [821, 426] width 54 height 16
click at [854, 438] on span at bounding box center [1007, 448] width 453 height 30
click at [952, 616] on div "1" at bounding box center [948, 619] width 24 height 23
click at [853, 689] on li "Rent office" at bounding box center [1000, 681] width 439 height 33
click at [1198, 78] on button "Save" at bounding box center [1207, 79] width 54 height 33
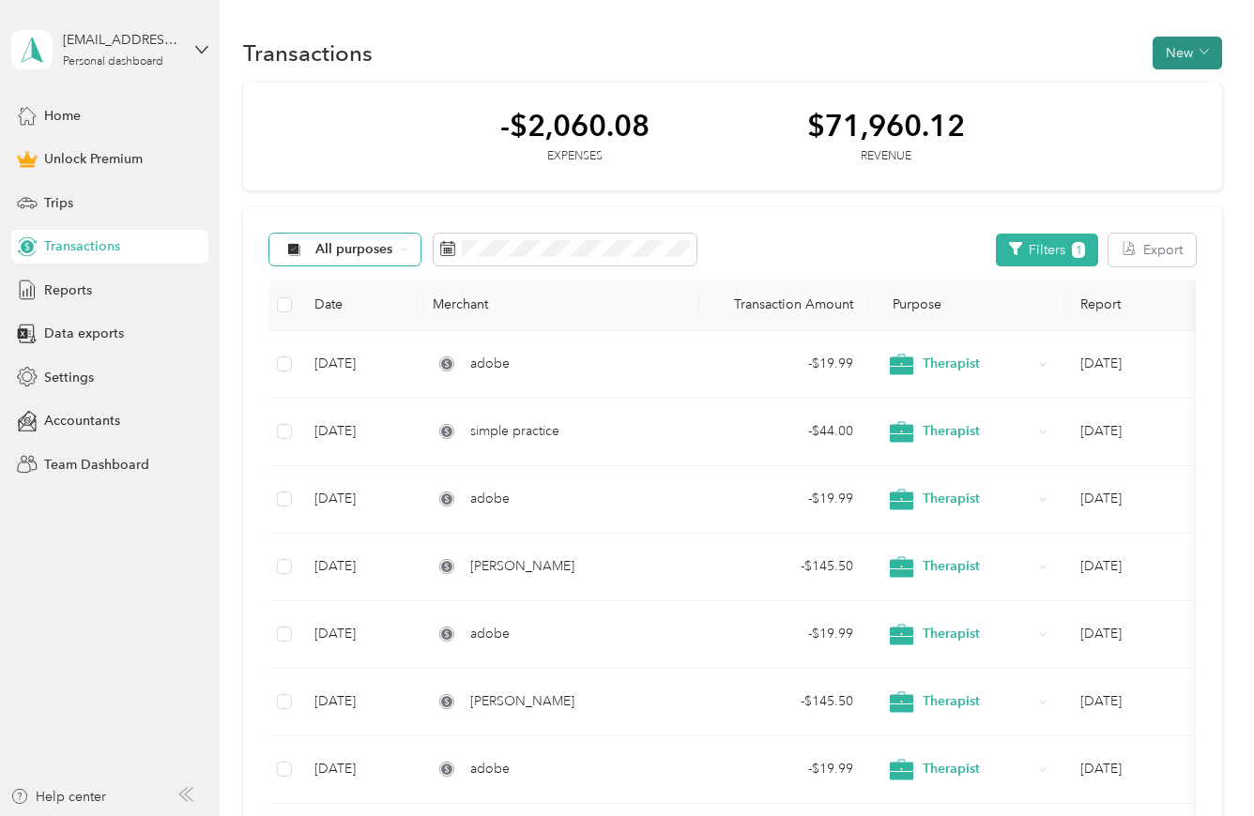
click at [1166, 53] on button "New" at bounding box center [1186, 53] width 69 height 33
click at [1173, 102] on li "Expense" at bounding box center [1169, 89] width 98 height 33
click at [1166, 95] on span "Expense" at bounding box center [1177, 90] width 51 height 20
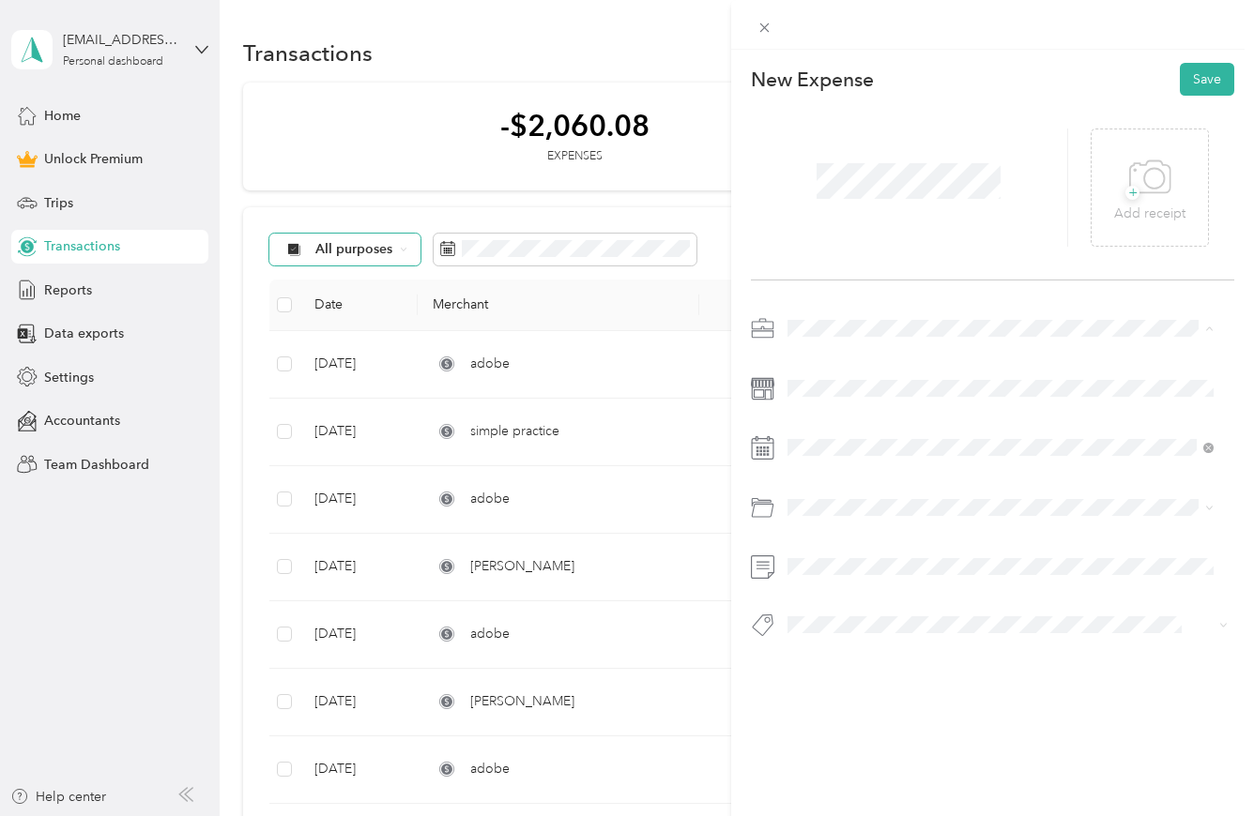
click at [816, 424] on span "Therapist" at bounding box center [821, 428] width 54 height 16
click at [827, 620] on div "1" at bounding box center [827, 619] width 24 height 23
click at [835, 682] on span "Rent office" at bounding box center [825, 682] width 63 height 16
click at [1200, 73] on button "Save" at bounding box center [1207, 79] width 54 height 33
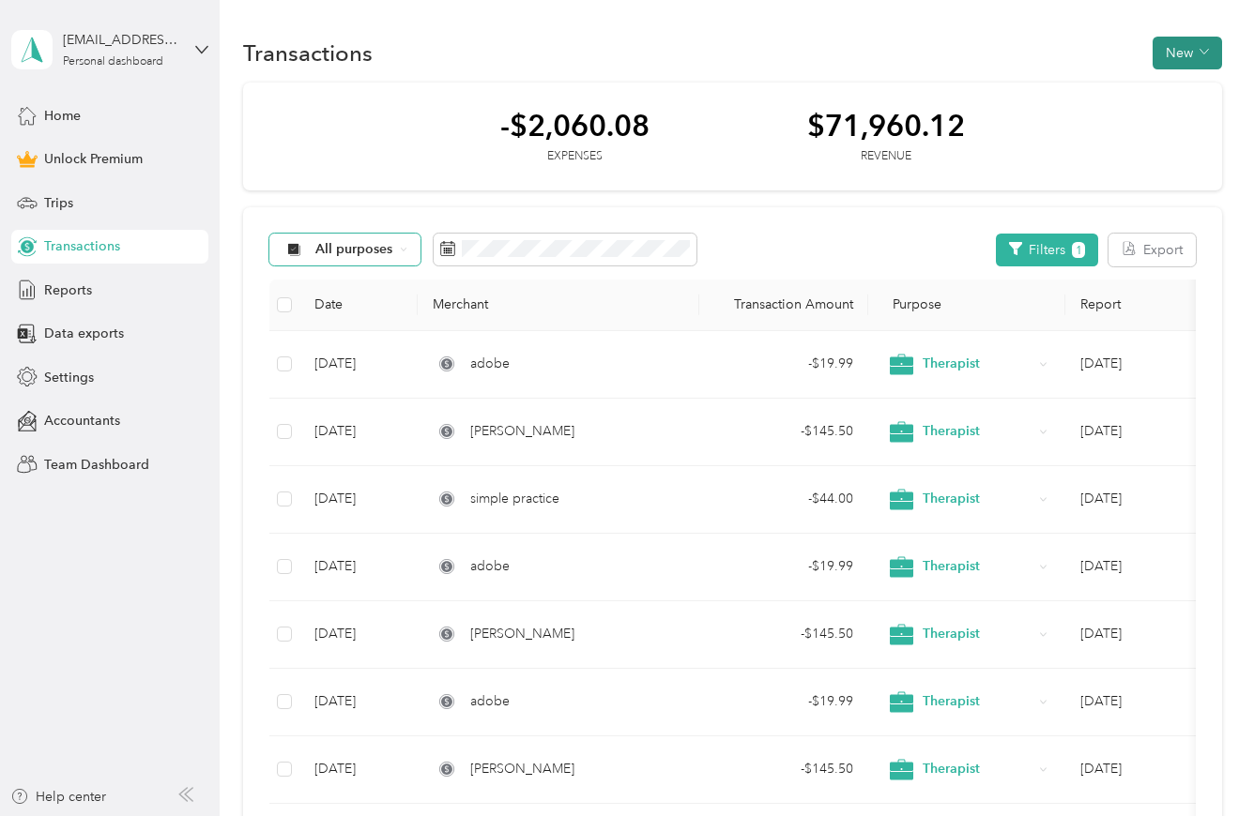
click at [1199, 48] on icon "button" at bounding box center [1203, 51] width 9 height 9
click at [1170, 85] on span "Expense" at bounding box center [1177, 90] width 51 height 20
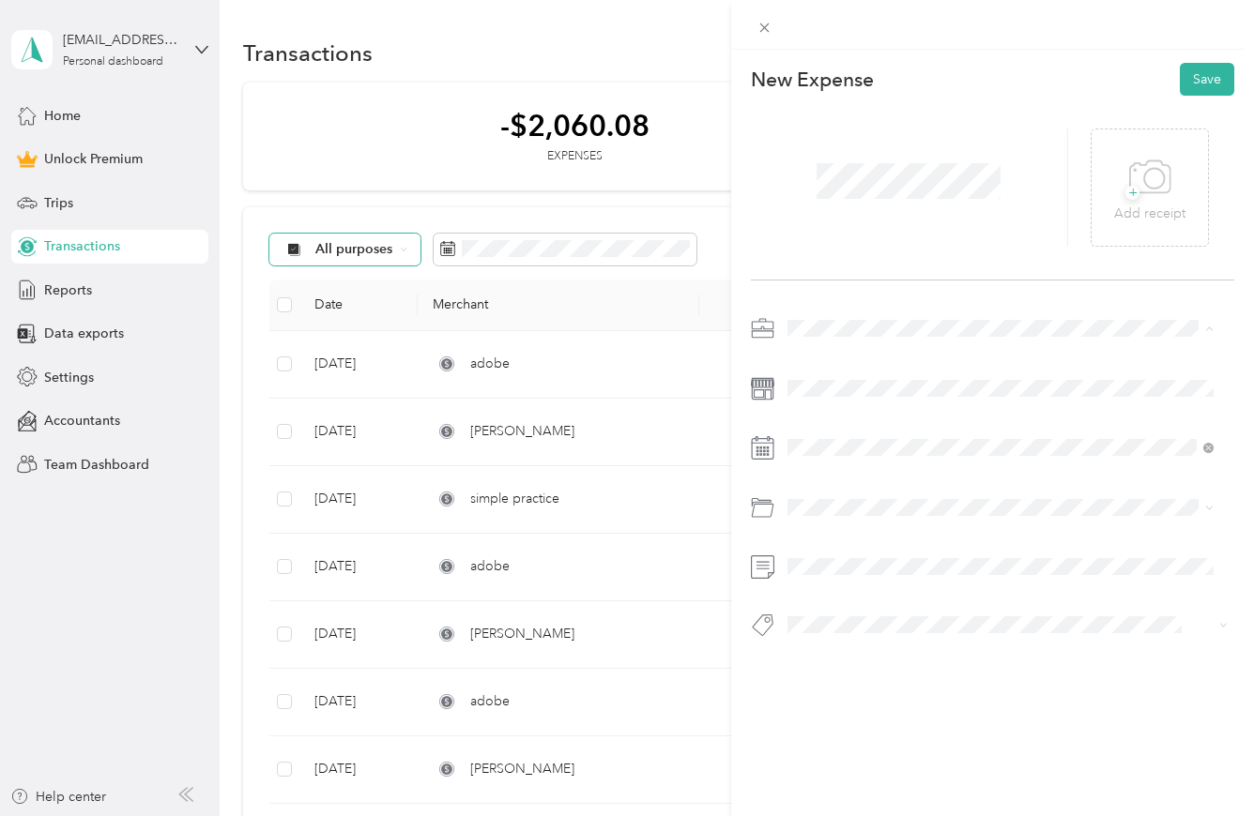
click at [824, 422] on span "Therapist" at bounding box center [821, 428] width 54 height 16
click at [854, 707] on div "23" at bounding box center [851, 708] width 24 height 23
click at [829, 589] on li "Emr" at bounding box center [1000, 583] width 439 height 33
click at [1200, 81] on button "Save" at bounding box center [1207, 79] width 54 height 33
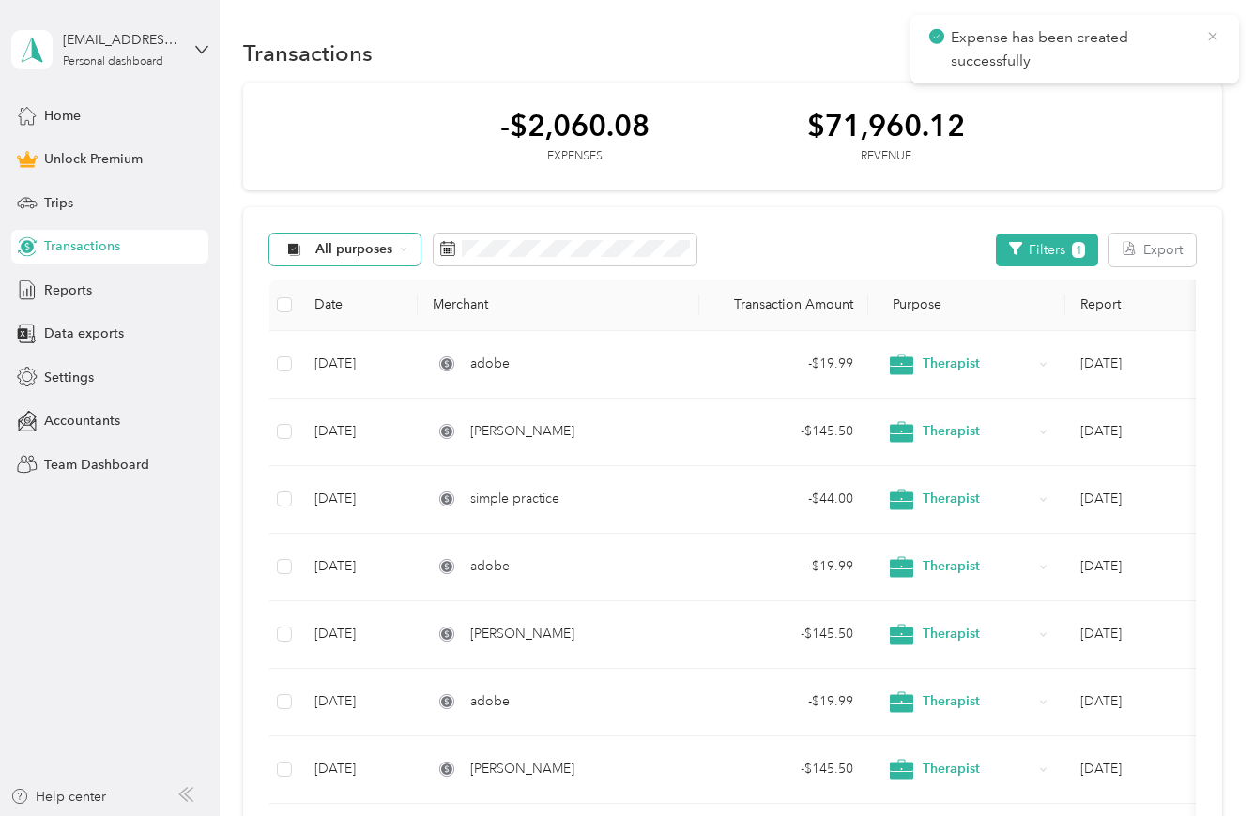
click at [1213, 30] on icon at bounding box center [1212, 36] width 15 height 17
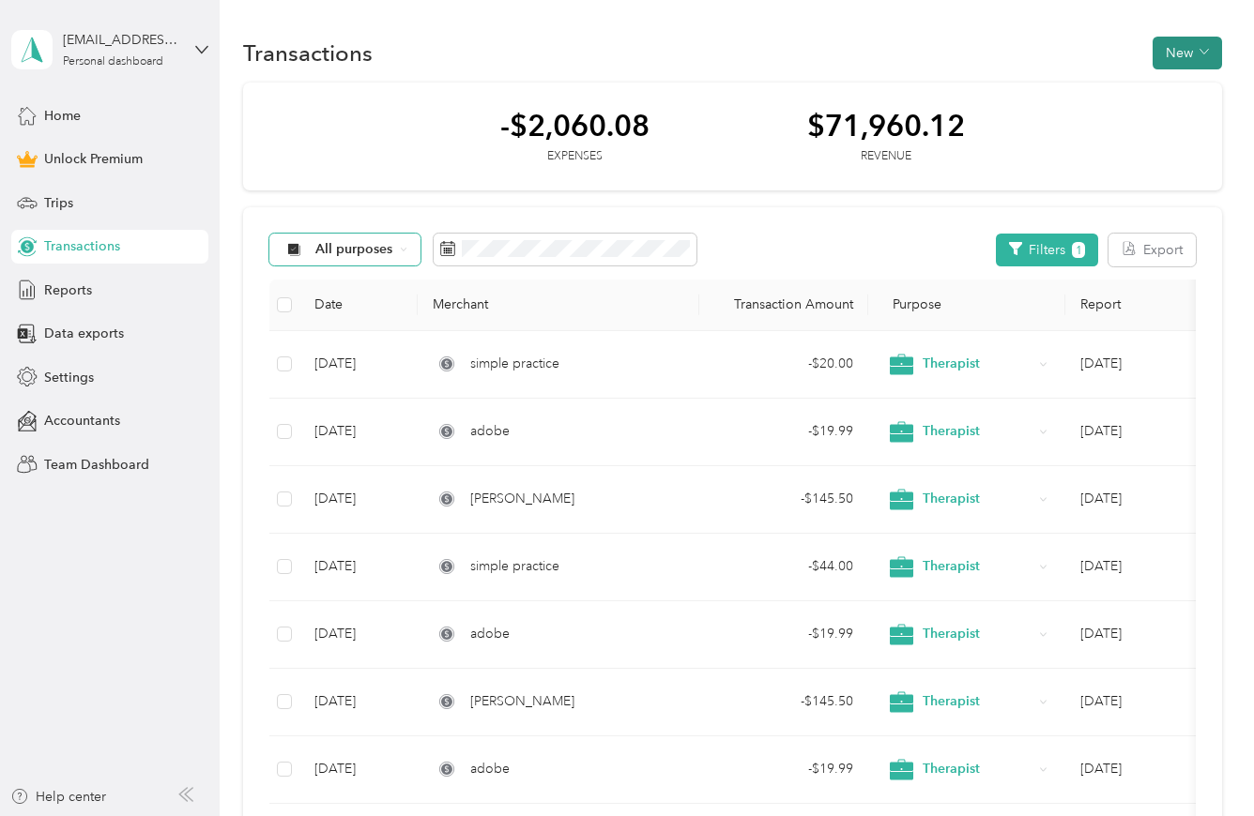
click at [1189, 62] on button "New" at bounding box center [1186, 53] width 69 height 33
click at [1182, 95] on span "Expense" at bounding box center [1177, 90] width 51 height 20
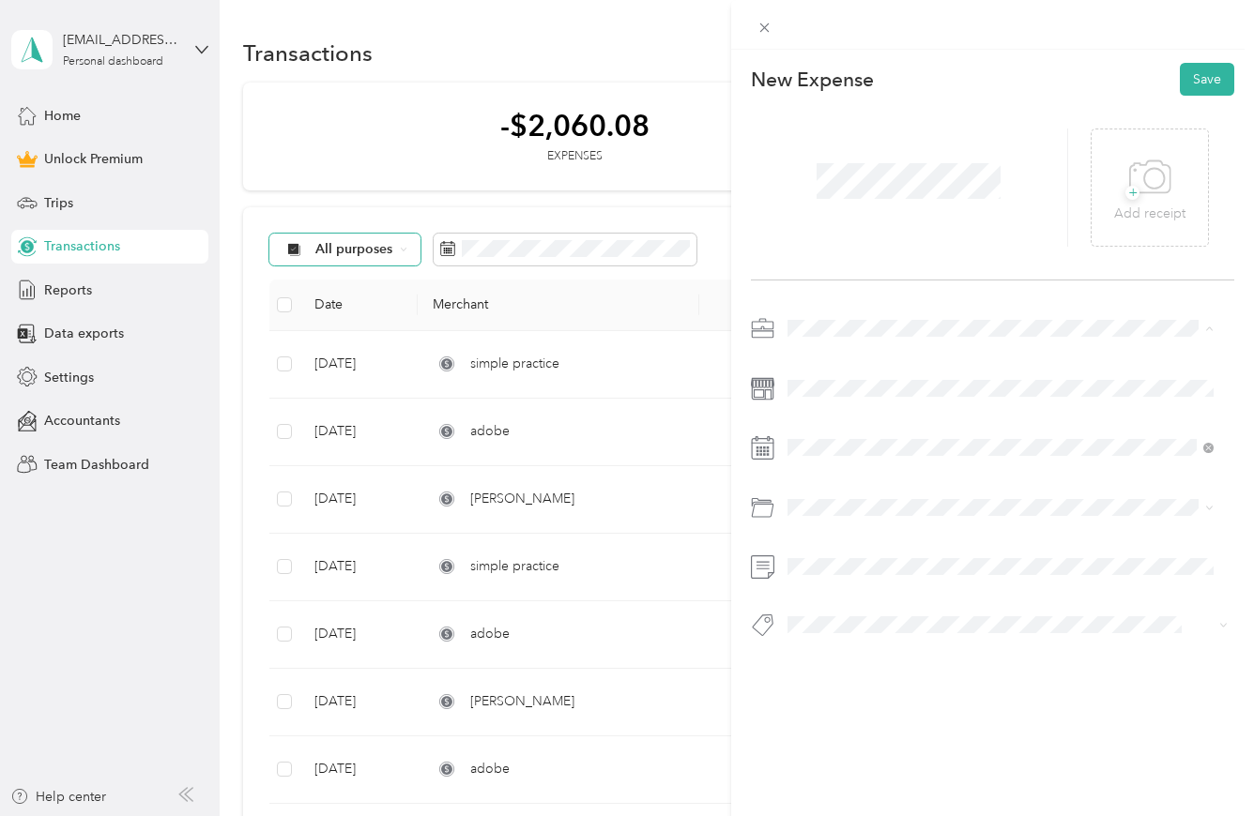
click at [838, 430] on li "Therapist" at bounding box center [1000, 427] width 439 height 33
click at [875, 399] on span at bounding box center [1007, 389] width 453 height 30
click at [821, 591] on li "Emr" at bounding box center [1000, 583] width 439 height 33
click at [1200, 84] on button "Save" at bounding box center [1207, 79] width 54 height 33
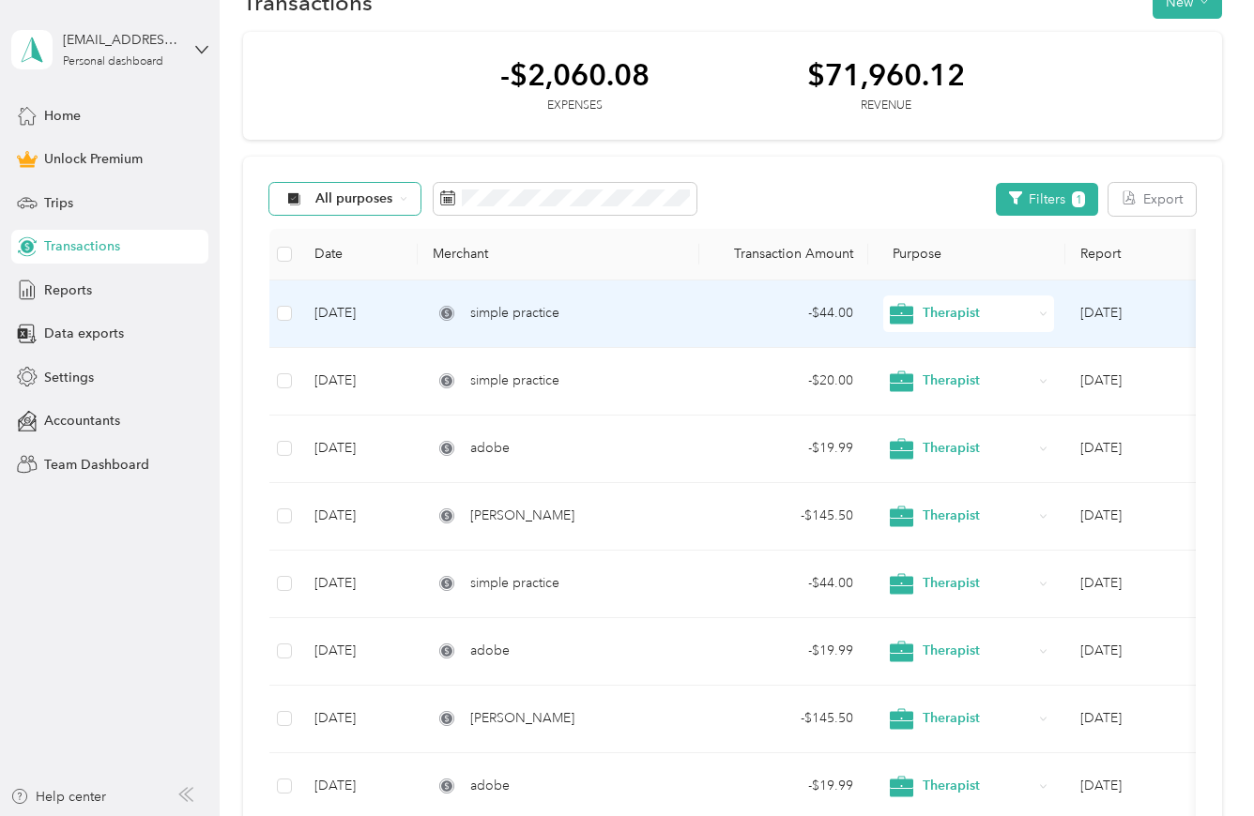
scroll to position [17, 0]
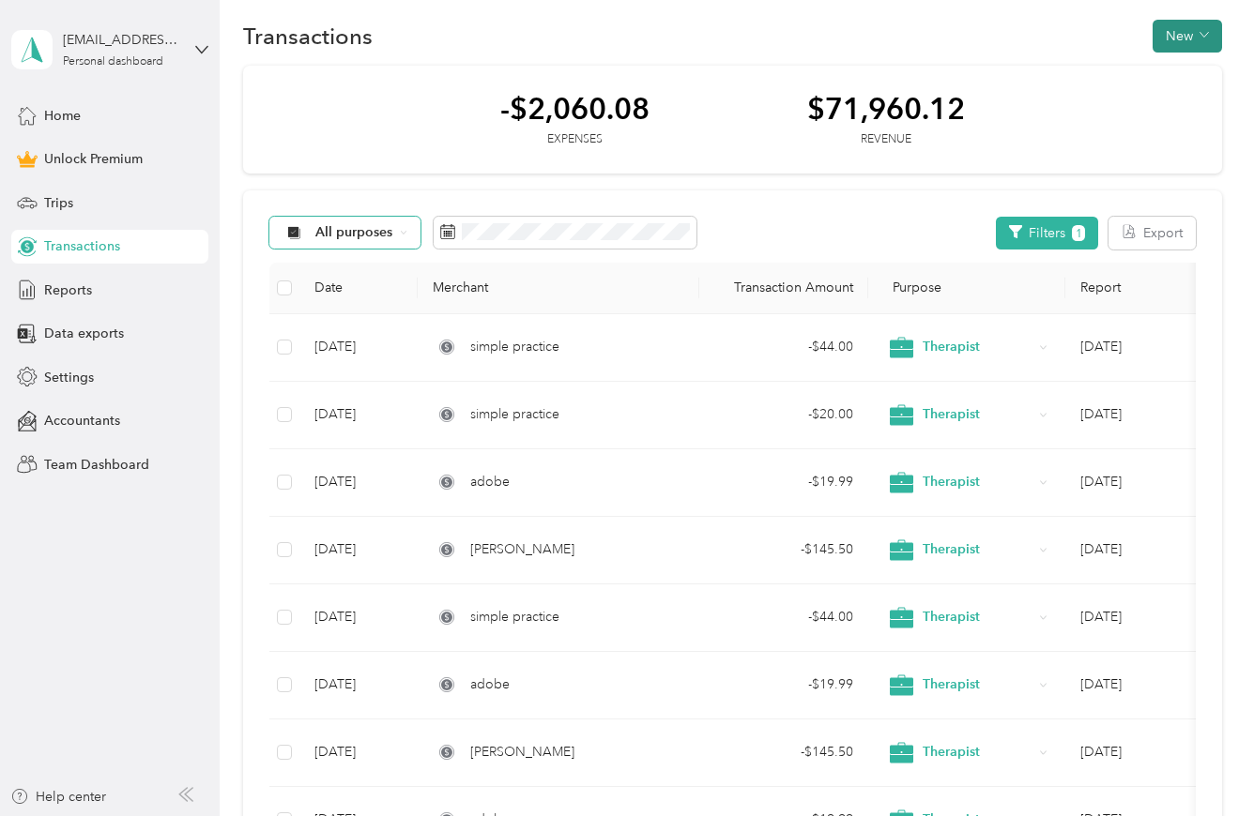
click at [1184, 36] on button "New" at bounding box center [1186, 36] width 69 height 33
click at [1177, 80] on span "Expense" at bounding box center [1177, 73] width 51 height 20
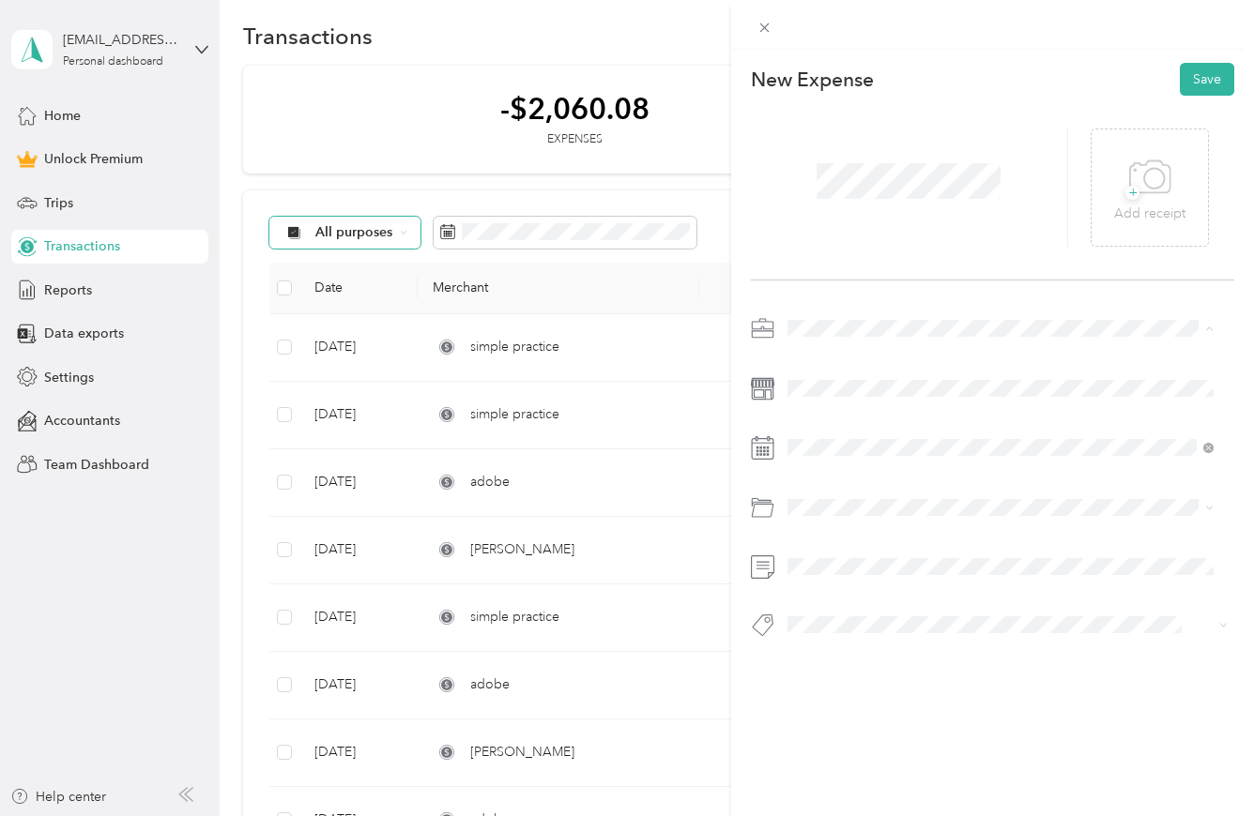
click at [835, 428] on span "Therapist" at bounding box center [821, 428] width 54 height 16
click at [906, 706] on div "23" at bounding box center [899, 708] width 24 height 23
click at [825, 594] on li "Emr" at bounding box center [1000, 577] width 439 height 33
drag, startPoint x: 1201, startPoint y: 81, endPoint x: 1211, endPoint y: 82, distance: 9.4
click at [1201, 81] on button "Save" at bounding box center [1207, 79] width 54 height 33
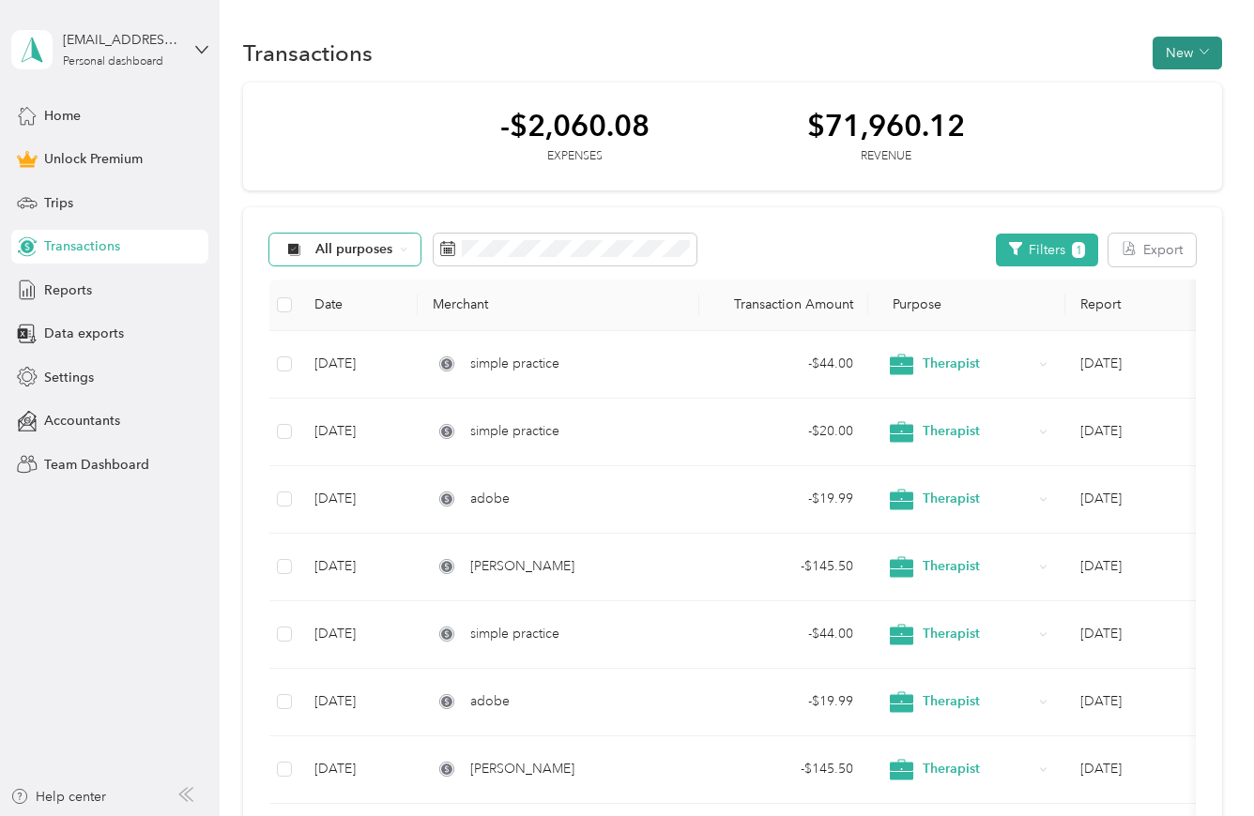
click at [1178, 61] on button "New" at bounding box center [1186, 53] width 69 height 33
click at [1177, 96] on span "Expense" at bounding box center [1177, 90] width 51 height 20
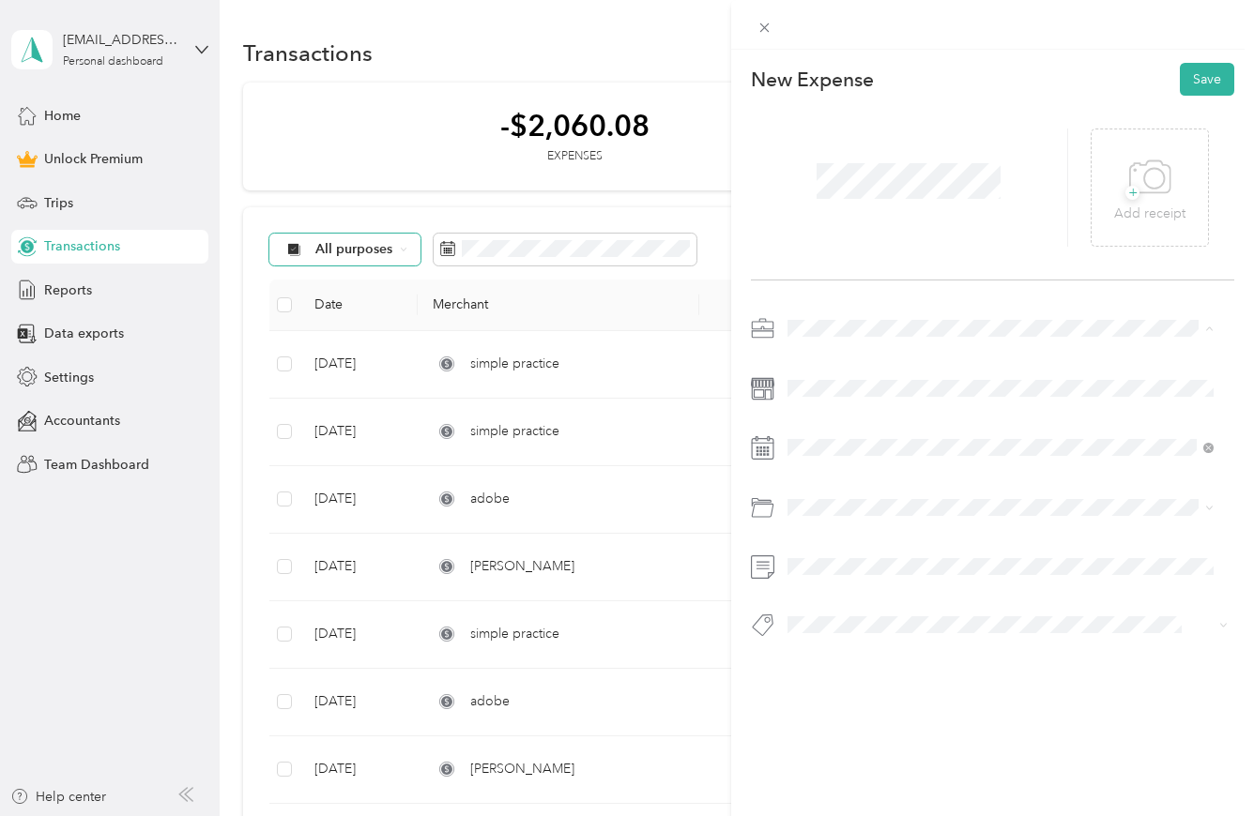
click at [840, 430] on div "Therapist" at bounding box center [1000, 428] width 413 height 20
click at [854, 707] on div "23" at bounding box center [851, 708] width 24 height 23
click at [813, 591] on li "Emr" at bounding box center [1000, 579] width 439 height 33
click at [1191, 84] on button "Save" at bounding box center [1207, 79] width 54 height 33
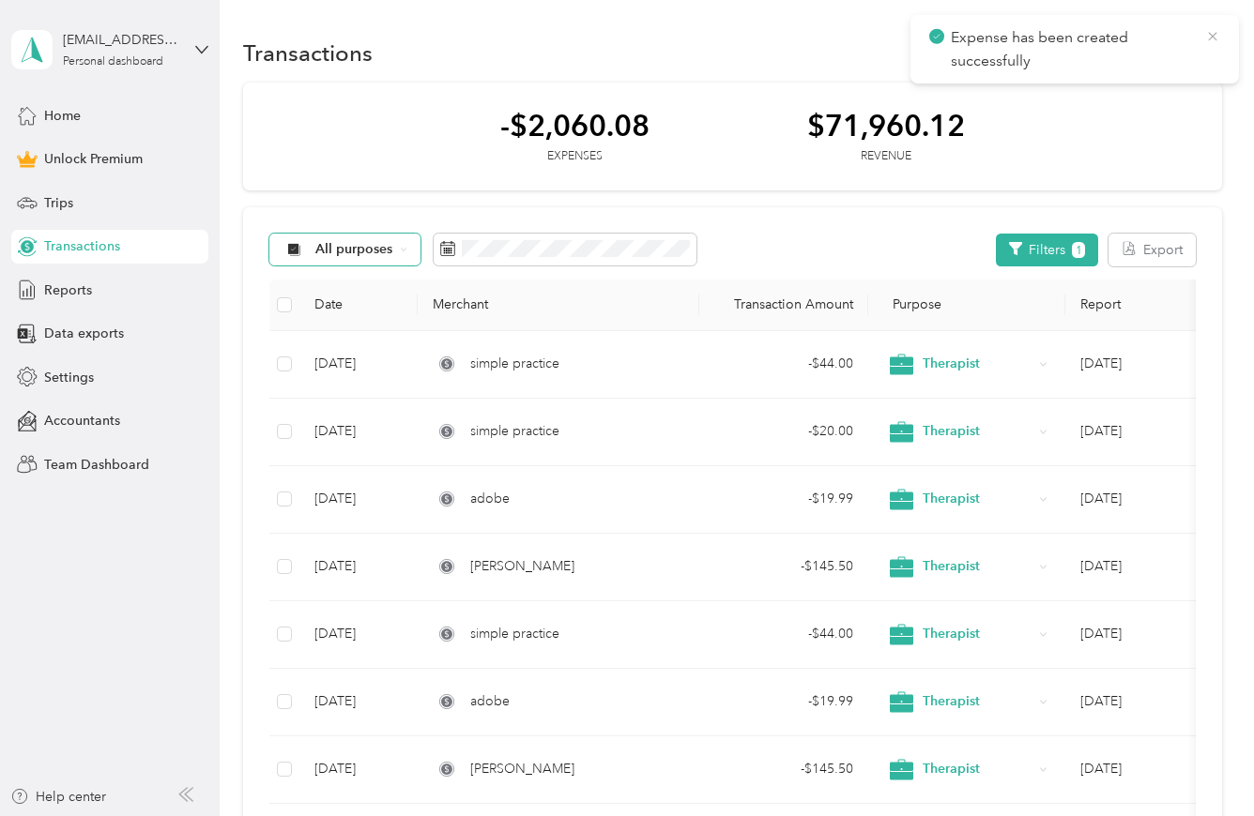
click at [1213, 38] on icon at bounding box center [1212, 36] width 15 height 17
click at [1179, 57] on button "New" at bounding box center [1186, 53] width 69 height 33
click at [50, 201] on span "Trips" at bounding box center [58, 203] width 29 height 20
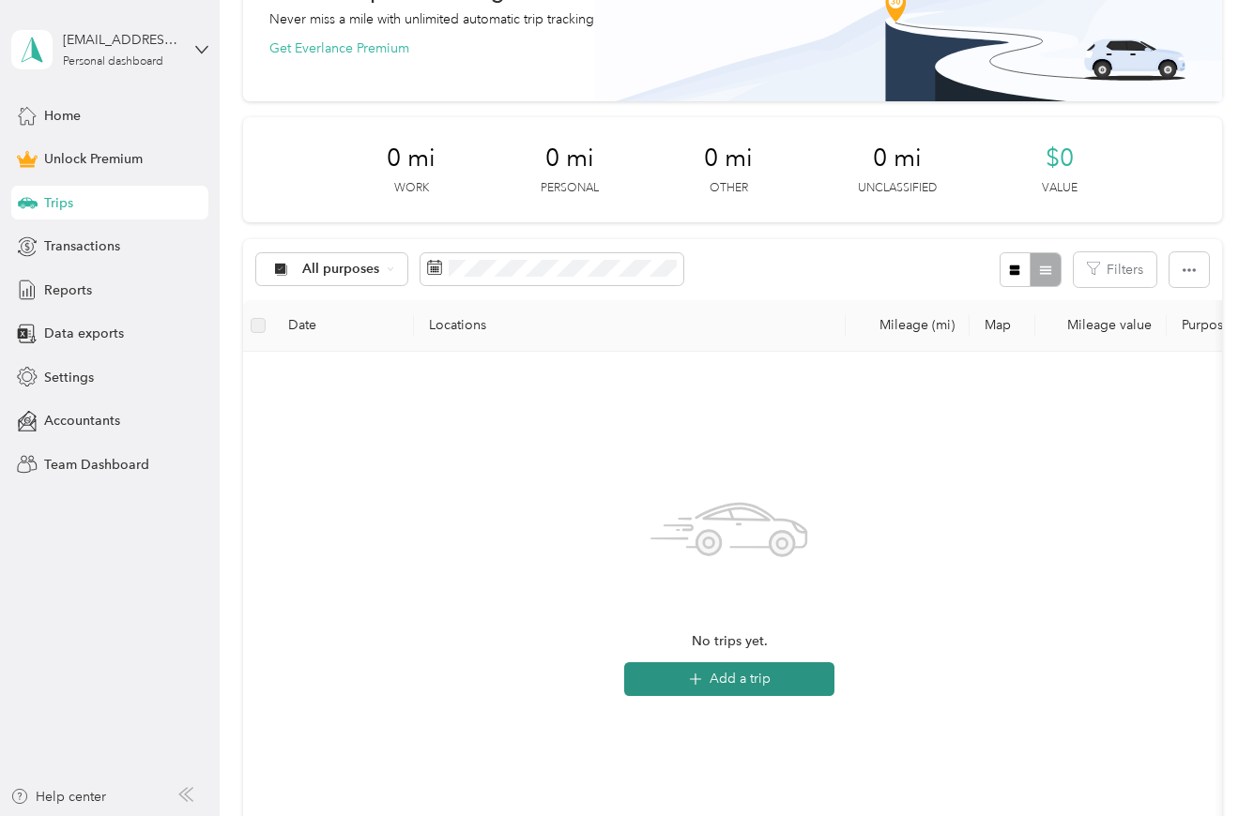
scroll to position [52, 0]
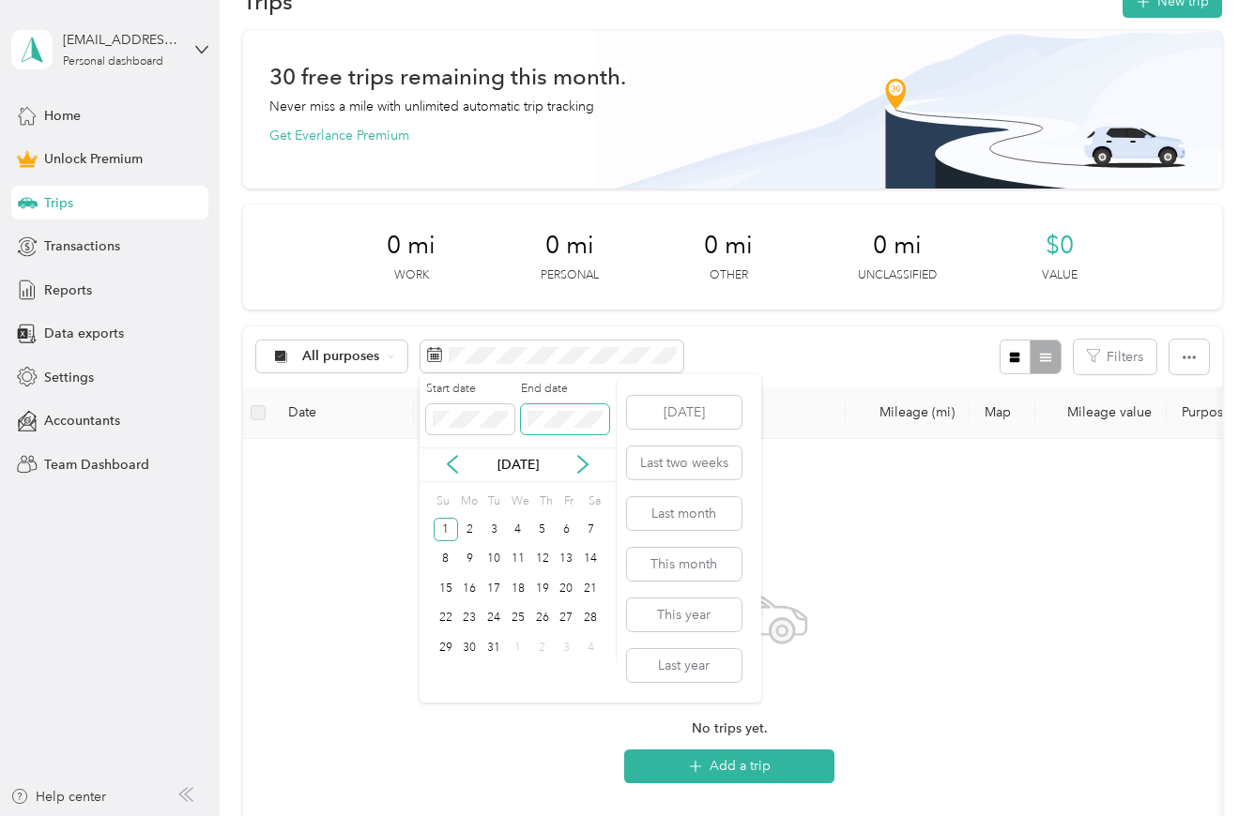
click at [574, 408] on span at bounding box center [565, 419] width 88 height 30
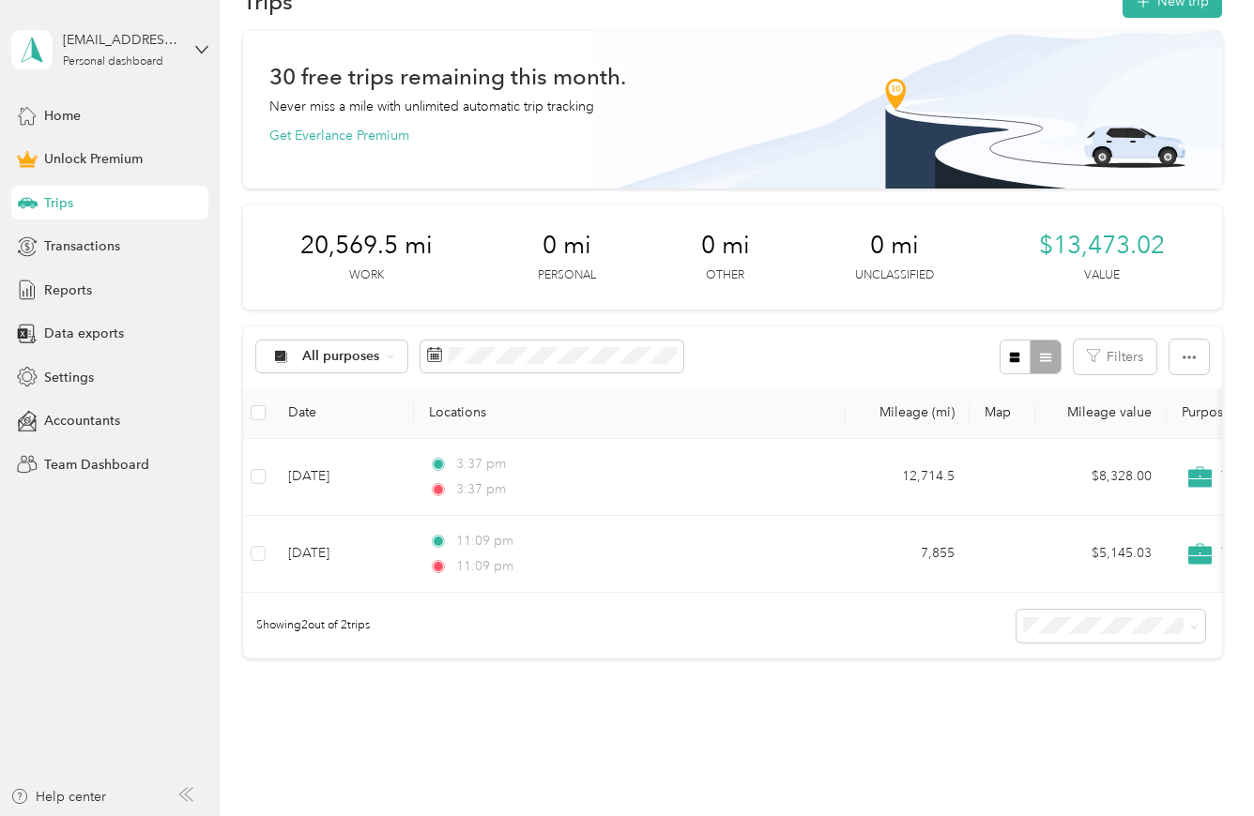
click at [727, 343] on div "All purposes Filters" at bounding box center [732, 357] width 979 height 61
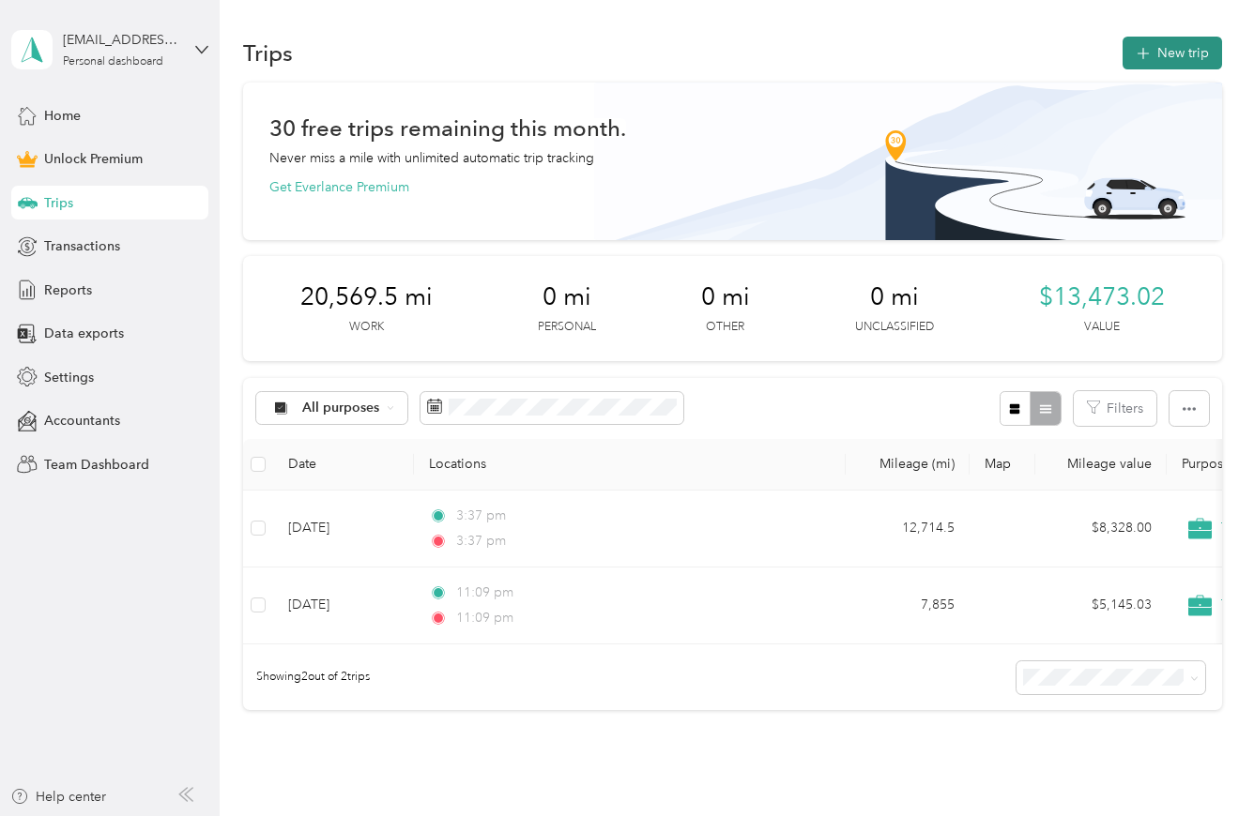
click at [1167, 49] on button "New trip" at bounding box center [1171, 53] width 99 height 33
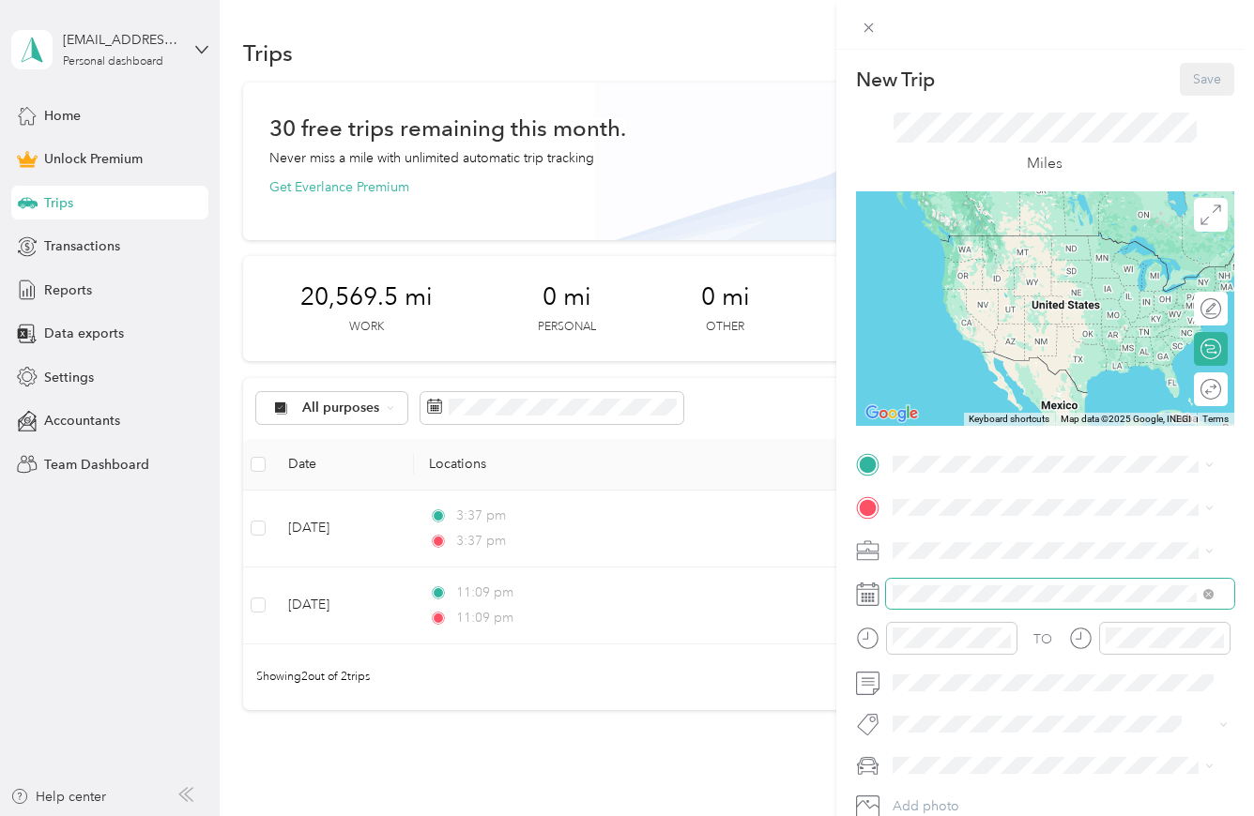
click at [992, 607] on span at bounding box center [1060, 594] width 348 height 30
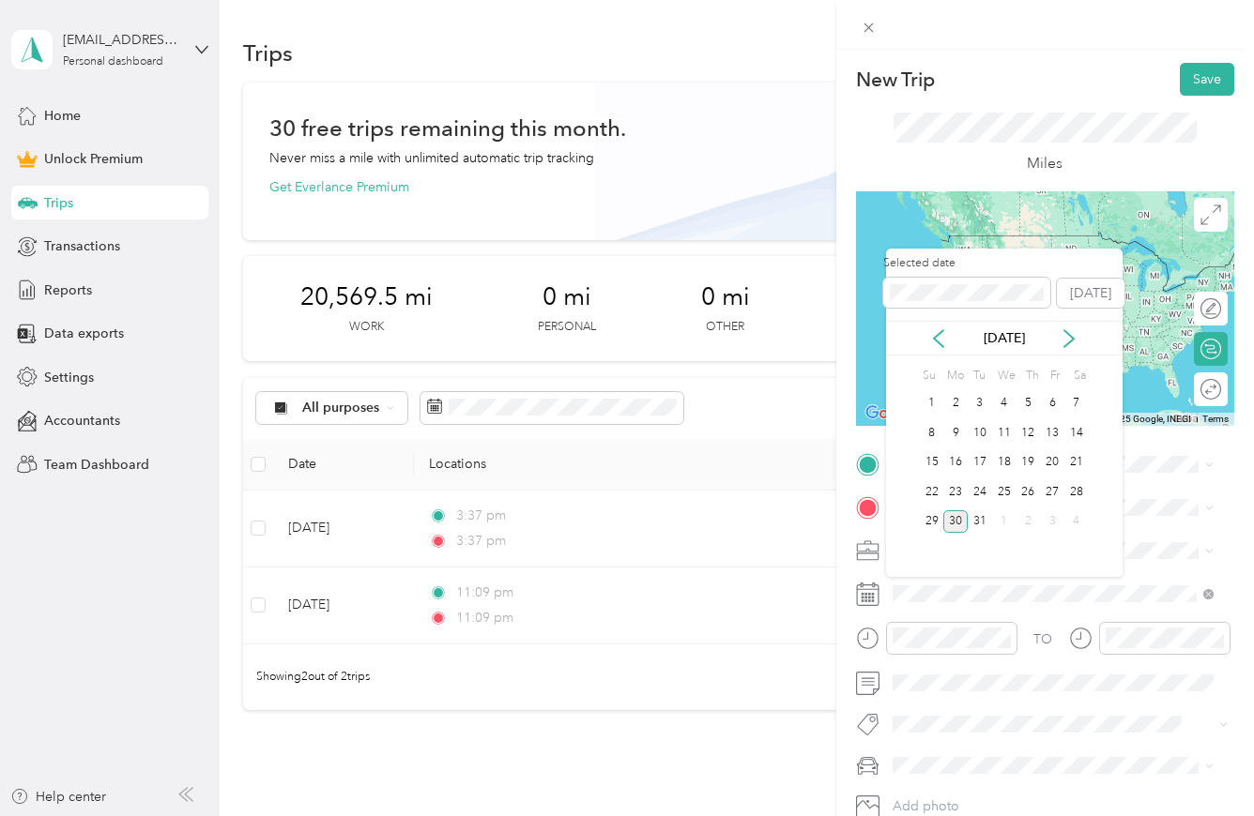
click at [954, 522] on div "30" at bounding box center [955, 522] width 24 height 23
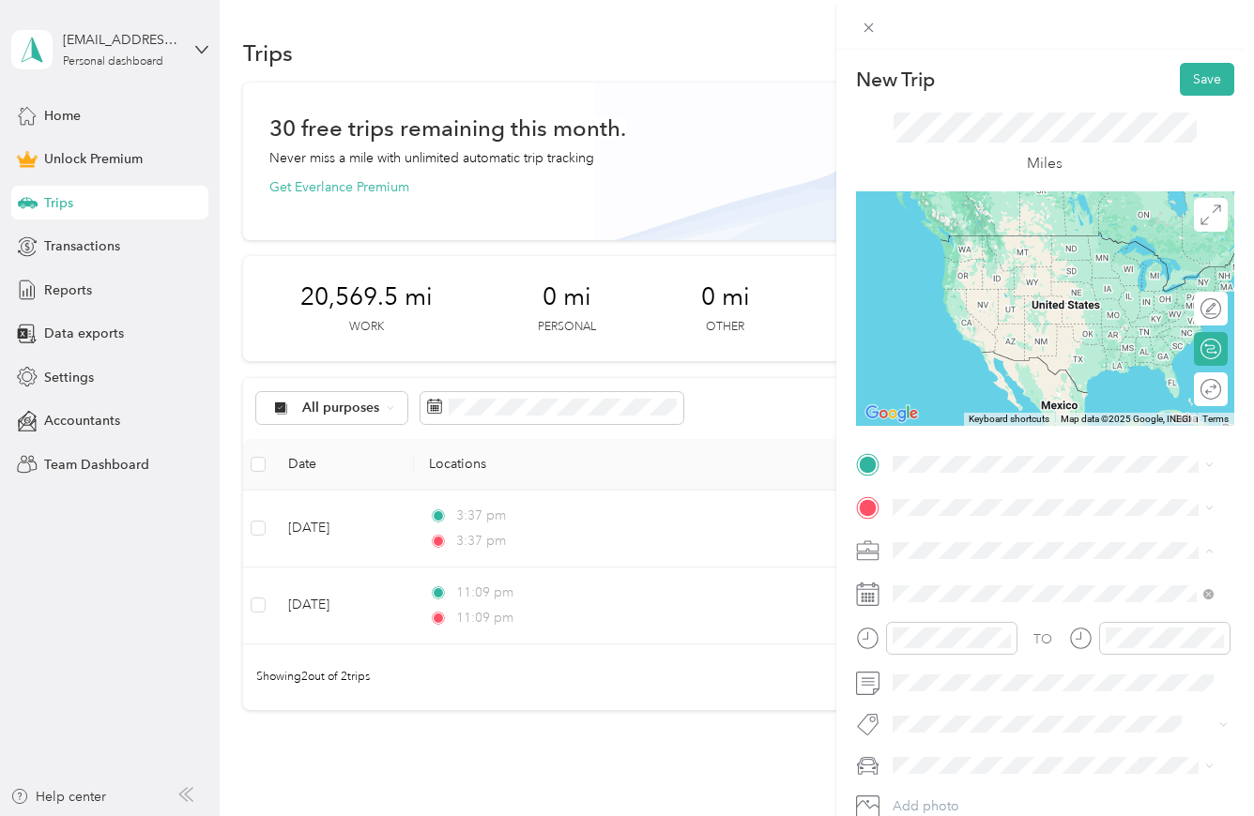
click at [937, 352] on span "Therapist" at bounding box center [926, 353] width 54 height 16
click at [1187, 82] on button "Save" at bounding box center [1207, 79] width 54 height 33
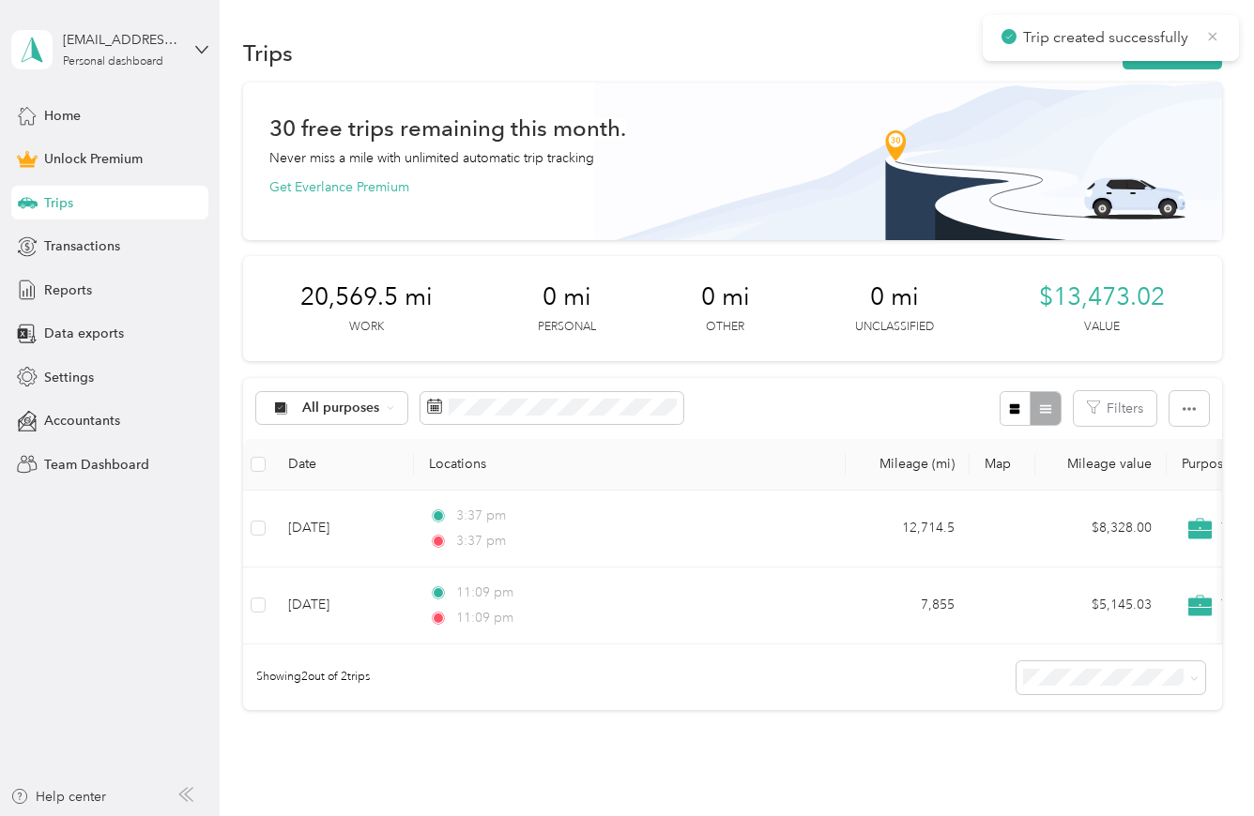
click at [1216, 36] on icon at bounding box center [1212, 36] width 15 height 17
click at [73, 115] on span "Home" at bounding box center [62, 116] width 37 height 20
